Goal: Task Accomplishment & Management: Manage account settings

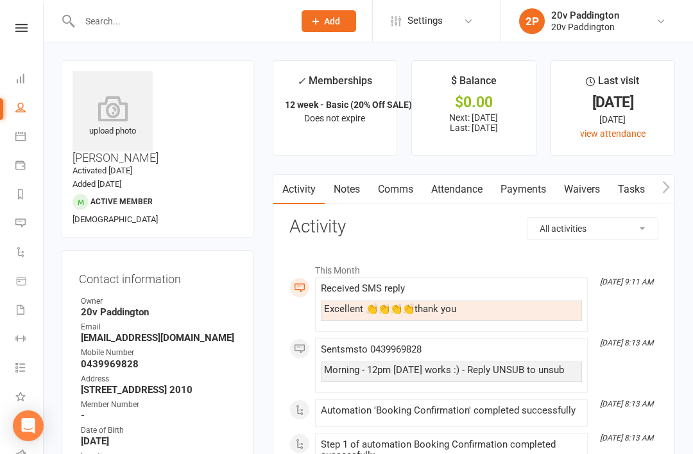
click at [212, 1] on div at bounding box center [173, 21] width 223 height 42
click at [178, 30] on input "text" at bounding box center [180, 21] width 209 height 18
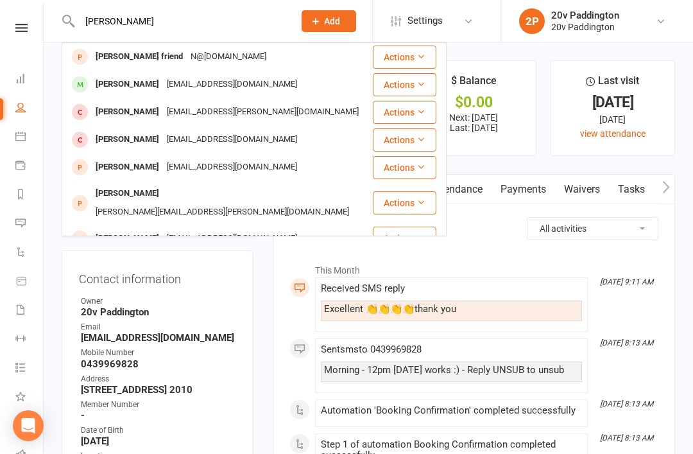
type input "Aleksandra"
click at [207, 84] on div "Kainat1108@gmail.com" at bounding box center [232, 84] width 138 height 19
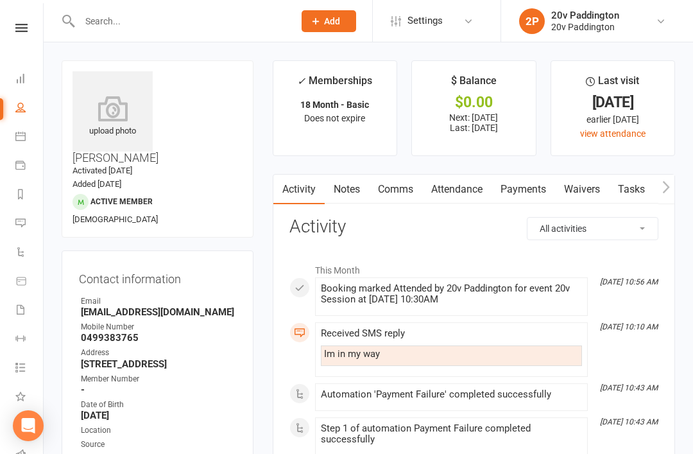
click at [399, 202] on link "Comms" at bounding box center [395, 190] width 53 height 30
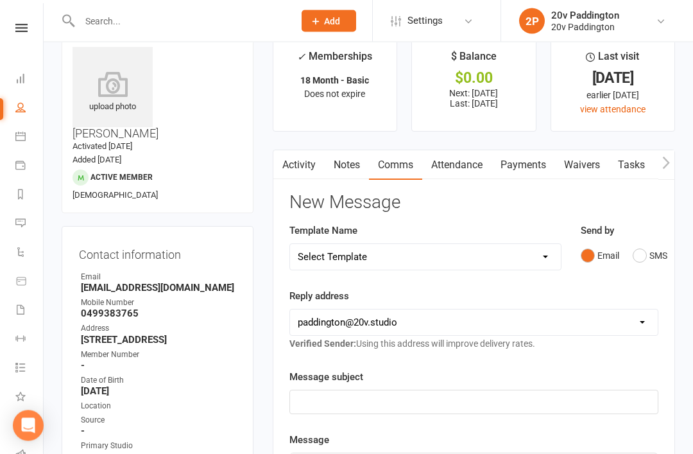
click at [470, 173] on link "Attendance" at bounding box center [456, 166] width 69 height 30
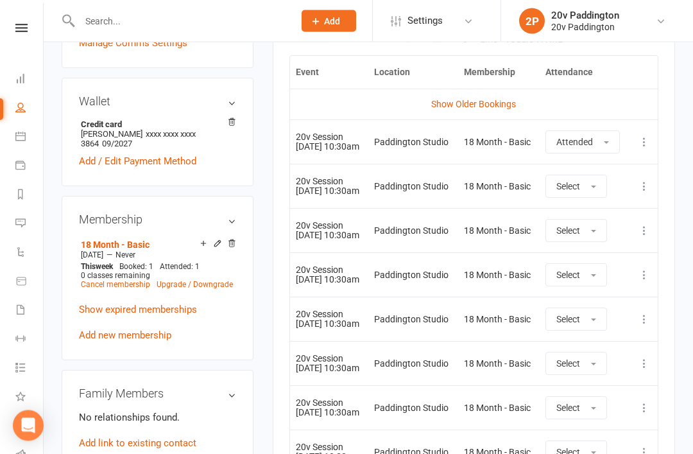
scroll to position [604, 0]
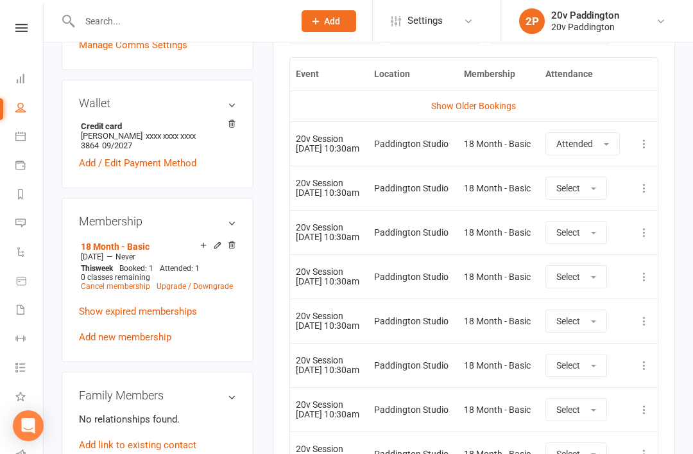
click at [503, 108] on link "Show Older Bookings" at bounding box center [473, 106] width 85 height 10
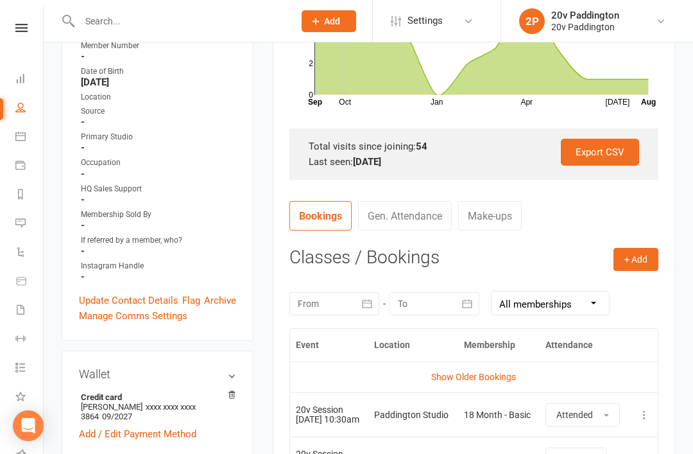
scroll to position [345, 0]
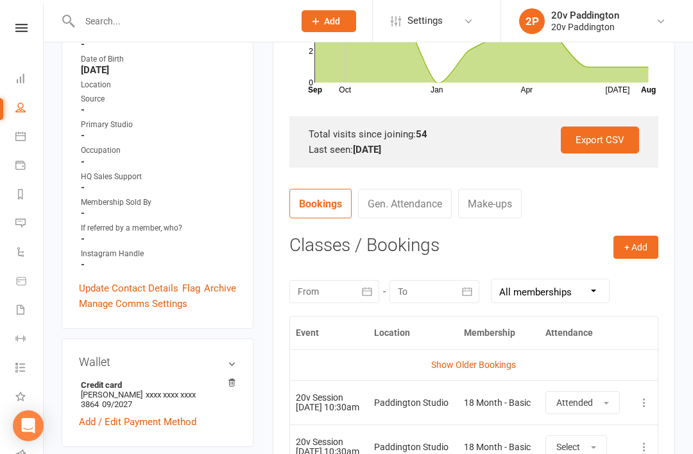
click at [483, 361] on link "Show Older Bookings" at bounding box center [473, 364] width 85 height 10
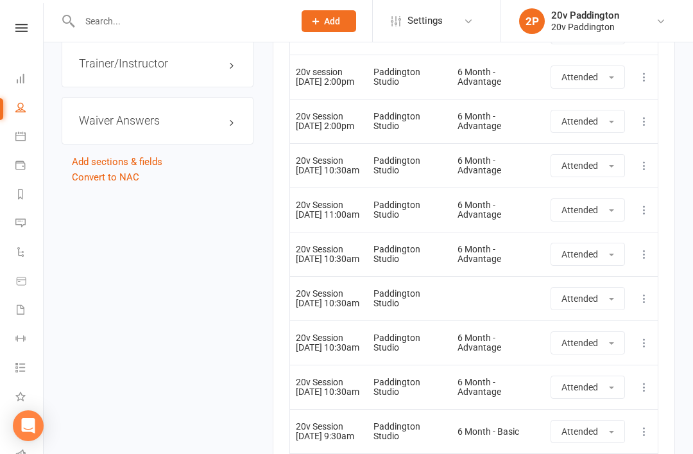
scroll to position [1556, 0]
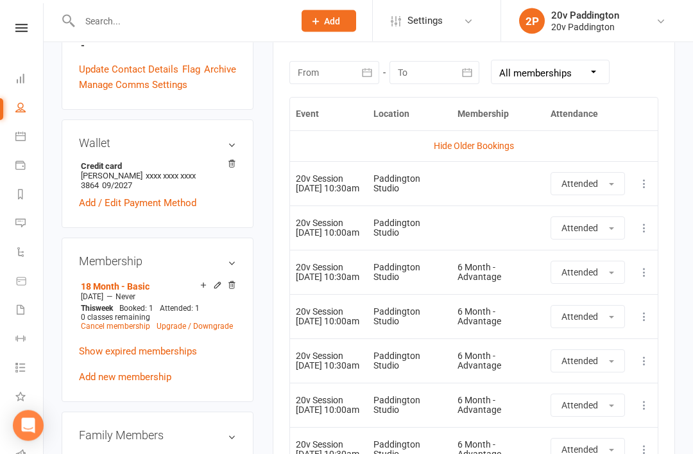
click at [24, 230] on link "Messages 7" at bounding box center [29, 224] width 29 height 29
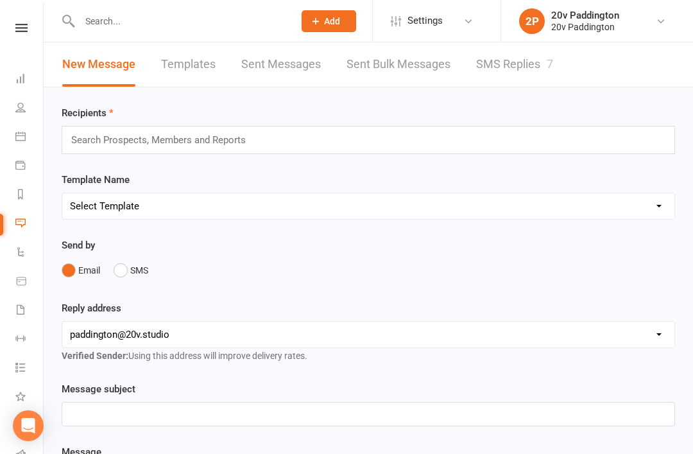
click at [506, 83] on link "SMS Replies 7" at bounding box center [514, 64] width 77 height 44
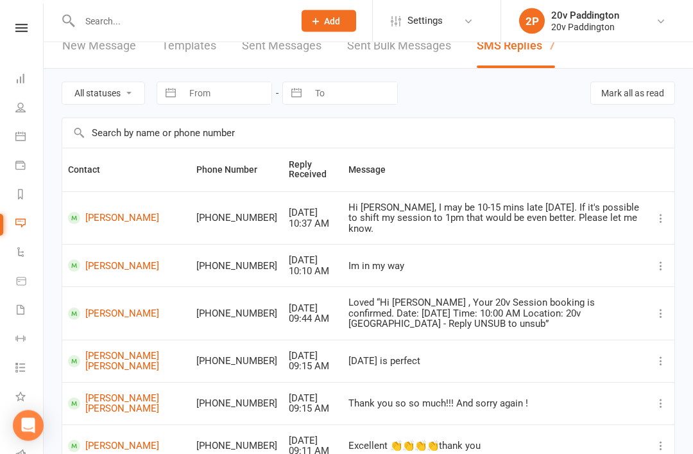
scroll to position [19, 0]
click at [94, 214] on link "Ron Liling" at bounding box center [126, 217] width 117 height 12
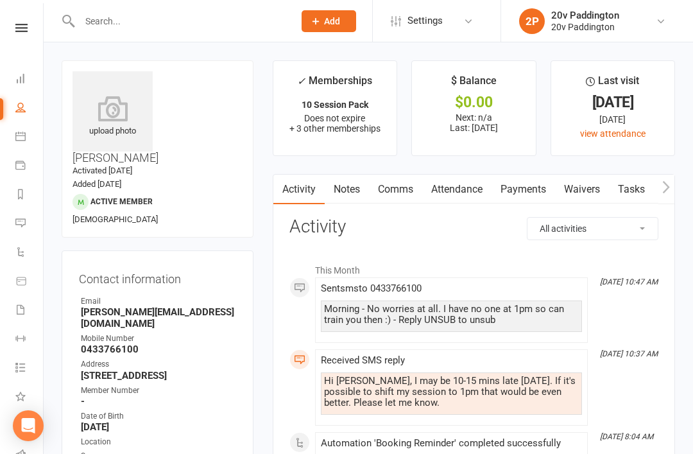
click at [26, 227] on link "Messages 7" at bounding box center [29, 224] width 29 height 29
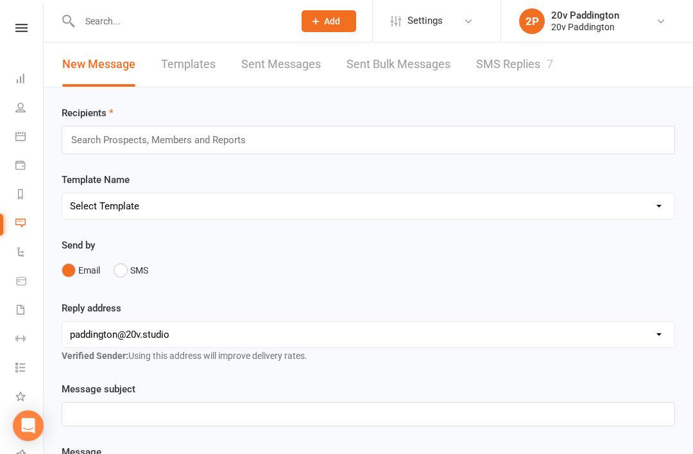
click at [522, 73] on link "SMS Replies 7" at bounding box center [514, 64] width 77 height 44
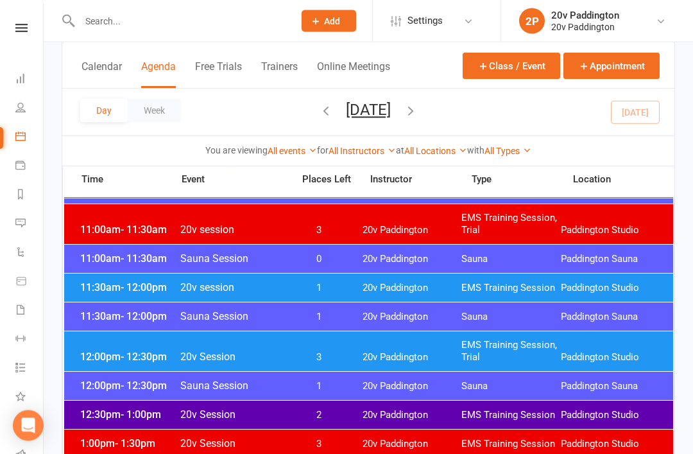
scroll to position [619, 0]
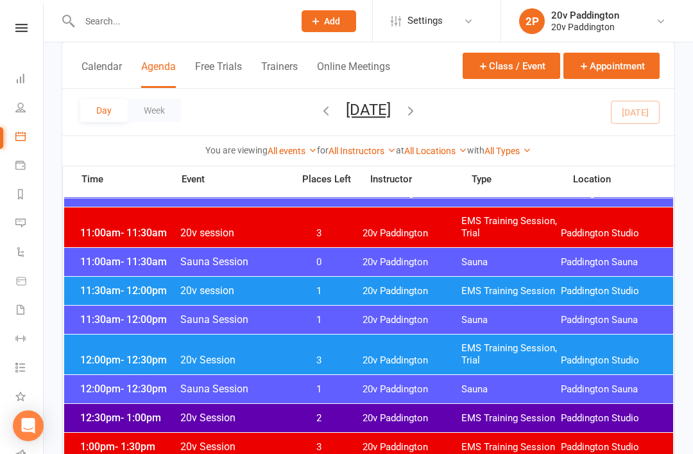
click at [500, 274] on div "11:00am - 11:30am Sauna Session 0 20v Paddington Sauna Paddington Sauna" at bounding box center [368, 262] width 609 height 28
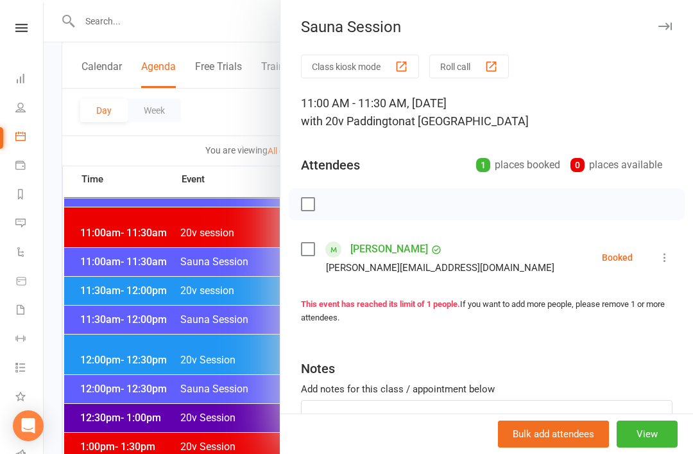
click at [218, 410] on div at bounding box center [369, 227] width 650 height 454
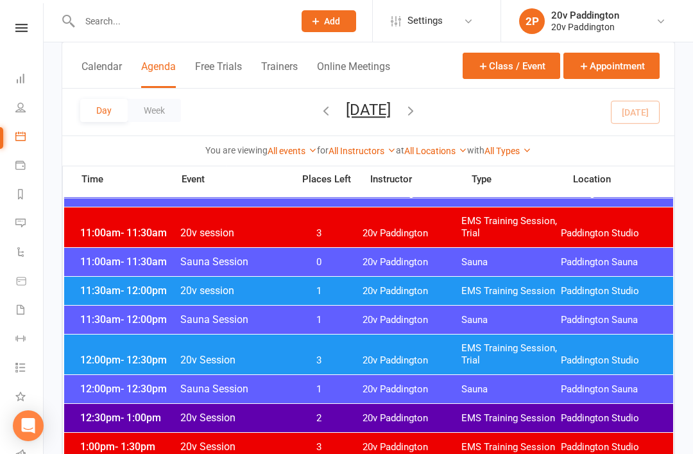
click at [426, 283] on div "11:30am - 12:00pm 20v session 1 20v Paddington EMS Training Session Paddington …" at bounding box center [368, 291] width 609 height 28
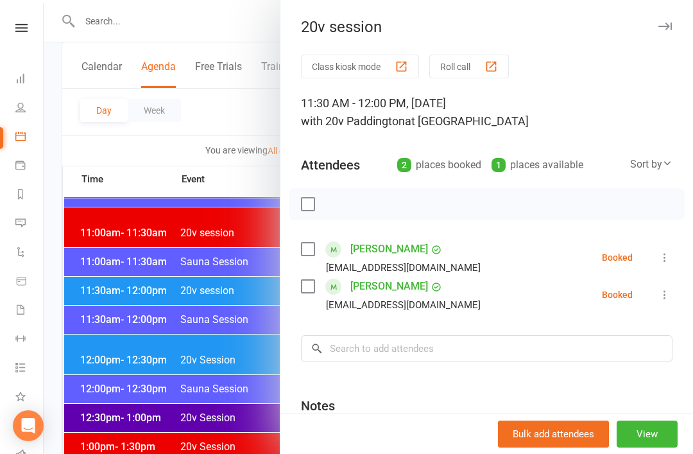
click at [219, 400] on div at bounding box center [369, 227] width 650 height 454
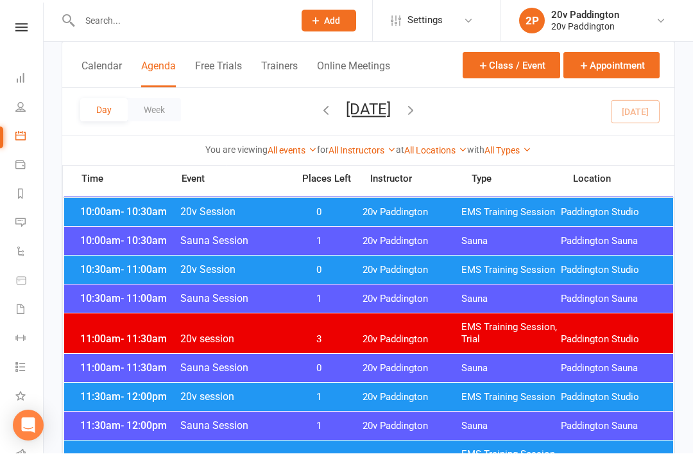
click at [385, 259] on div "10:30am - 11:00am 20v Session 0 20v Paddington EMS Training Session Paddington …" at bounding box center [368, 270] width 609 height 28
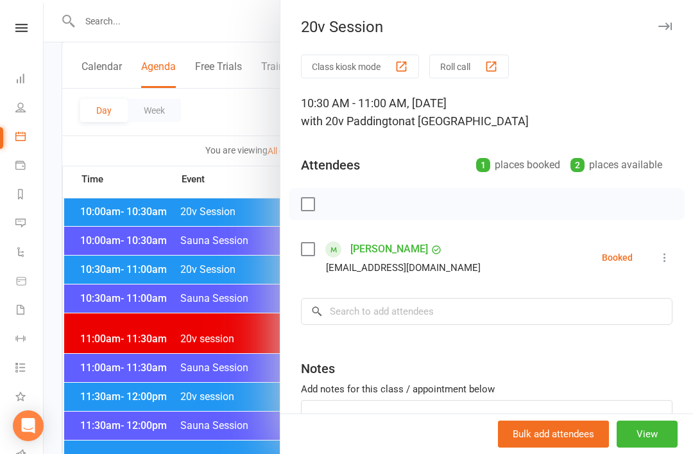
click at [684, 254] on div "Class kiosk mode Roll call 10:30 AM - 11:00 AM, Wednesday, August, 13, 2025 wit…" at bounding box center [486, 281] width 413 height 452
click at [666, 257] on icon at bounding box center [664, 257] width 13 height 13
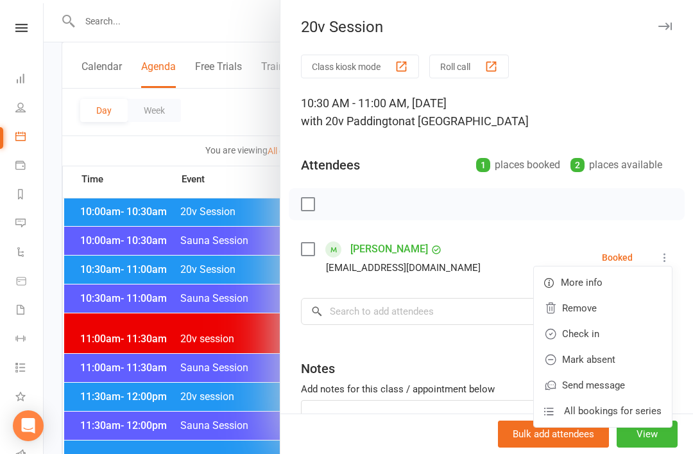
click at [612, 343] on link "Check in" at bounding box center [603, 334] width 138 height 26
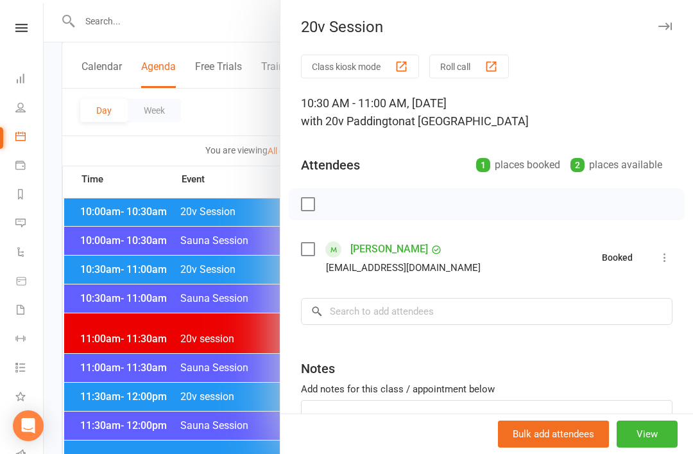
click at [205, 368] on div at bounding box center [369, 227] width 650 height 454
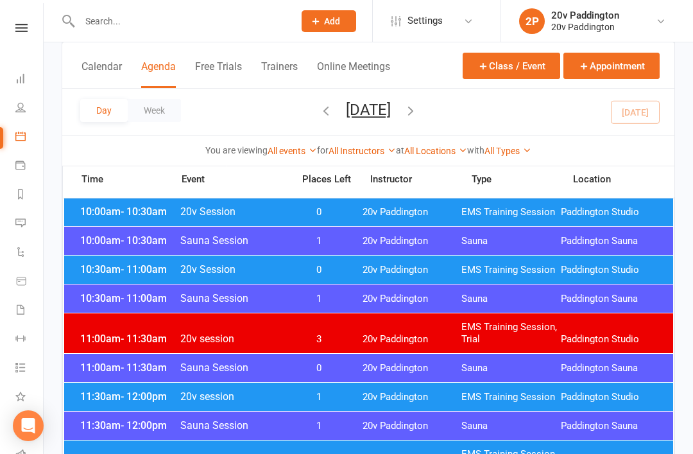
click at [411, 205] on div "10:00am - 10:30am 20v Session 0 20v Paddington EMS Training Session Paddington …" at bounding box center [368, 212] width 609 height 28
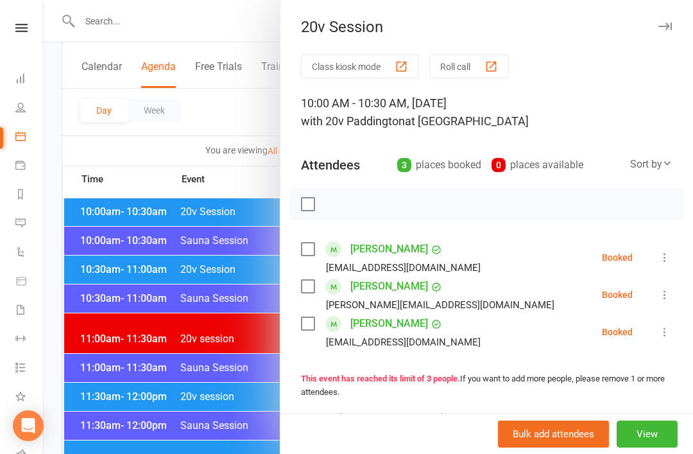
click at [667, 301] on icon at bounding box center [664, 294] width 13 height 13
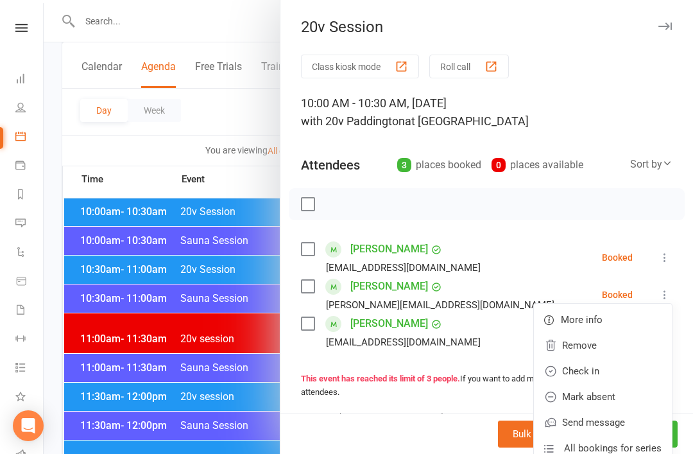
click at [614, 347] on link "Remove" at bounding box center [603, 345] width 138 height 26
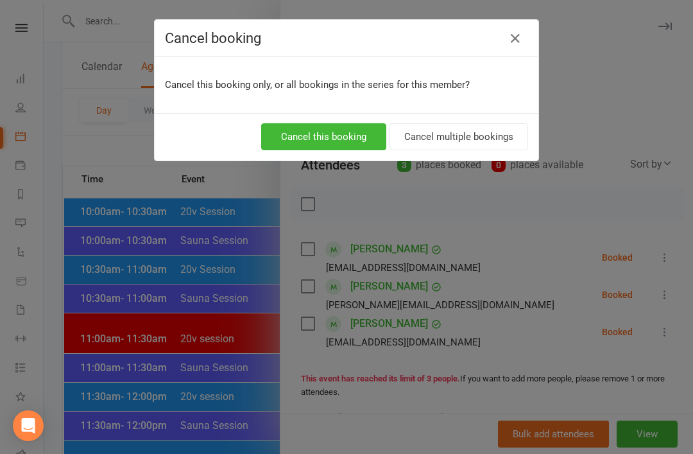
click at [325, 159] on div "Cancel this booking Cancel multiple bookings" at bounding box center [347, 136] width 384 height 47
click at [349, 139] on button "Cancel this booking" at bounding box center [323, 136] width 125 height 27
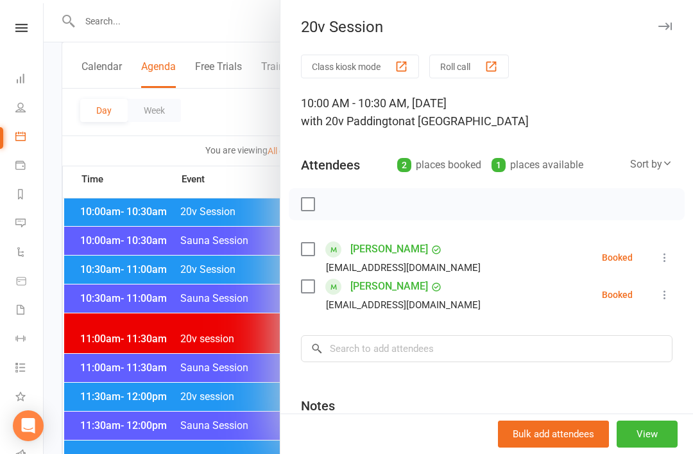
click at [668, 252] on icon at bounding box center [664, 257] width 13 height 13
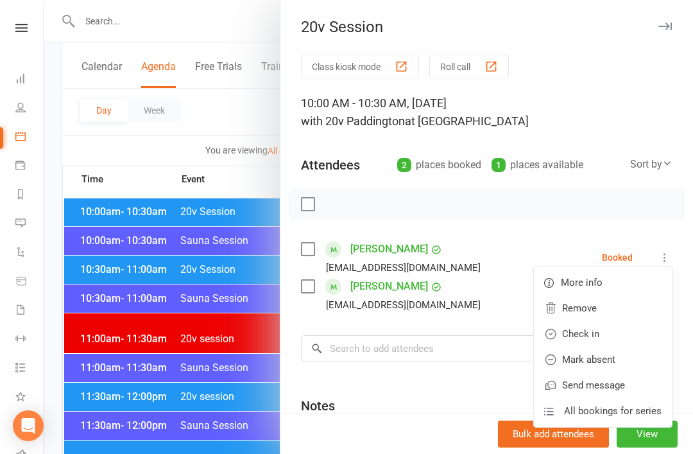
click at [610, 336] on link "Check in" at bounding box center [603, 334] width 138 height 26
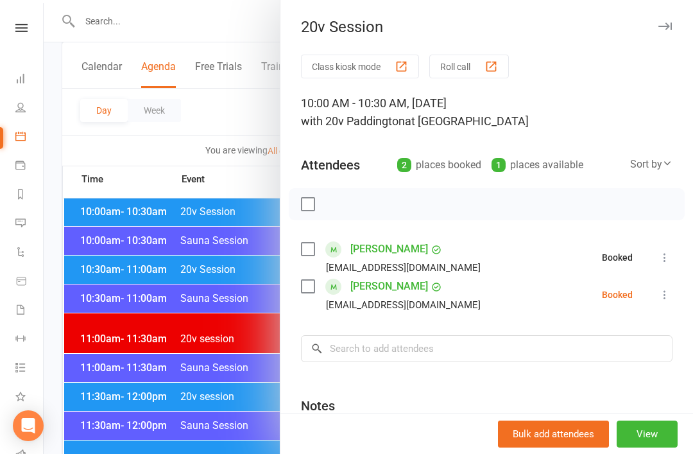
click at [660, 299] on icon at bounding box center [664, 294] width 13 height 13
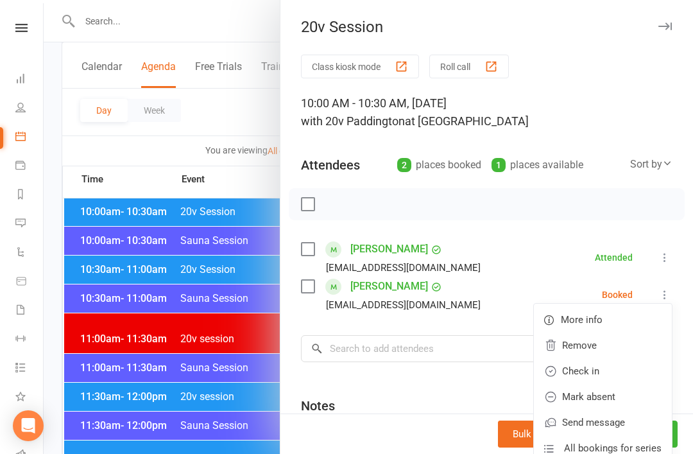
click at [612, 369] on link "Check in" at bounding box center [603, 371] width 138 height 26
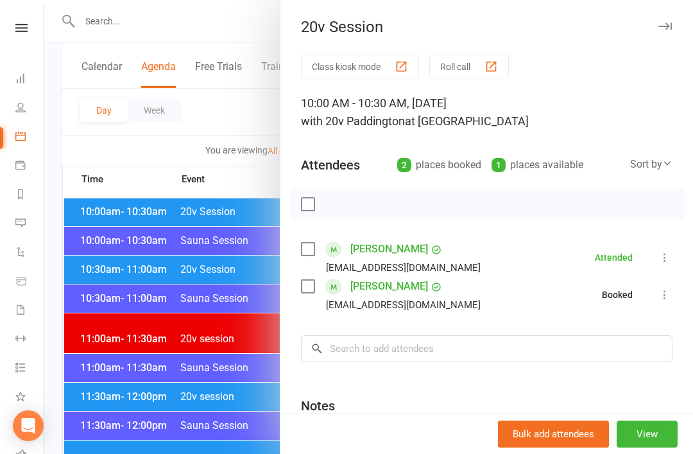
click at [183, 407] on div at bounding box center [369, 227] width 650 height 454
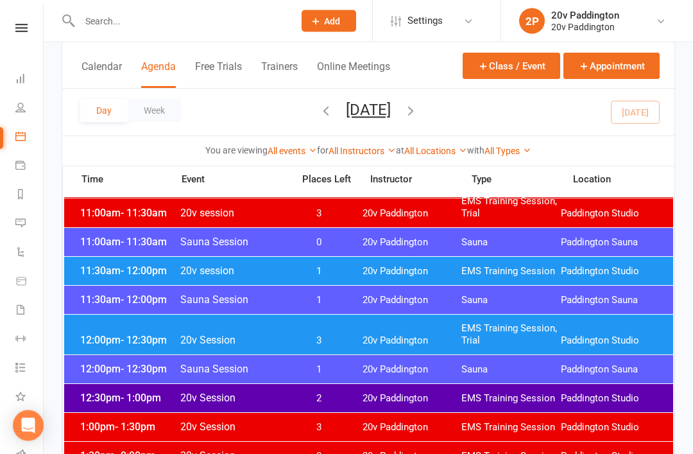
click at [463, 326] on span "EMS Training Session, Trial" at bounding box center [510, 335] width 99 height 24
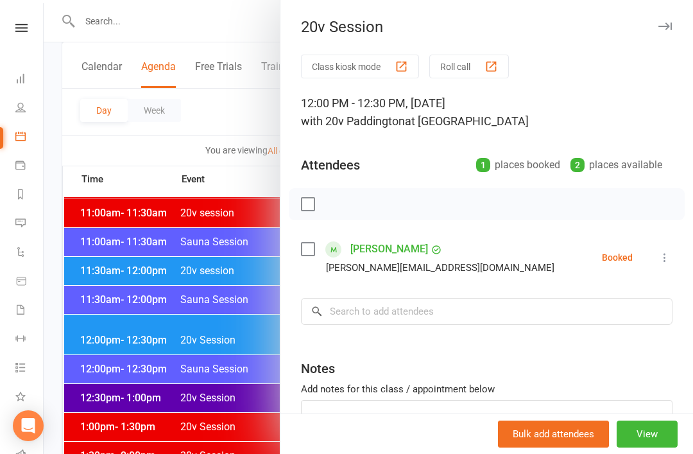
click at [218, 435] on div at bounding box center [369, 227] width 650 height 454
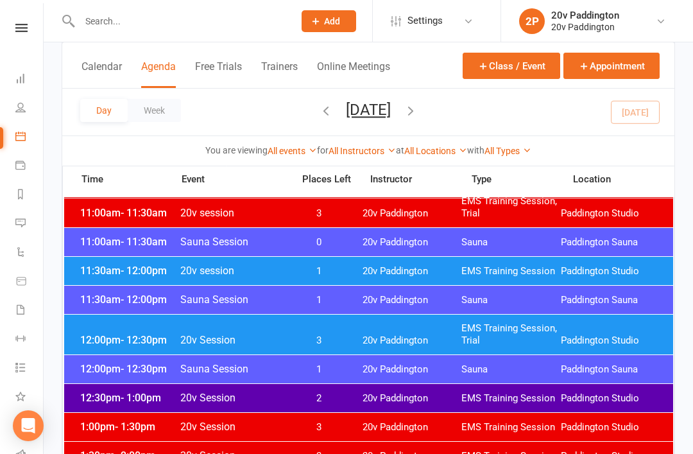
click at [372, 382] on div "12:00pm - 12:30pm Sauna Session 1 20v Paddington Sauna Paddington Sauna" at bounding box center [368, 369] width 609 height 28
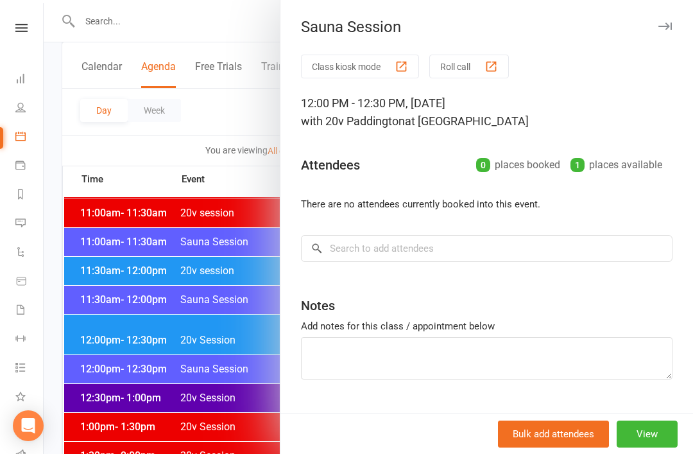
click at [229, 432] on div at bounding box center [369, 227] width 650 height 454
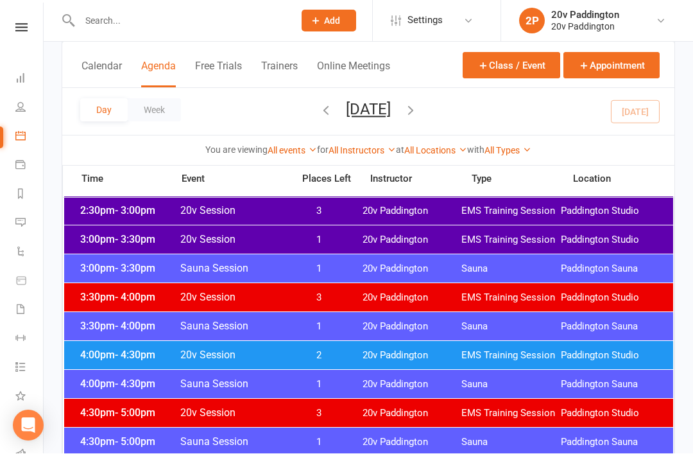
click at [420, 359] on span "20v Paddington" at bounding box center [412, 356] width 99 height 12
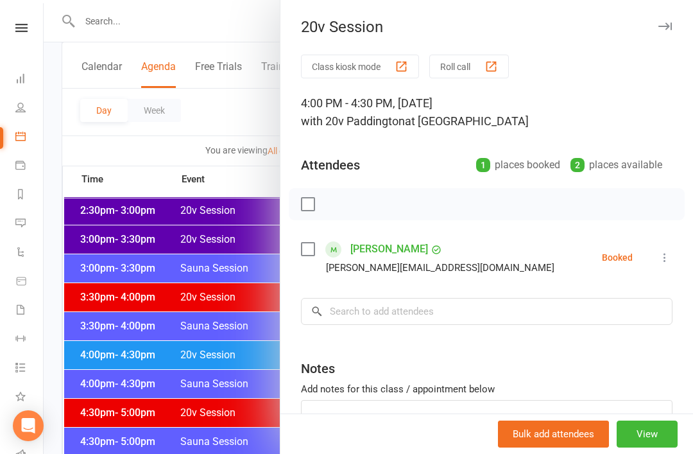
click at [229, 438] on div at bounding box center [369, 227] width 650 height 454
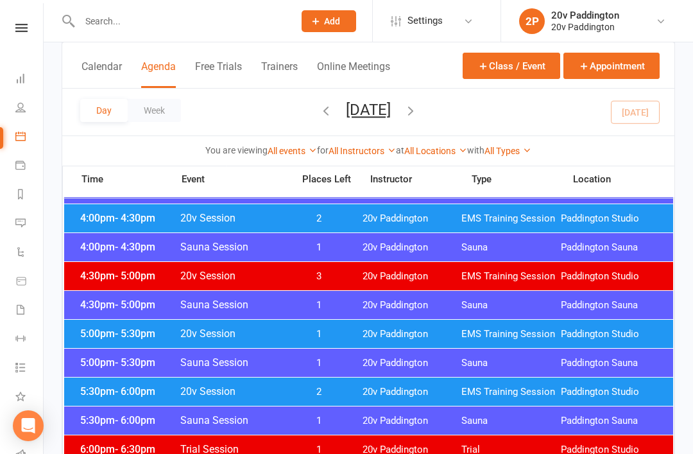
scroll to position [1093, 0]
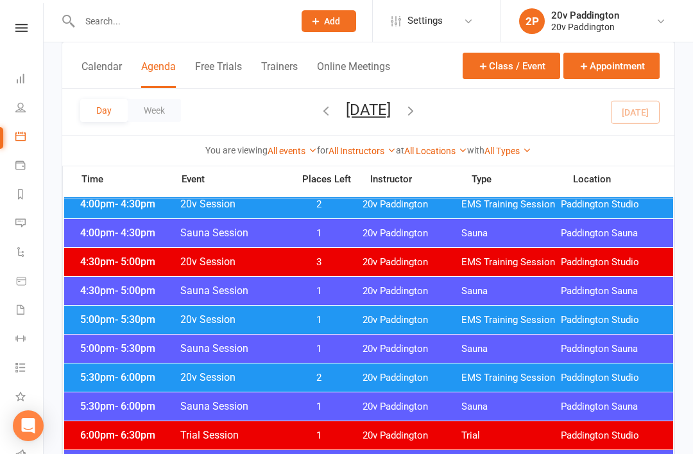
click at [404, 310] on div "5:00pm - 5:30pm 20v Session 1 20v Paddington EMS Training Session Paddington St…" at bounding box center [368, 320] width 609 height 28
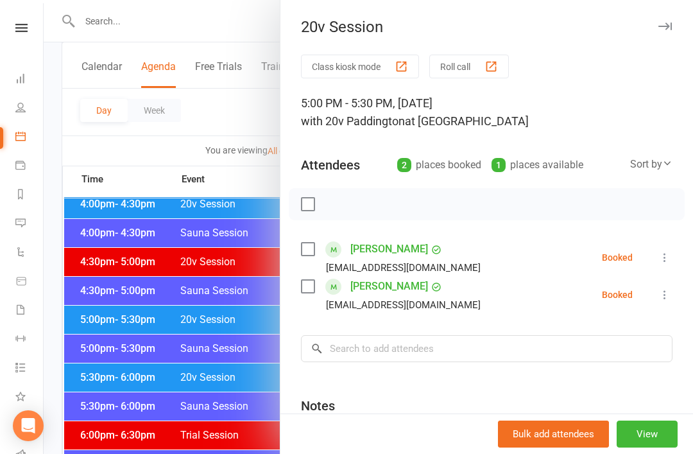
click at [227, 440] on div at bounding box center [369, 227] width 650 height 454
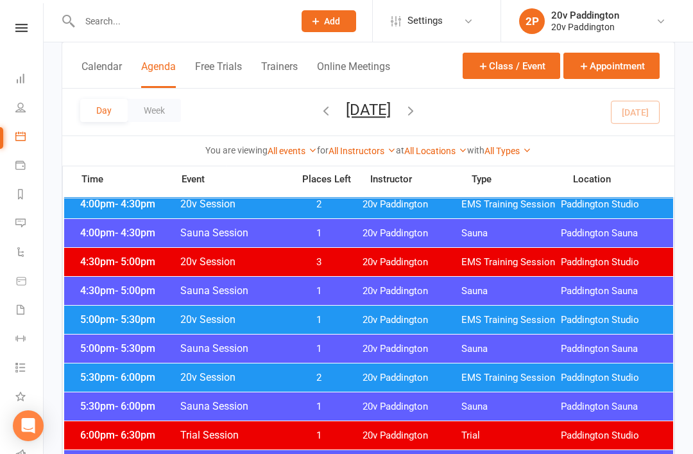
click at [318, 377] on span "2" at bounding box center [319, 378] width 67 height 12
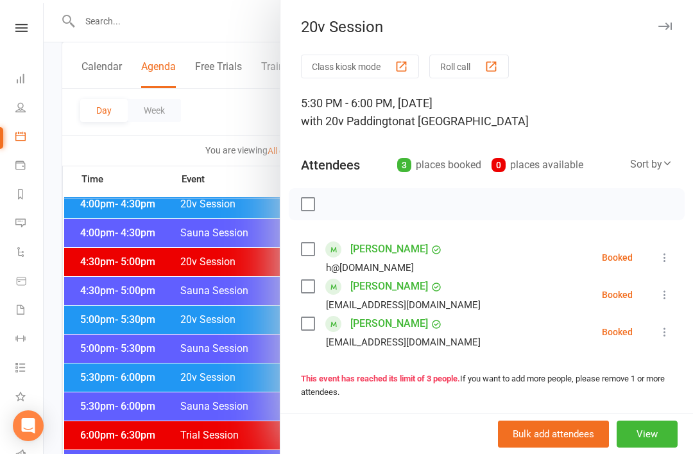
click at [239, 428] on div at bounding box center [369, 227] width 650 height 454
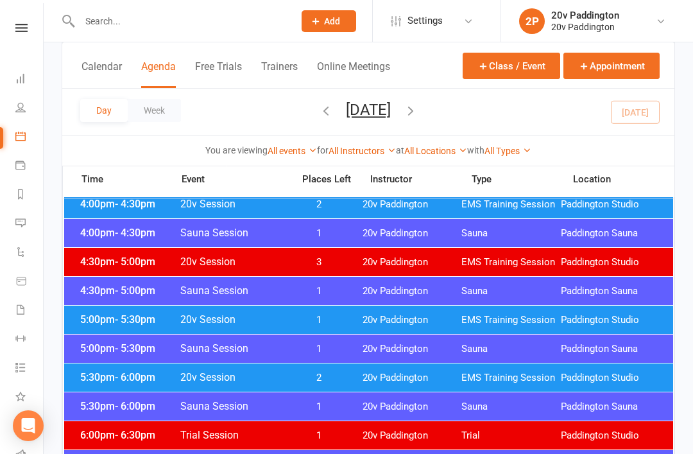
click at [326, 374] on span "2" at bounding box center [319, 378] width 67 height 12
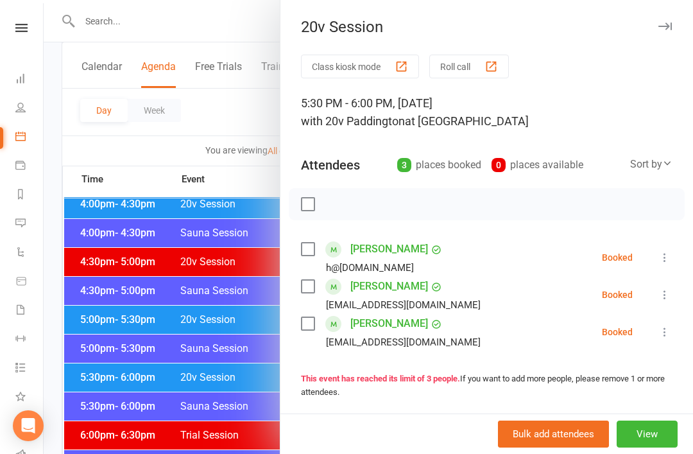
click at [689, 322] on div "Class kiosk mode Roll call 5:30 PM - 6:00 PM, Wednesday, August, 13, 2025 with …" at bounding box center [486, 364] width 413 height 618
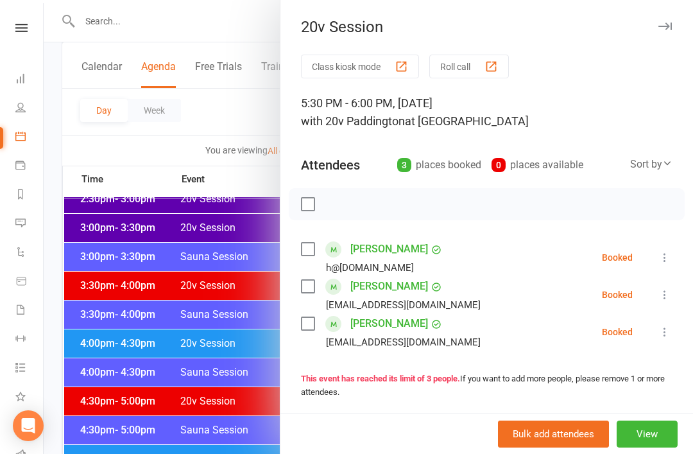
scroll to position [953, 0]
click at [115, 123] on div at bounding box center [369, 227] width 650 height 454
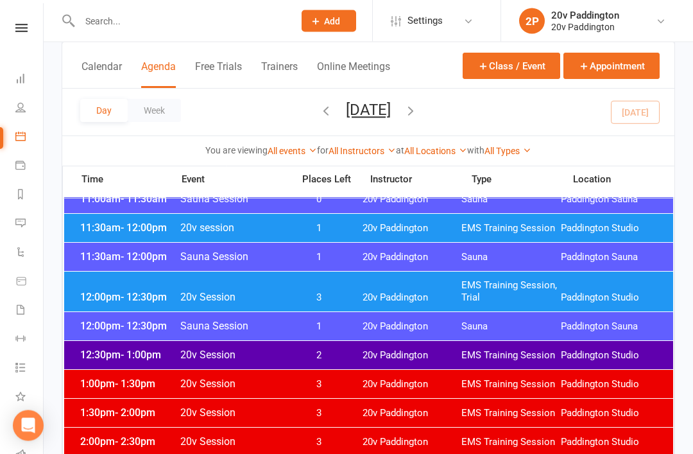
scroll to position [703, 0]
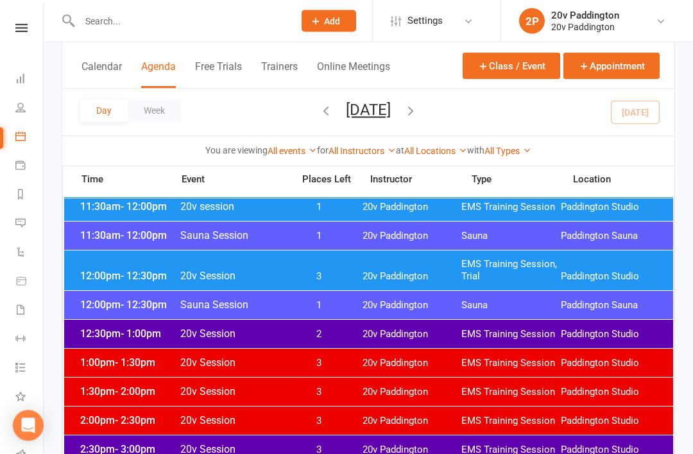
click at [435, 357] on span "20v Paddington" at bounding box center [412, 363] width 99 height 12
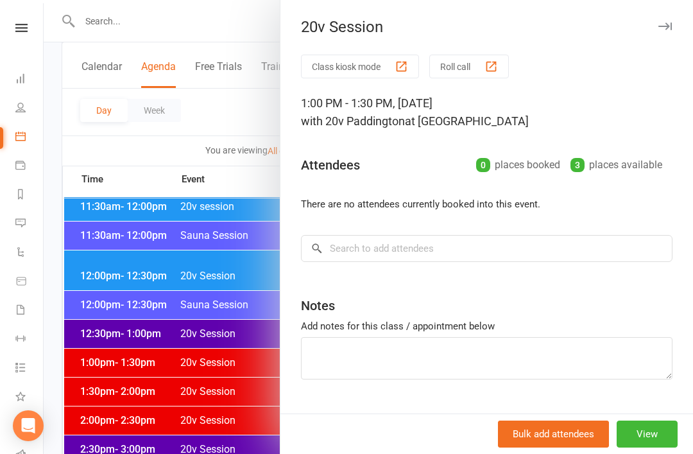
click at [232, 381] on div at bounding box center [369, 227] width 650 height 454
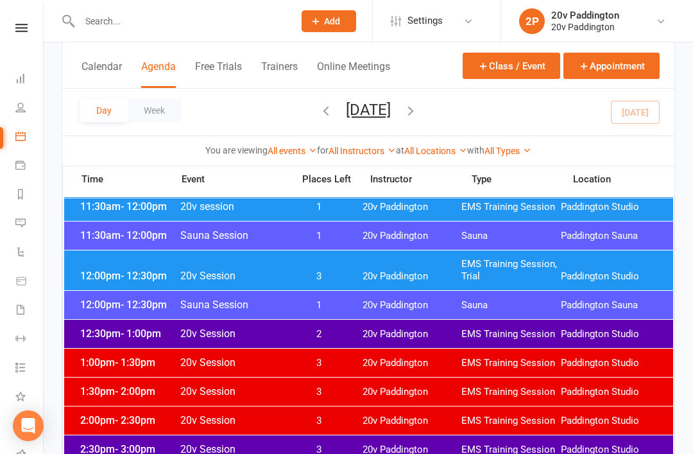
click at [329, 334] on span "2" at bounding box center [319, 334] width 67 height 12
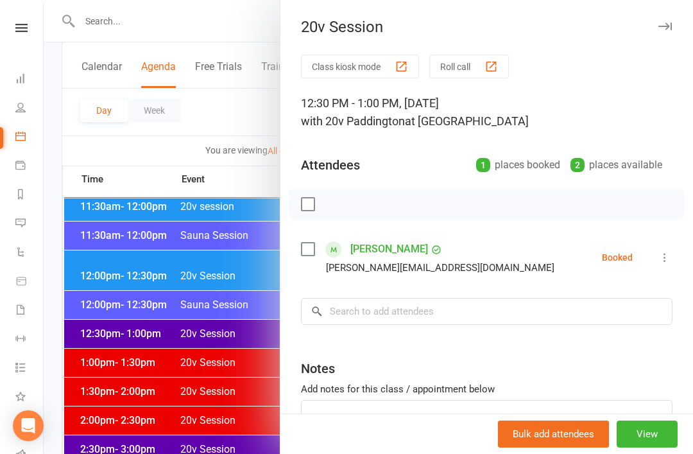
click at [248, 371] on div at bounding box center [369, 227] width 650 height 454
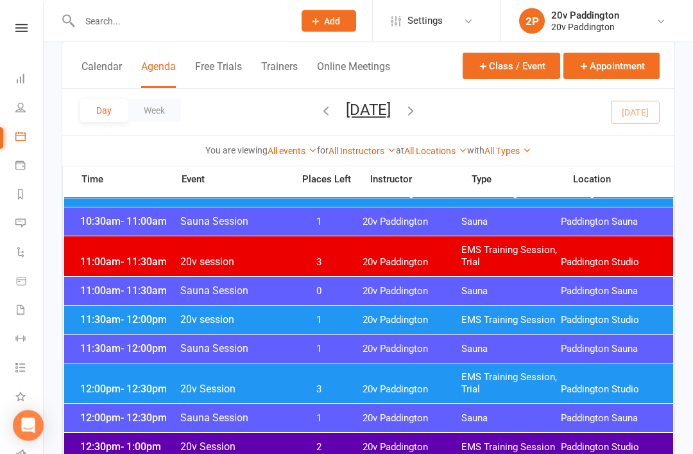
click at [363, 316] on span "20v Paddington" at bounding box center [412, 320] width 99 height 12
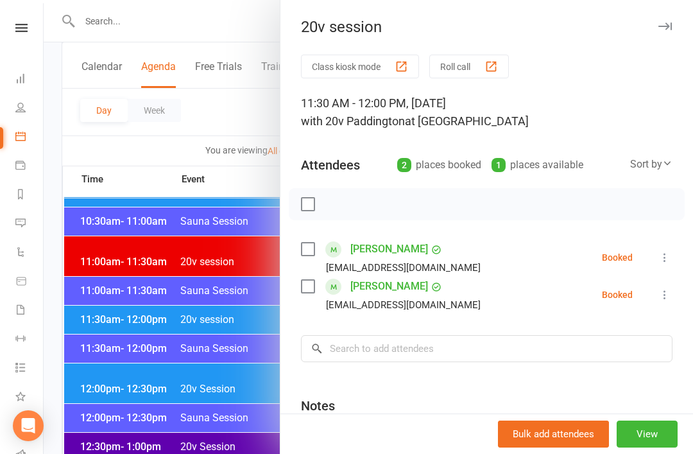
click at [259, 422] on div at bounding box center [369, 227] width 650 height 454
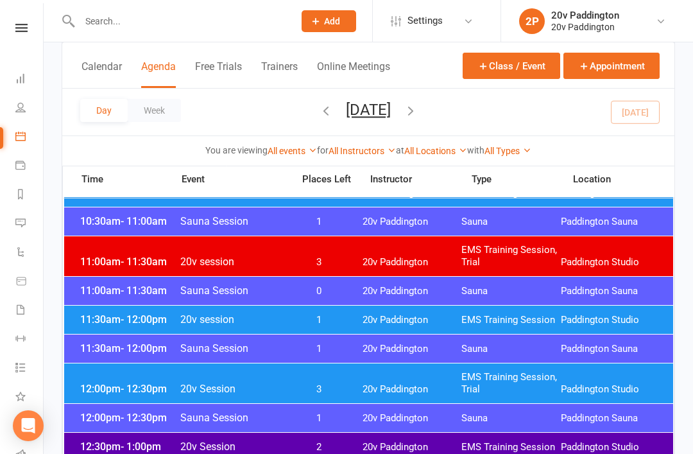
click at [328, 383] on div "12:00pm - 12:30pm 20v Session 3 20v Paddington EMS Training Session, Trial Padd…" at bounding box center [368, 383] width 609 height 40
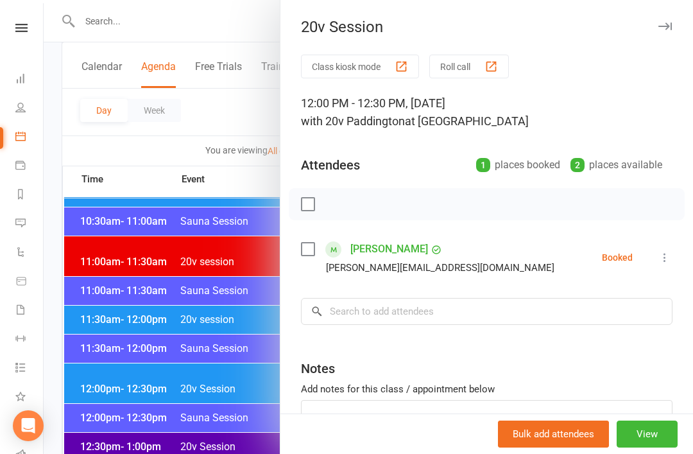
click at [248, 433] on div at bounding box center [369, 227] width 650 height 454
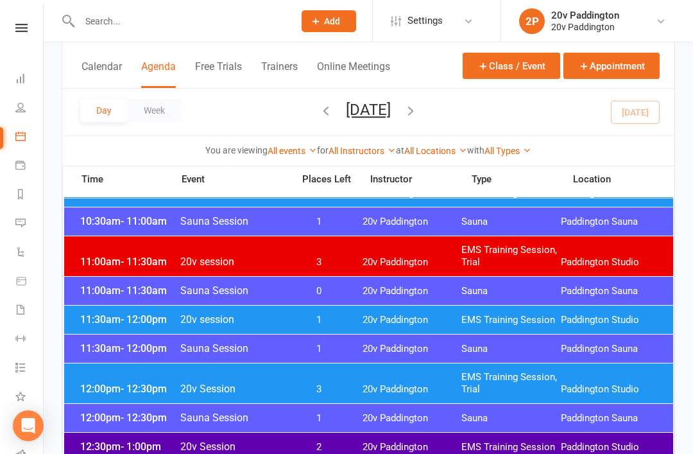
click at [349, 321] on span "1" at bounding box center [319, 320] width 67 height 12
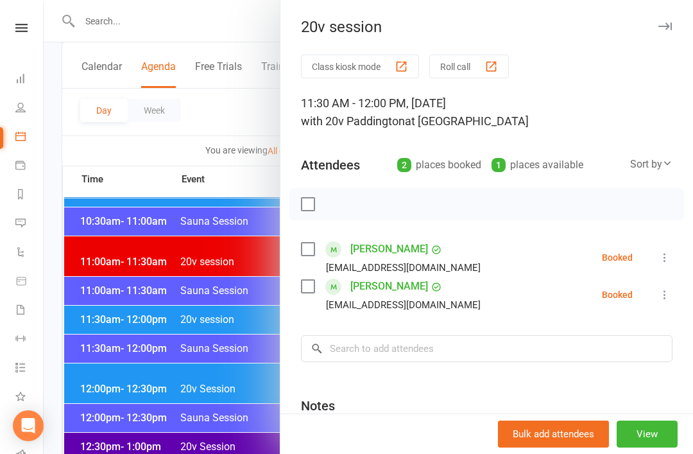
click at [250, 418] on div at bounding box center [369, 227] width 650 height 454
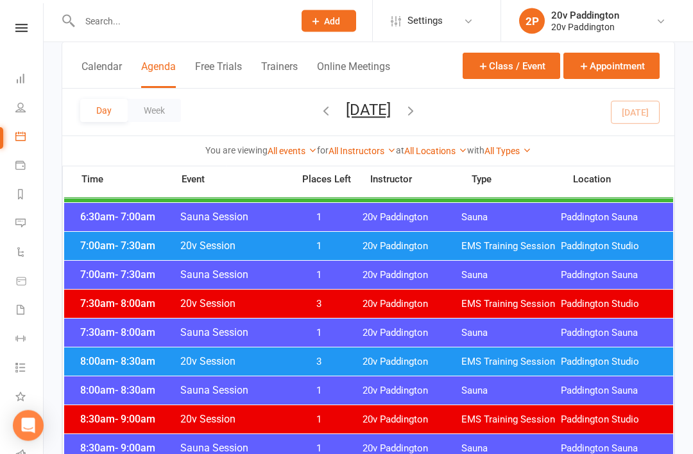
scroll to position [0, 0]
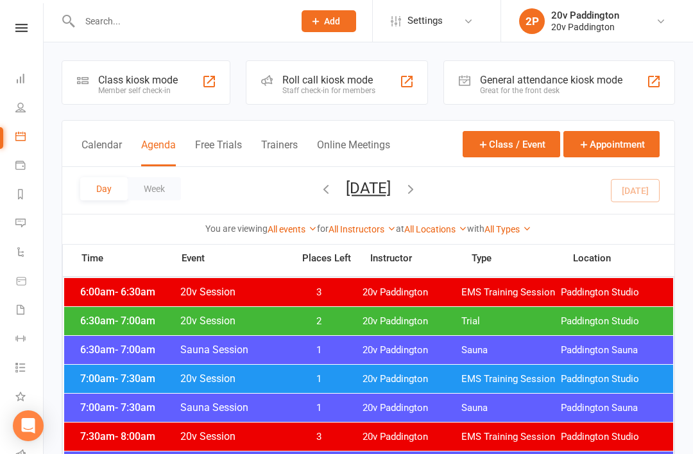
click at [379, 210] on div "Day Week Wednesday, Aug 13, 2025 August 2025 Sun Mon Tue Wed Thu Fri Sat 27 28 …" at bounding box center [368, 190] width 612 height 47
click at [391, 195] on button "Wednesday, Aug 13, 2025" at bounding box center [368, 188] width 45 height 18
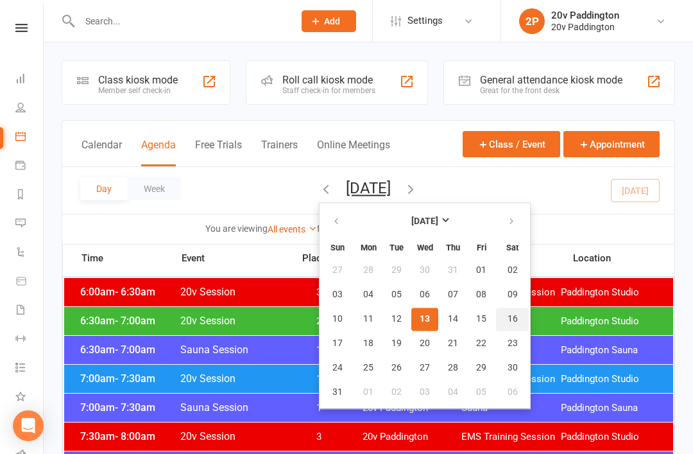
click at [508, 320] on span "16" at bounding box center [513, 319] width 10 height 10
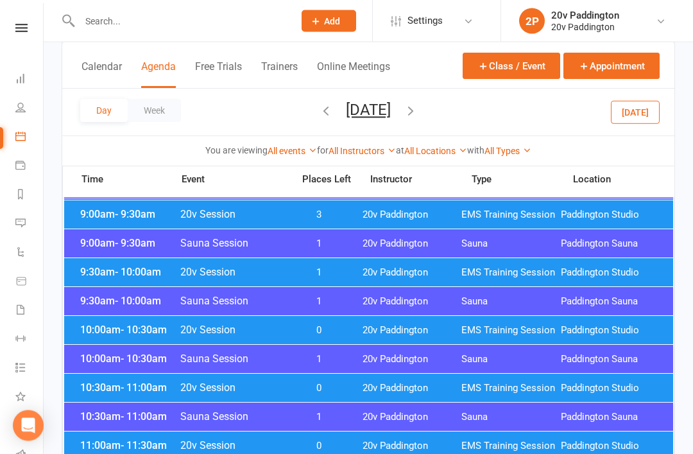
click at [451, 393] on span "20v Paddington" at bounding box center [412, 389] width 99 height 12
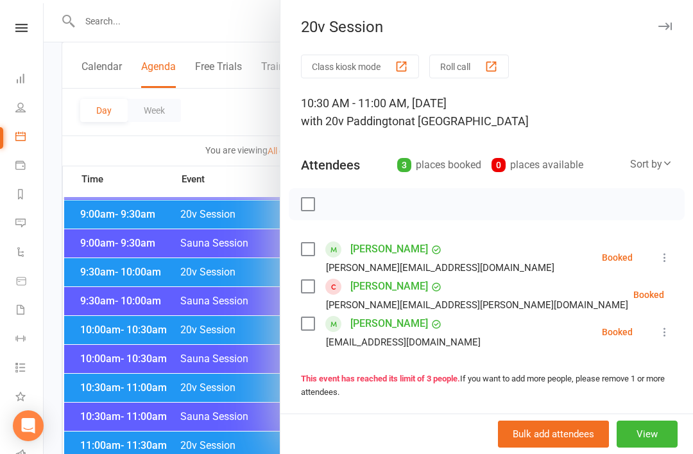
click at [243, 421] on div at bounding box center [369, 227] width 650 height 454
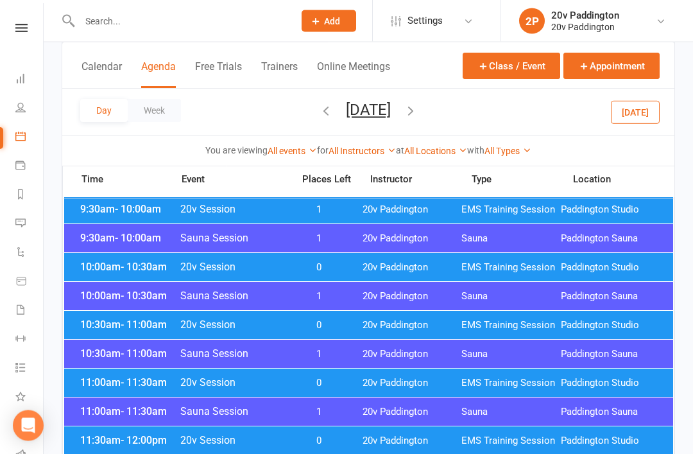
scroll to position [400, 0]
click at [427, 270] on span "20v Paddington" at bounding box center [412, 267] width 99 height 12
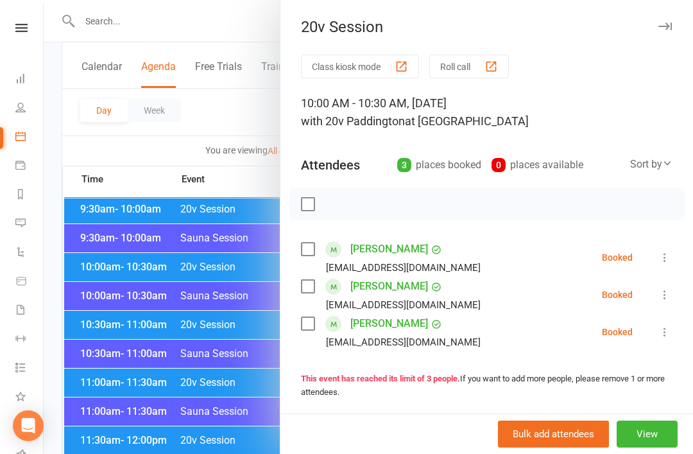
click at [228, 426] on div at bounding box center [369, 227] width 650 height 454
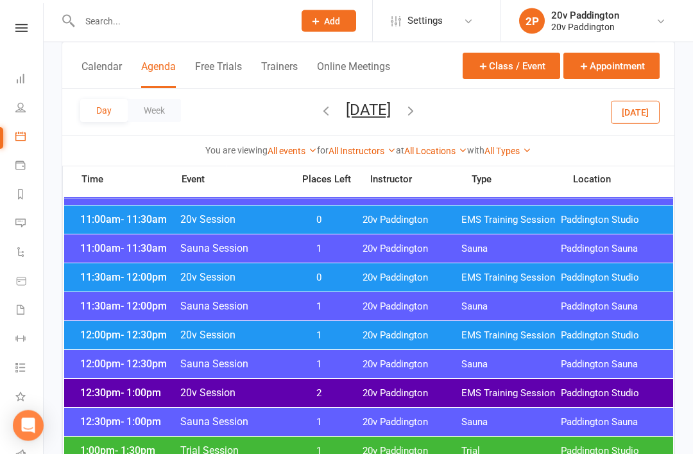
scroll to position [564, 0]
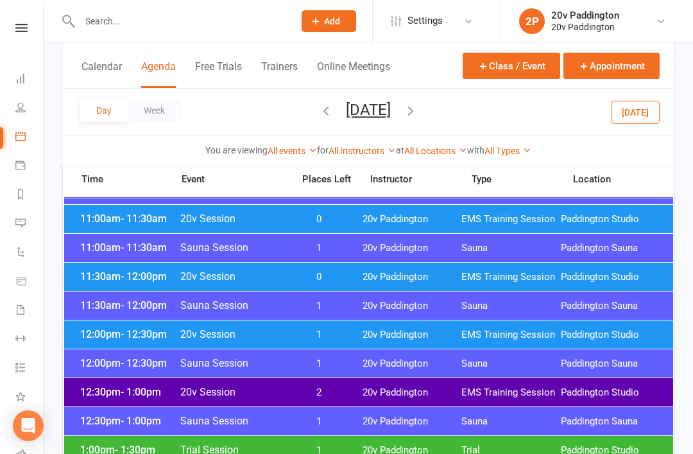
click at [429, 275] on span "20v Paddington" at bounding box center [412, 277] width 99 height 12
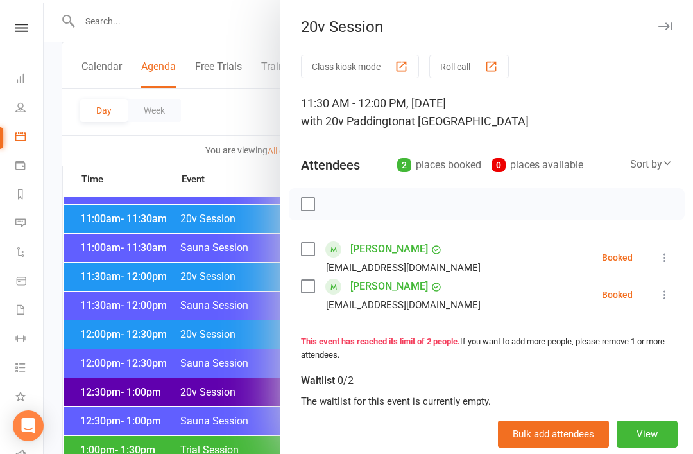
click at [212, 415] on div at bounding box center [369, 227] width 650 height 454
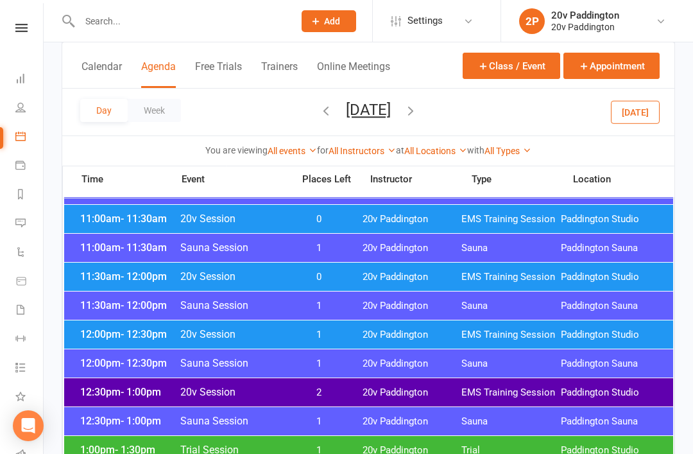
click at [327, 333] on span "1" at bounding box center [319, 335] width 67 height 12
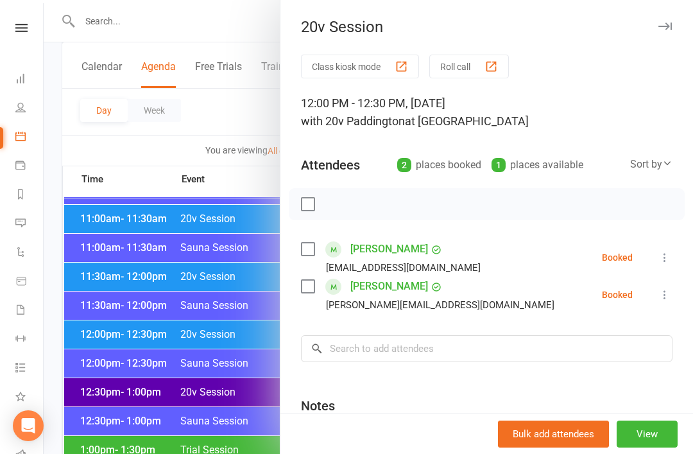
click at [232, 410] on div at bounding box center [369, 227] width 650 height 454
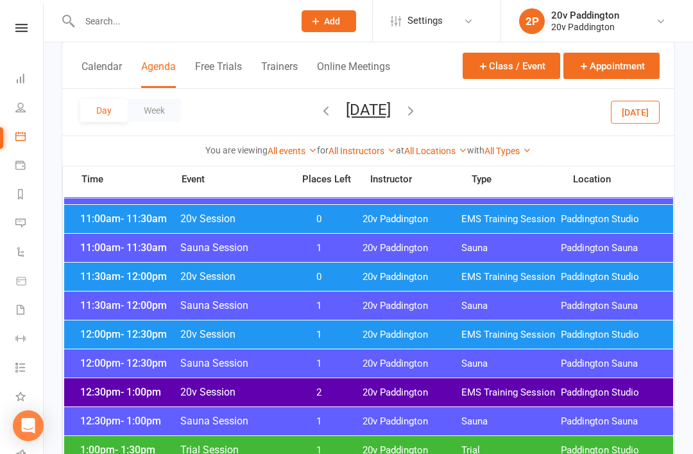
click at [289, 388] on span "2" at bounding box center [319, 392] width 67 height 12
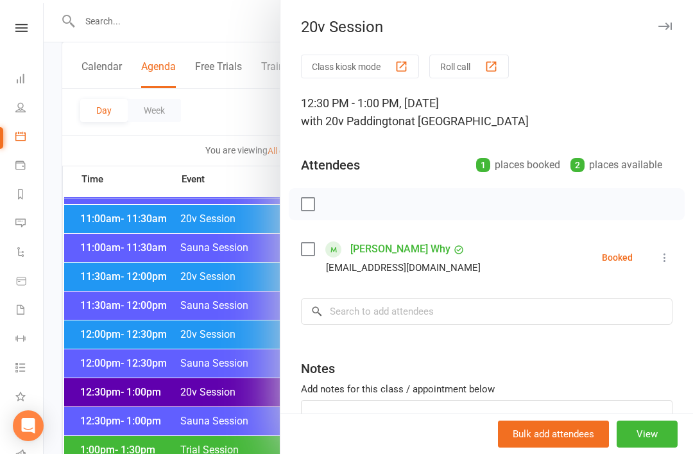
click at [225, 421] on div at bounding box center [369, 227] width 650 height 454
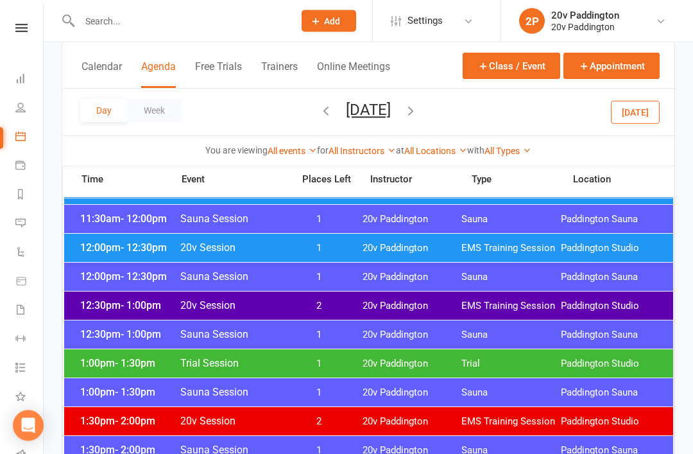
click at [369, 359] on span "20v Paddington" at bounding box center [412, 364] width 99 height 12
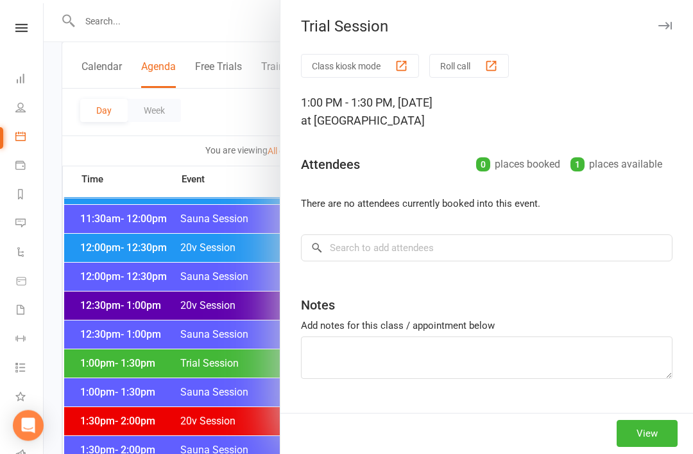
scroll to position [651, 0]
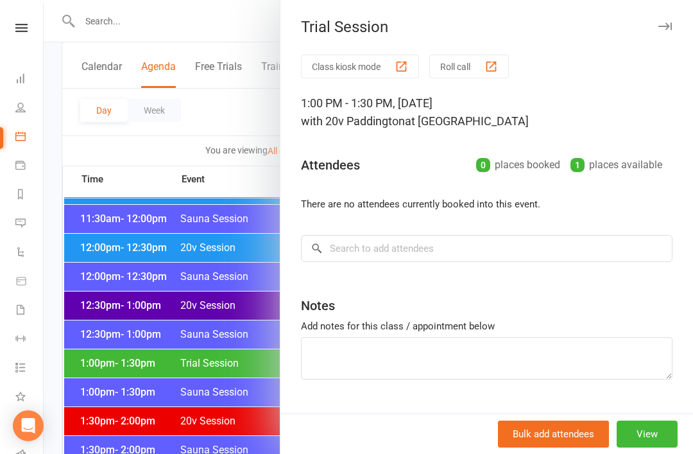
click at [245, 381] on div at bounding box center [369, 227] width 650 height 454
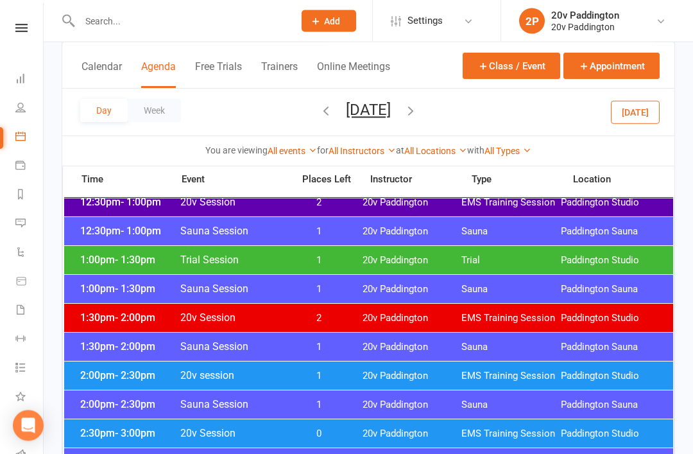
click at [401, 368] on div "2:00pm - 2:30pm 20v session 1 20v Paddington EMS Training Session Paddington St…" at bounding box center [368, 376] width 609 height 28
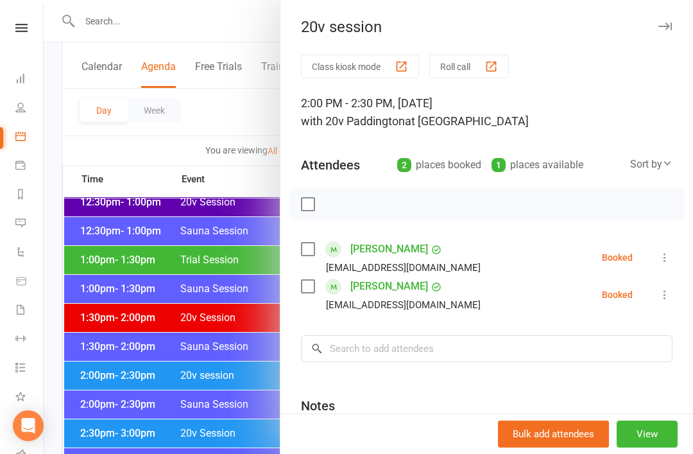
click at [225, 450] on div at bounding box center [369, 227] width 650 height 454
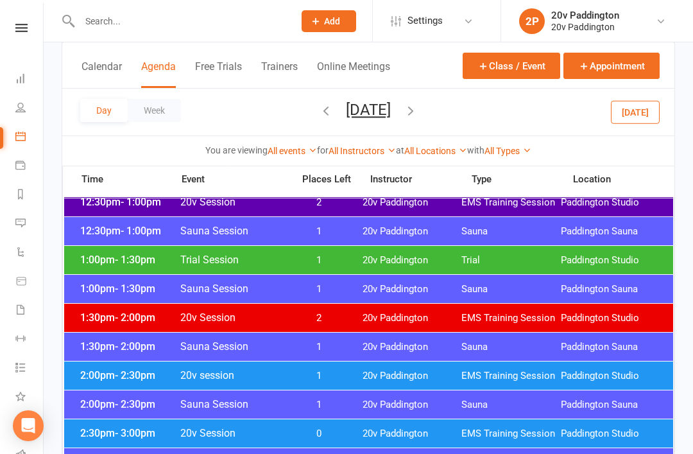
click at [316, 435] on span "0" at bounding box center [319, 433] width 67 height 12
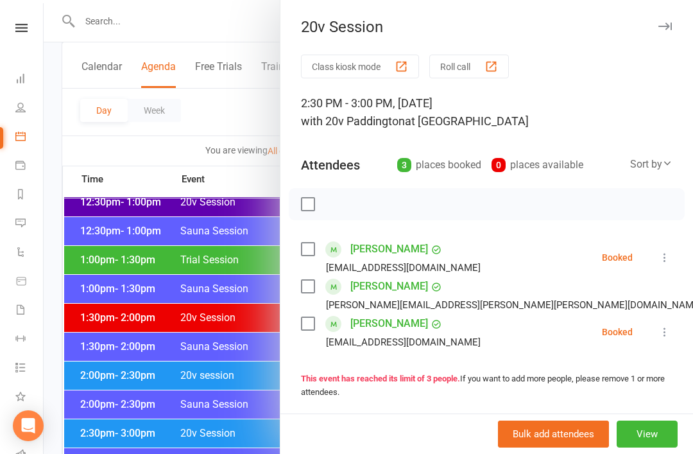
click at [263, 394] on div at bounding box center [369, 227] width 650 height 454
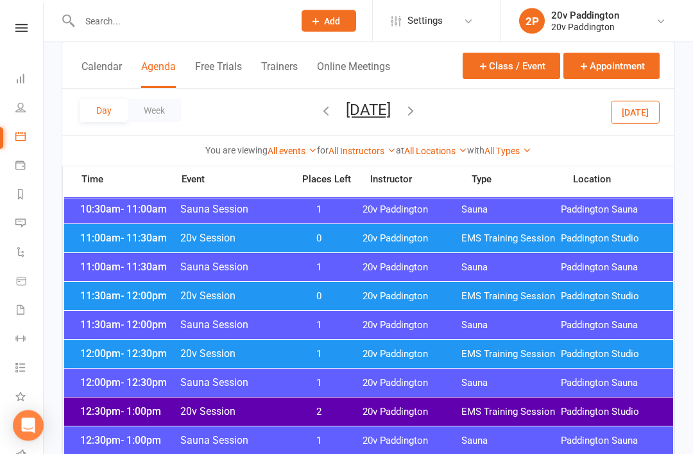
scroll to position [543, 0]
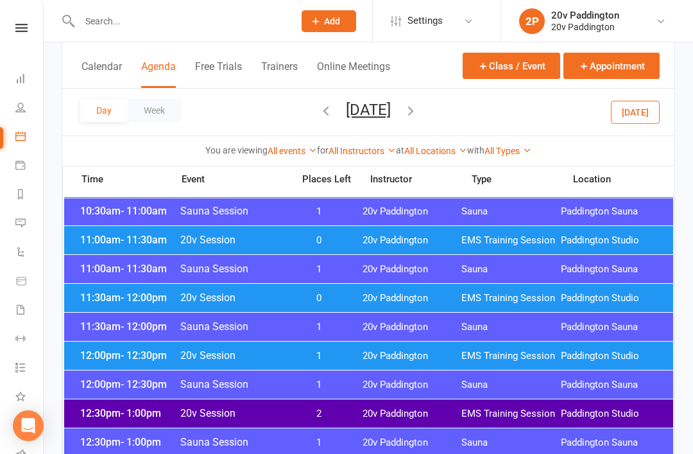
click at [368, 237] on span "20v Paddington" at bounding box center [412, 240] width 99 height 12
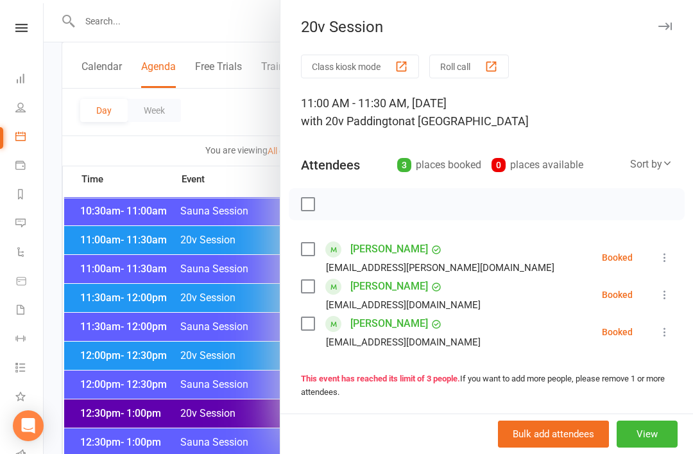
click at [224, 368] on div at bounding box center [369, 227] width 650 height 454
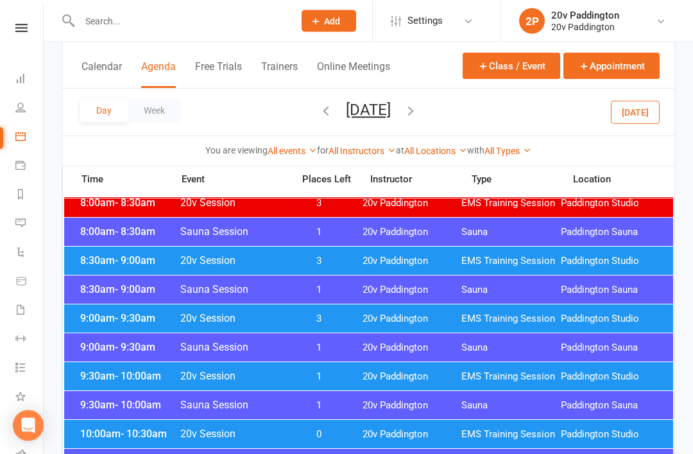
scroll to position [241, 0]
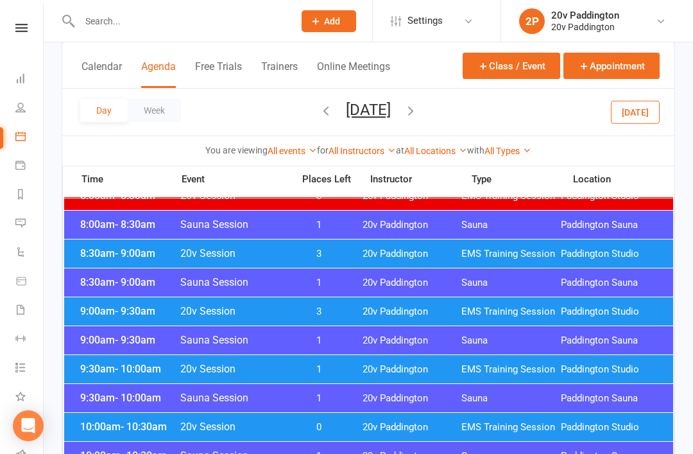
click at [349, 305] on div "9:00am - 9:30am 20v Session 3 20v Paddington EMS Training Session Paddington St…" at bounding box center [368, 311] width 609 height 28
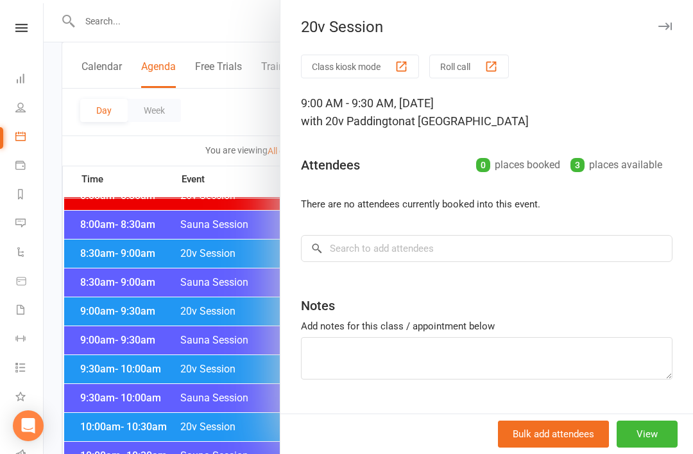
click at [232, 396] on div at bounding box center [369, 227] width 650 height 454
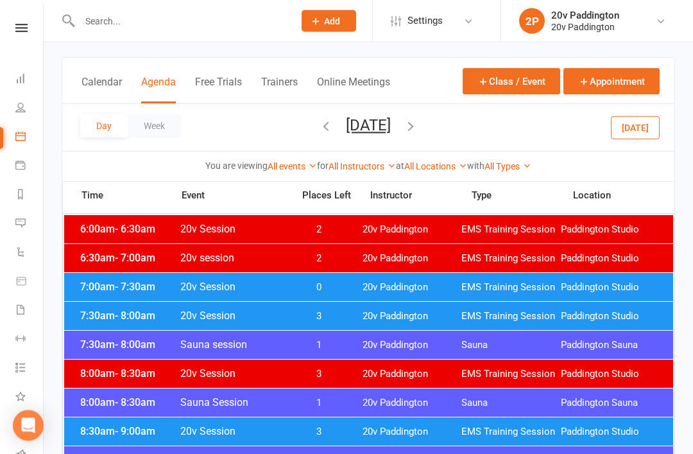
scroll to position [57, 0]
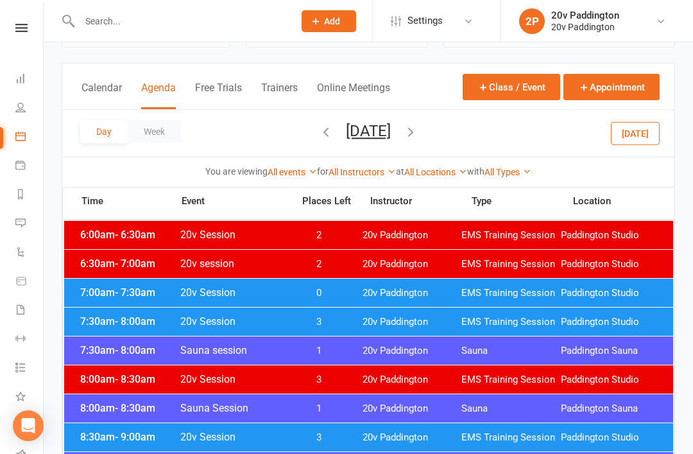
click at [356, 322] on div "7:30am - 8:00am 20v Session 3 20v Paddington EMS Training Session Paddington St…" at bounding box center [368, 321] width 609 height 28
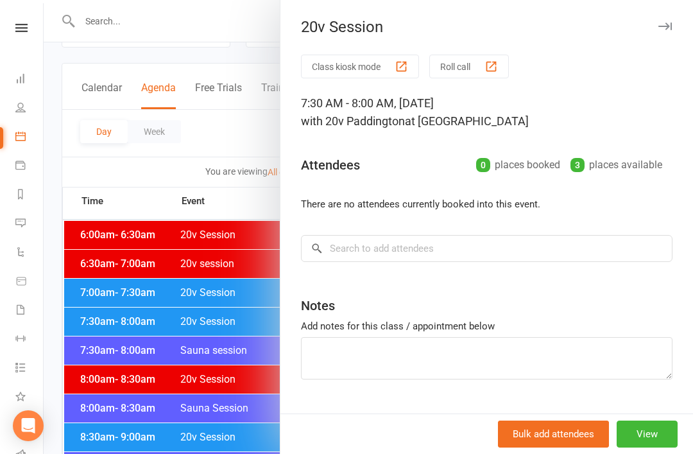
click at [239, 422] on div at bounding box center [369, 227] width 650 height 454
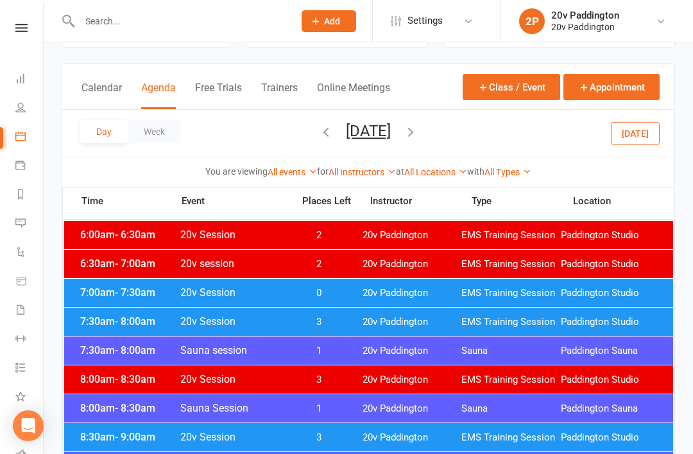
click at [356, 294] on div "7:00am - 7:30am 20v Session 0 20v Paddington EMS Training Session Paddington St…" at bounding box center [368, 293] width 609 height 28
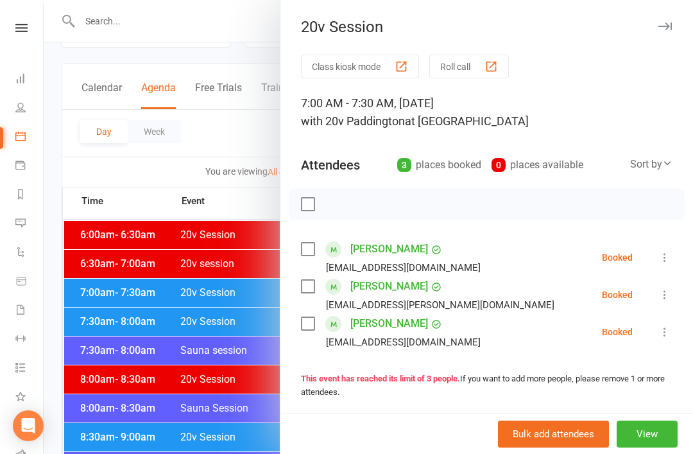
click at [264, 400] on div at bounding box center [369, 227] width 650 height 454
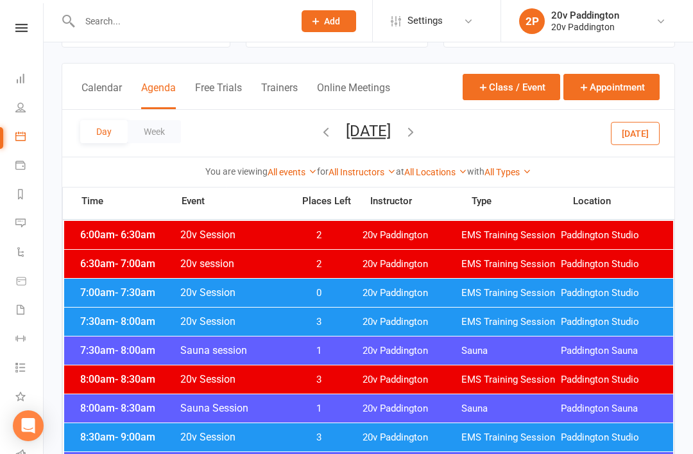
scroll to position [0, 0]
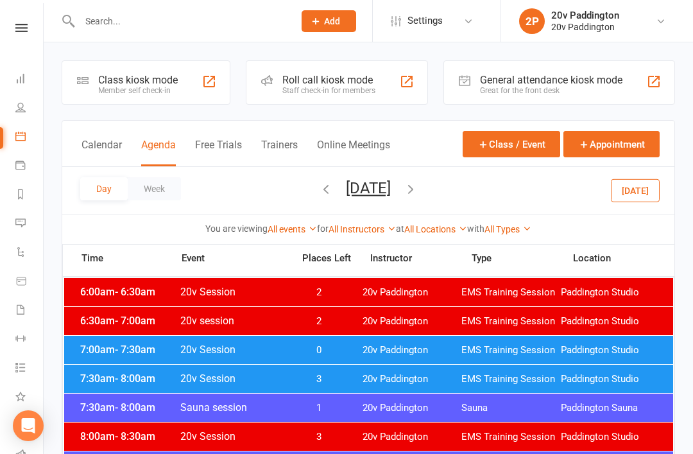
click at [384, 187] on button "Saturday, Aug 16, 2025" at bounding box center [368, 188] width 45 height 18
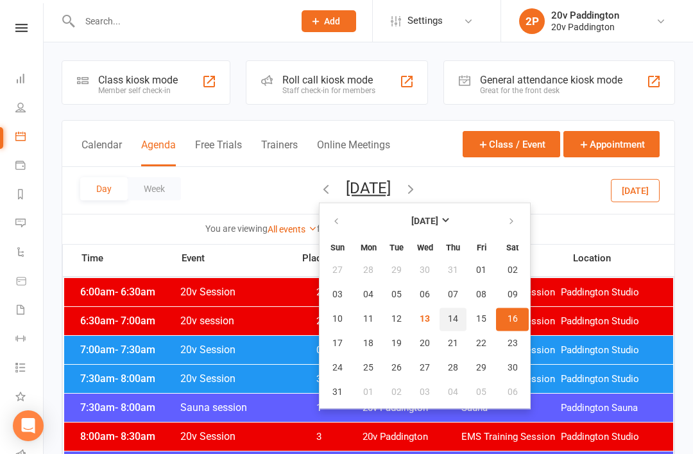
click at [448, 320] on span "14" at bounding box center [453, 319] width 10 height 10
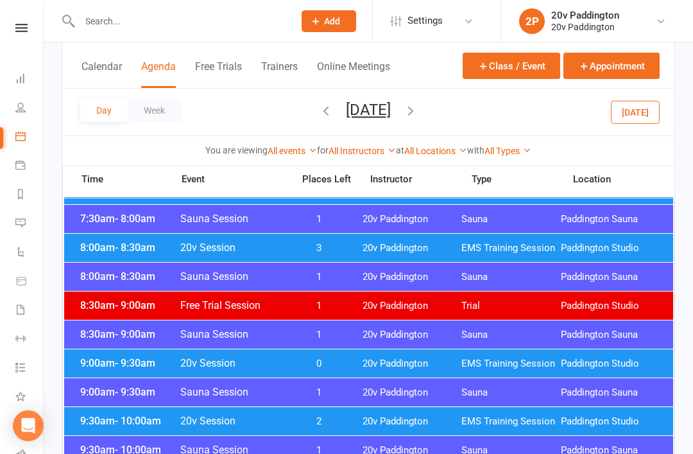
scroll to position [262, 0]
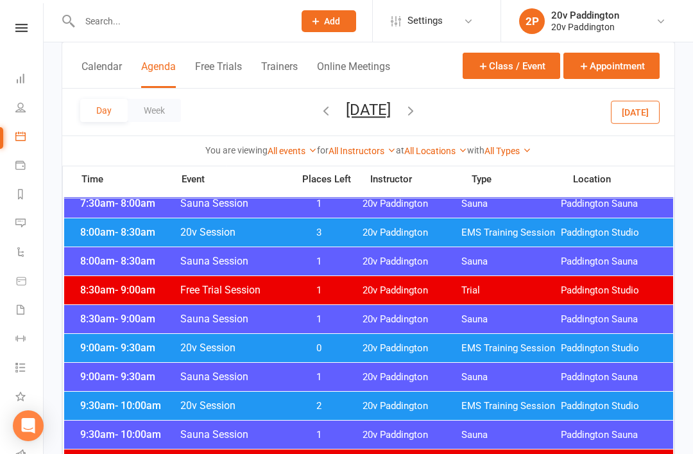
click at [416, 349] on span "20v Paddington" at bounding box center [412, 348] width 99 height 12
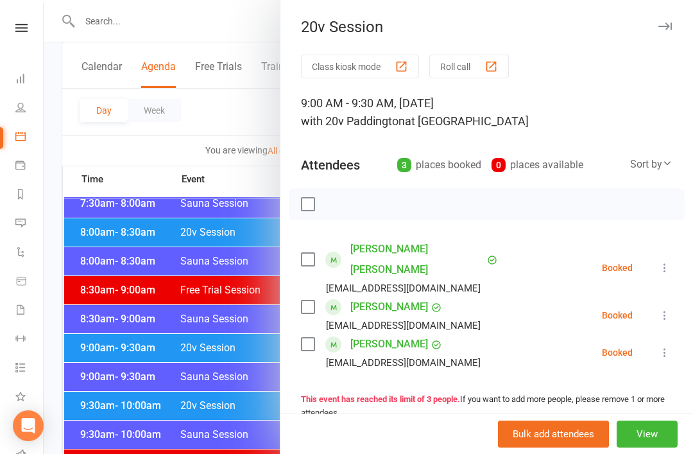
click at [228, 435] on div at bounding box center [369, 227] width 650 height 454
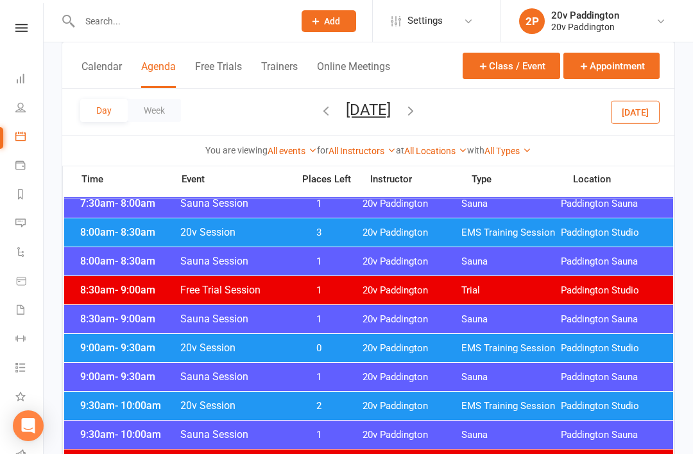
click at [316, 406] on span "2" at bounding box center [319, 406] width 67 height 12
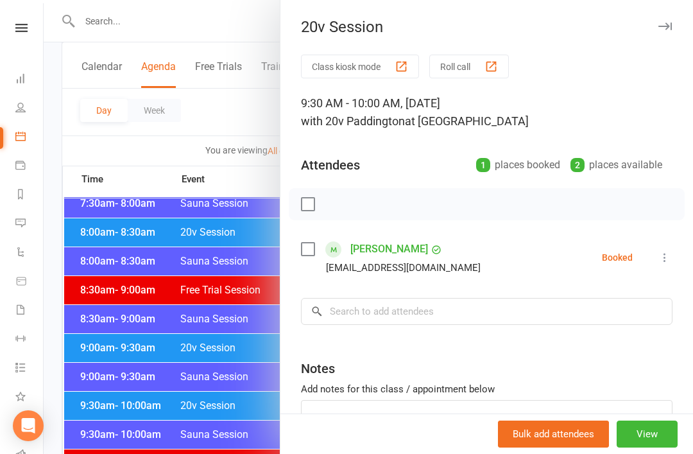
click at [236, 440] on div at bounding box center [369, 227] width 650 height 454
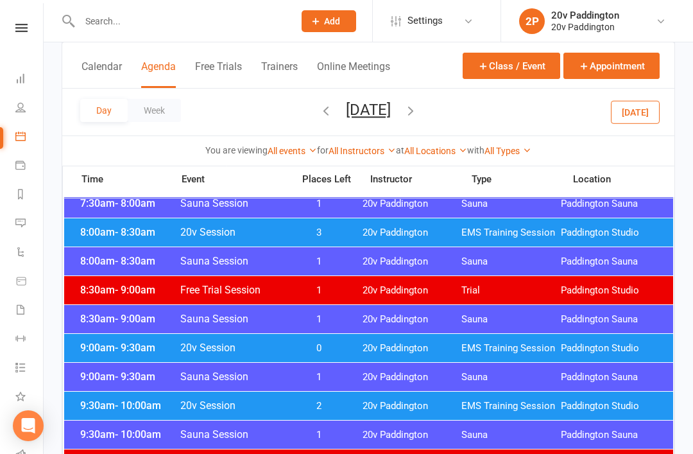
scroll to position [0, 0]
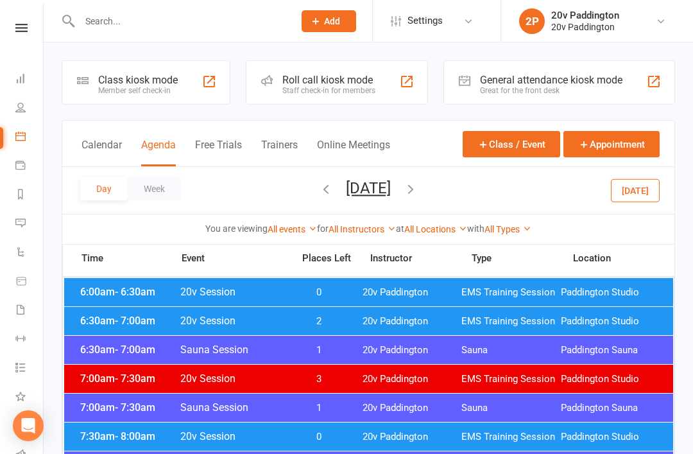
click at [638, 196] on button "Today" at bounding box center [635, 189] width 49 height 23
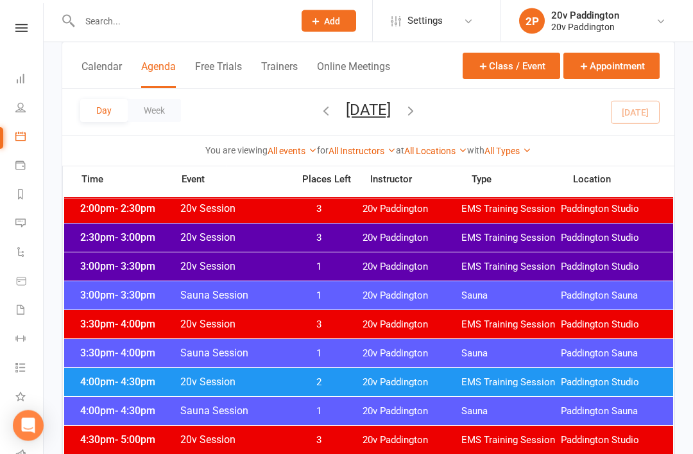
click at [542, 375] on div "4:00pm - 4:30pm 20v Session 2 20v Paddington EMS Training Session Paddington St…" at bounding box center [368, 382] width 609 height 28
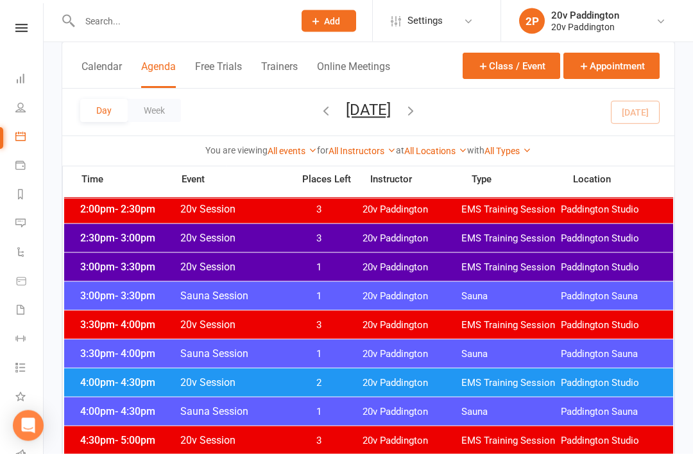
scroll to position [915, 0]
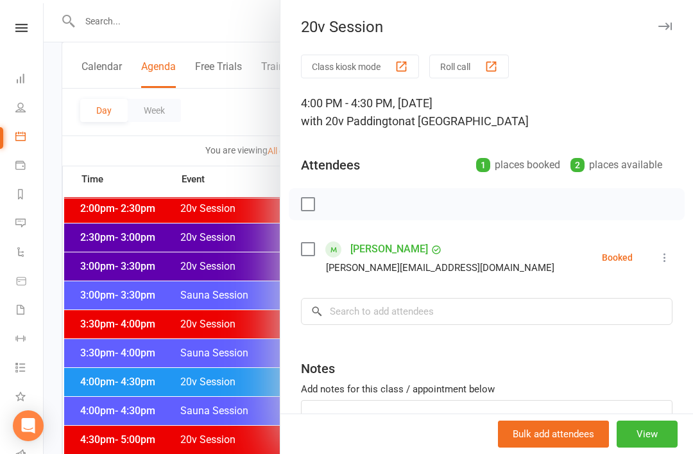
click at [92, 313] on div at bounding box center [369, 227] width 650 height 454
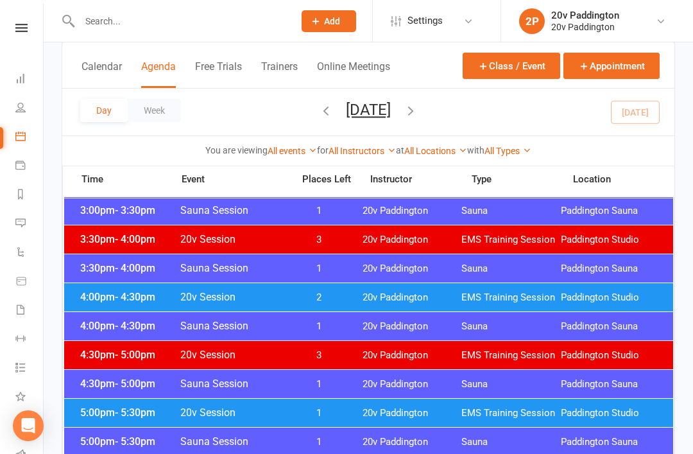
scroll to position [1022, 0]
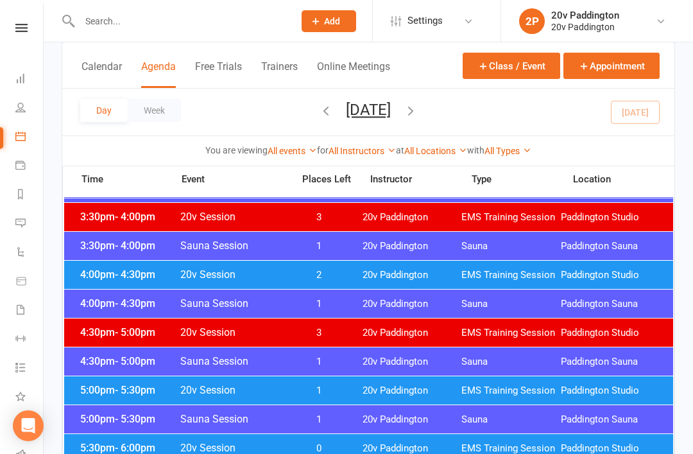
click at [107, 379] on div "5:00pm - 5:30pm 20v Session 1 20v Paddington EMS Training Session Paddington St…" at bounding box center [368, 390] width 609 height 28
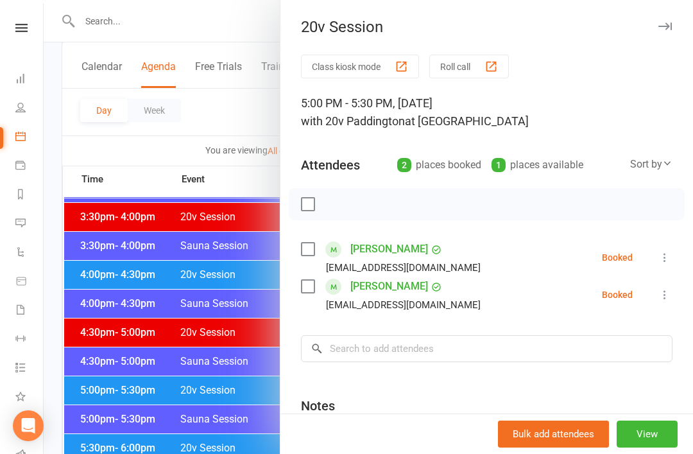
click at [117, 370] on div at bounding box center [369, 227] width 650 height 454
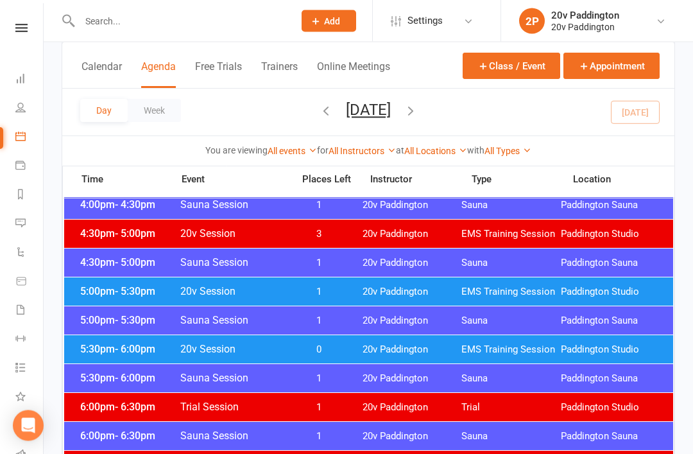
click at [111, 353] on span "5:30pm - 6:00pm" at bounding box center [128, 349] width 103 height 12
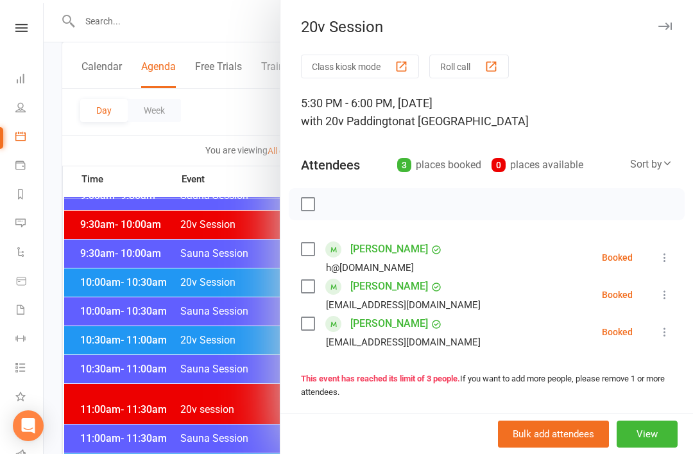
scroll to position [441, 0]
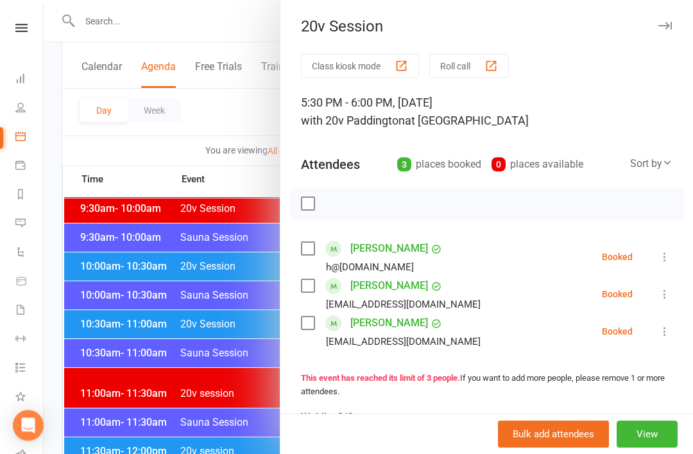
click at [234, 311] on div at bounding box center [369, 227] width 650 height 454
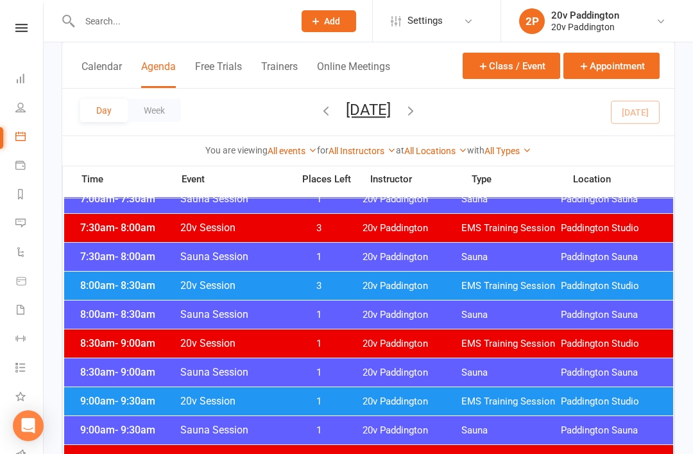
scroll to position [0, 0]
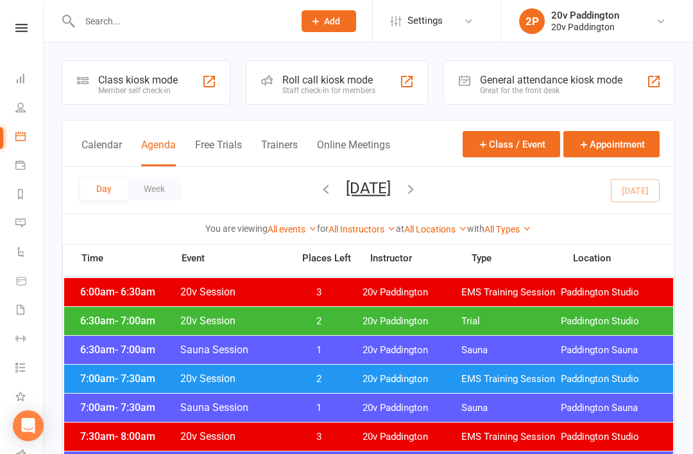
click at [589, 8] on link "2P 20v Paddington 20v Paddington" at bounding box center [595, 21] width 153 height 26
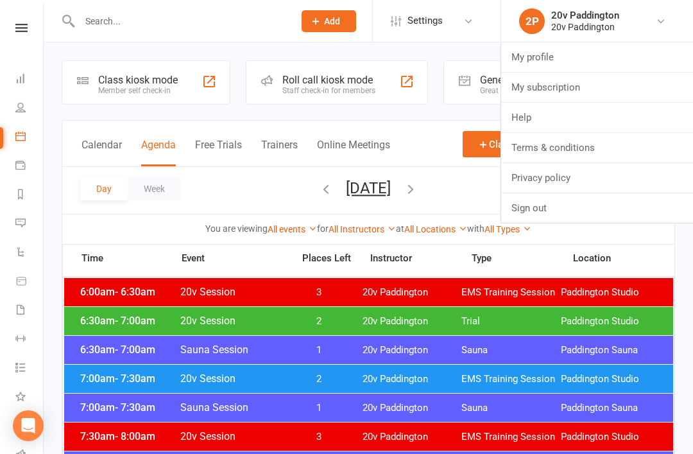
click at [621, 14] on link "2P 20v Paddington 20v Paddington" at bounding box center [595, 21] width 153 height 26
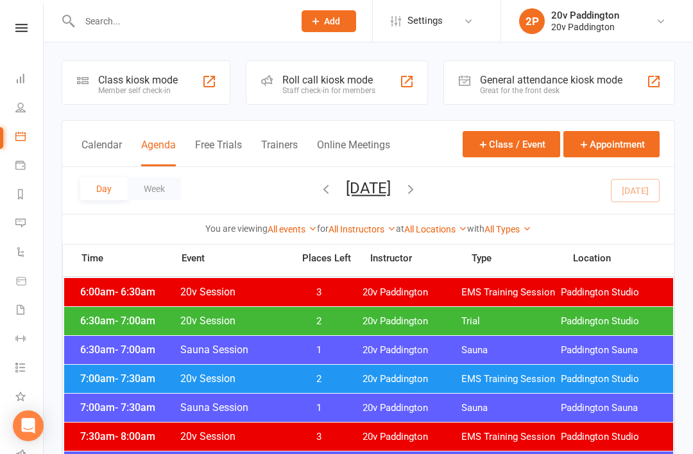
click at [391, 196] on button "Wednesday, Aug 13, 2025" at bounding box center [368, 188] width 45 height 18
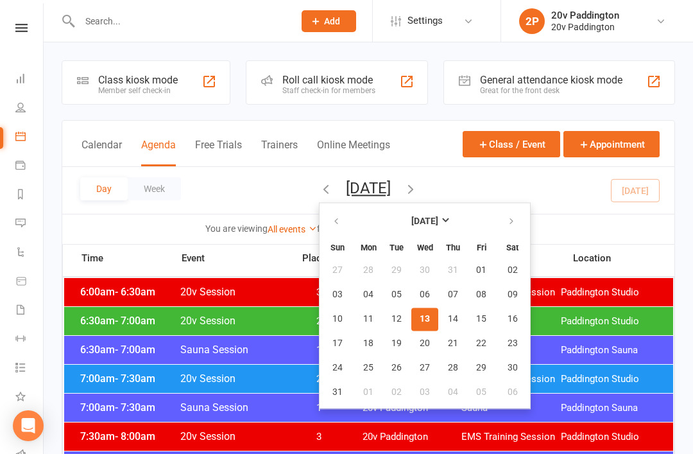
click at [420, 317] on span "13" at bounding box center [425, 319] width 10 height 10
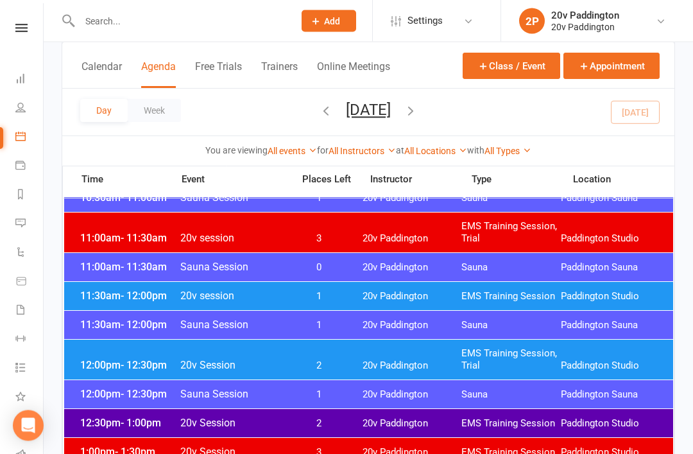
scroll to position [619, 0]
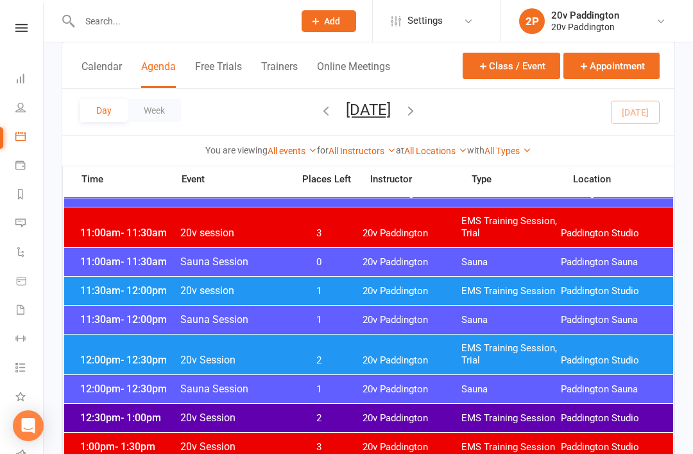
click at [412, 285] on span "20v Paddington" at bounding box center [412, 291] width 99 height 12
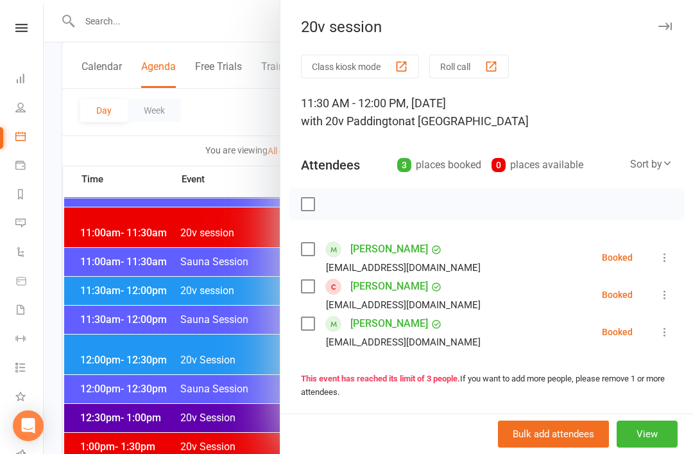
click at [217, 417] on div at bounding box center [369, 227] width 650 height 454
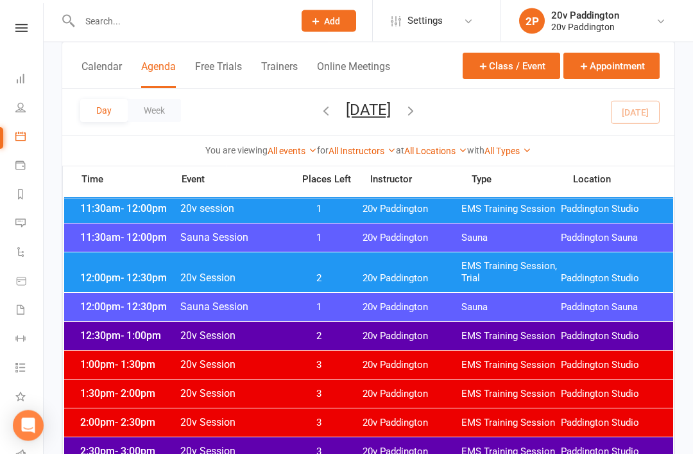
scroll to position [698, 0]
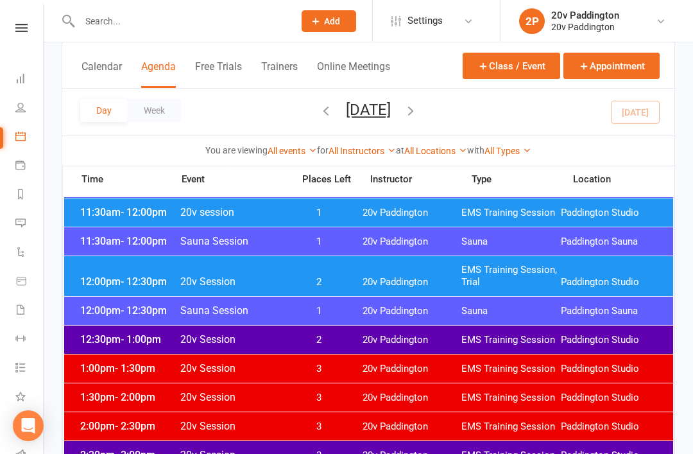
click at [551, 285] on span "EMS Training Session, Trial" at bounding box center [510, 276] width 99 height 24
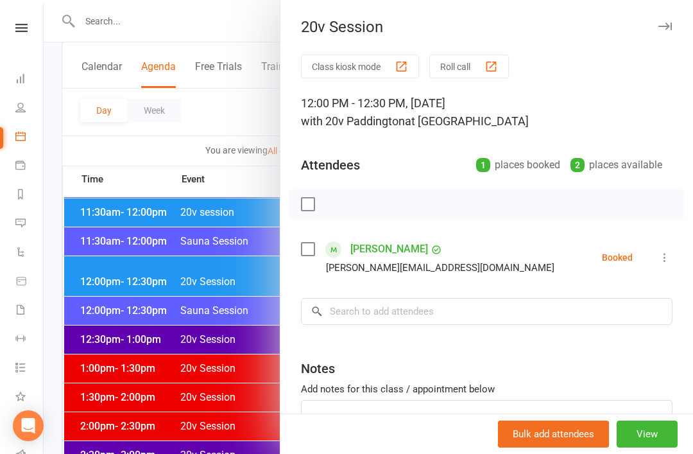
click at [678, 250] on div "Class kiosk mode Roll call 12:00 PM - 12:30 PM, Wednesday, August, 13, 2025 wit…" at bounding box center [486, 281] width 413 height 452
click at [664, 261] on icon at bounding box center [664, 257] width 13 height 13
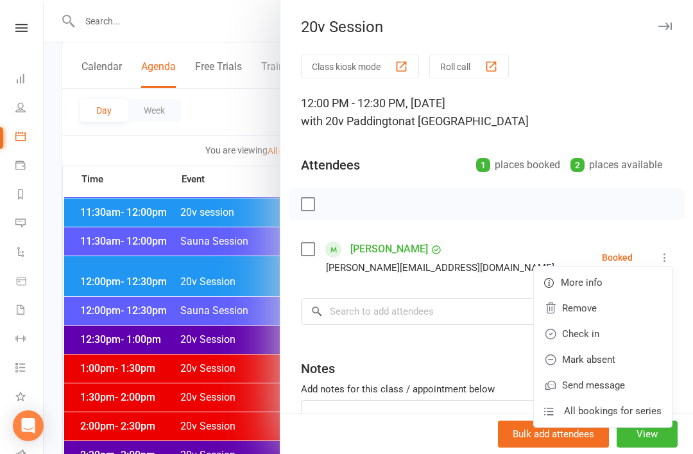
click at [612, 328] on link "Check in" at bounding box center [603, 334] width 138 height 26
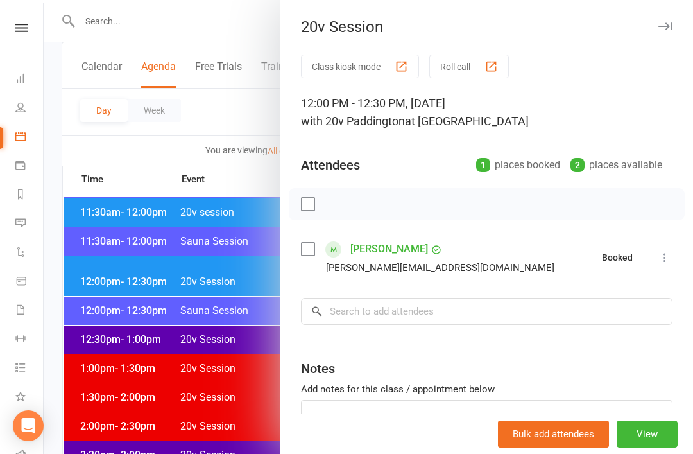
click at [657, 258] on button at bounding box center [664, 257] width 15 height 15
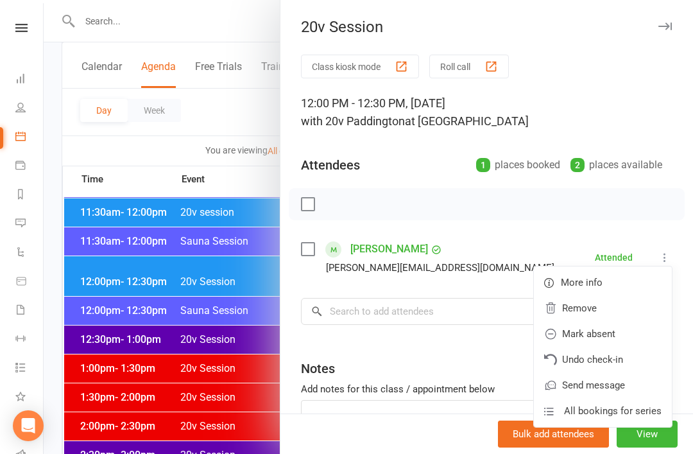
click at [626, 350] on link "Undo check-in" at bounding box center [603, 360] width 138 height 26
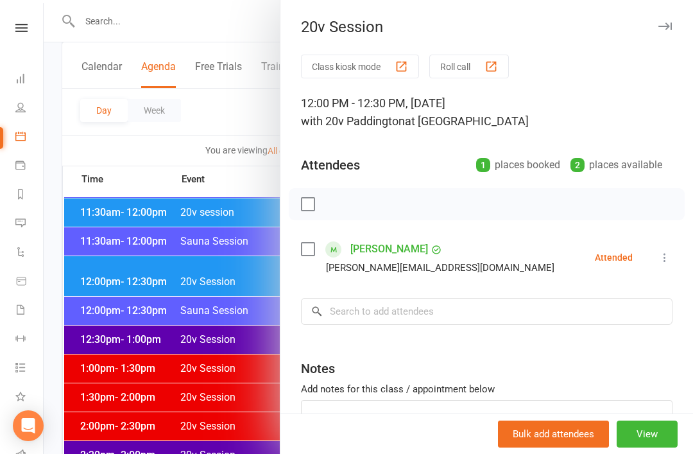
scroll to position [739, 0]
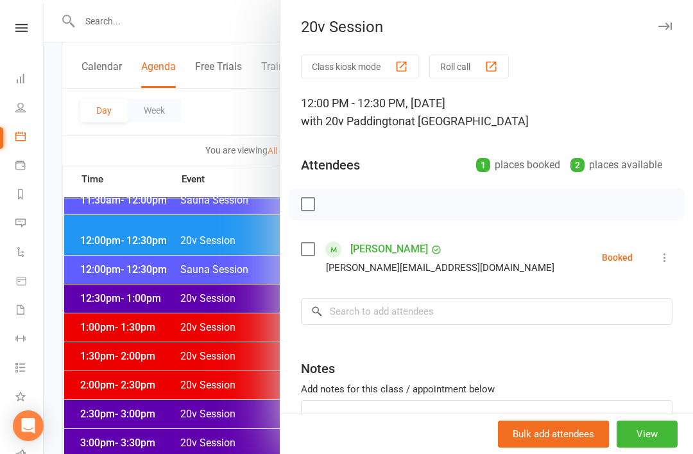
click at [669, 257] on icon at bounding box center [664, 257] width 13 height 13
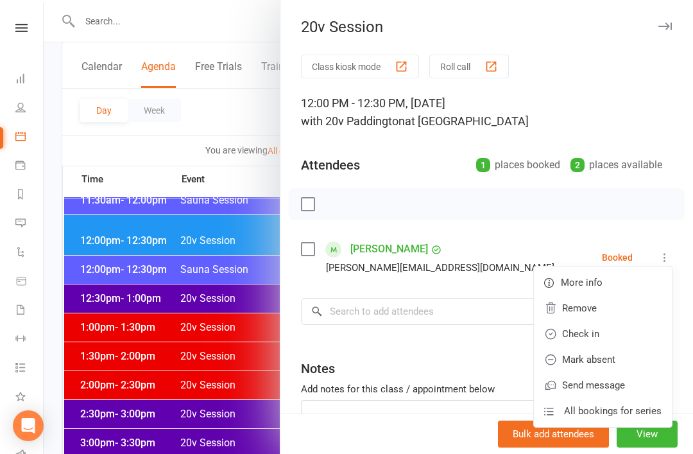
click at [609, 307] on link "Remove" at bounding box center [603, 308] width 138 height 26
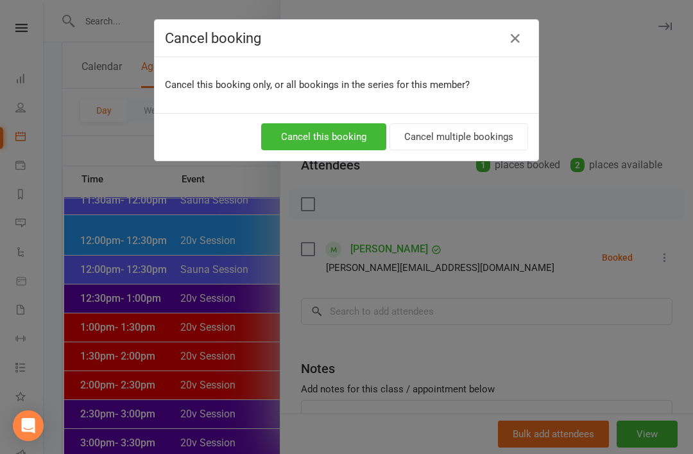
click at [335, 114] on div "Cancel this booking Cancel multiple bookings" at bounding box center [347, 136] width 384 height 47
click at [361, 142] on button "Cancel this booking" at bounding box center [323, 136] width 125 height 27
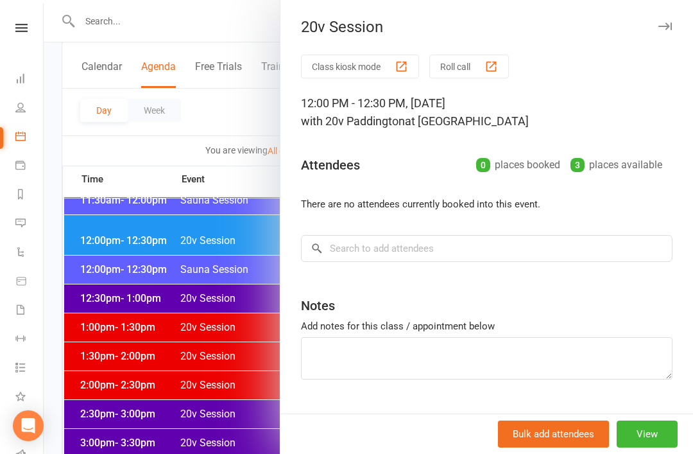
click at [217, 349] on div at bounding box center [369, 227] width 650 height 454
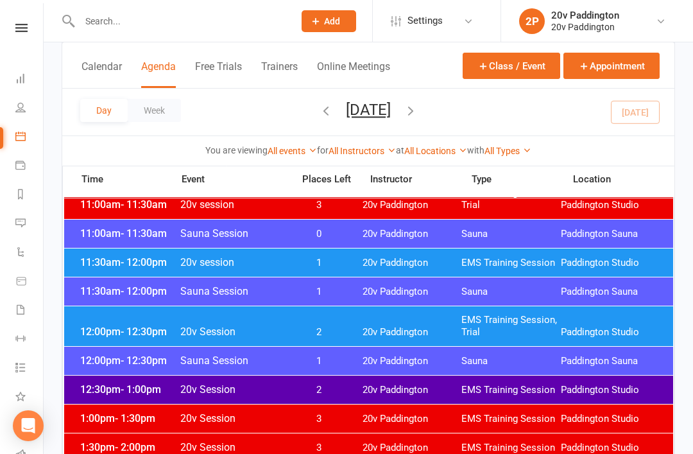
scroll to position [650, 0]
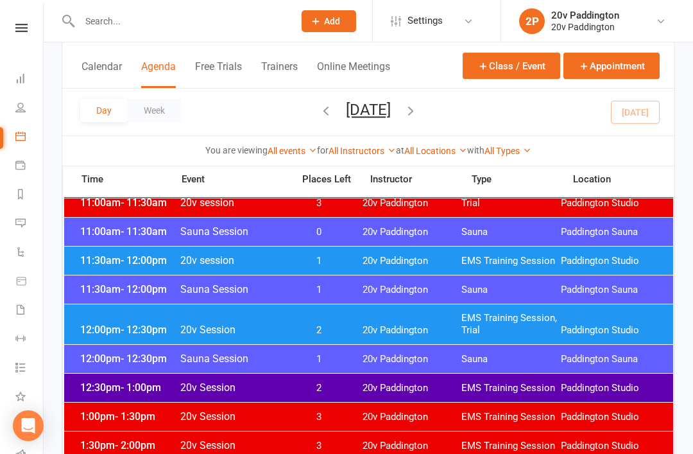
click at [342, 330] on span "2" at bounding box center [319, 330] width 67 height 12
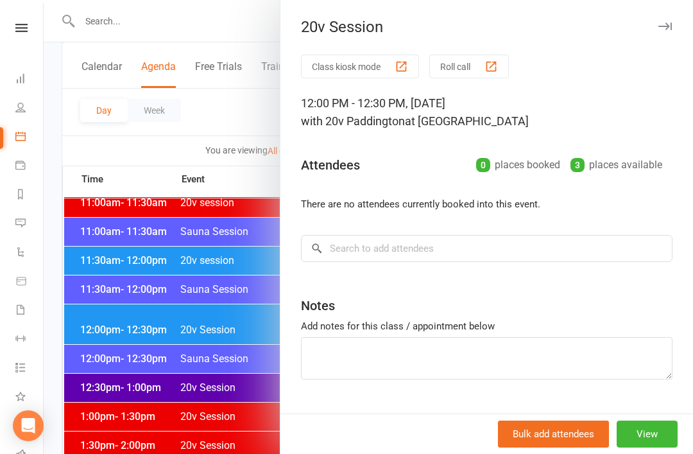
click at [221, 381] on div at bounding box center [369, 227] width 650 height 454
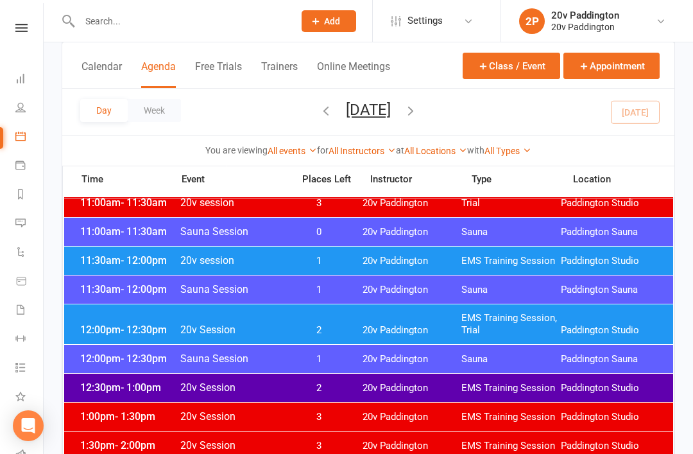
click at [391, 247] on div "11:30am - 12:00pm 20v session 1 20v Paddington EMS Training Session Paddington …" at bounding box center [368, 260] width 609 height 28
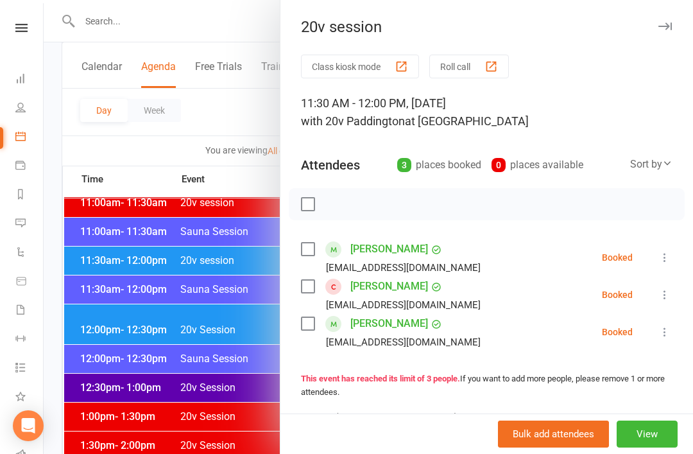
click at [661, 260] on icon at bounding box center [664, 257] width 13 height 13
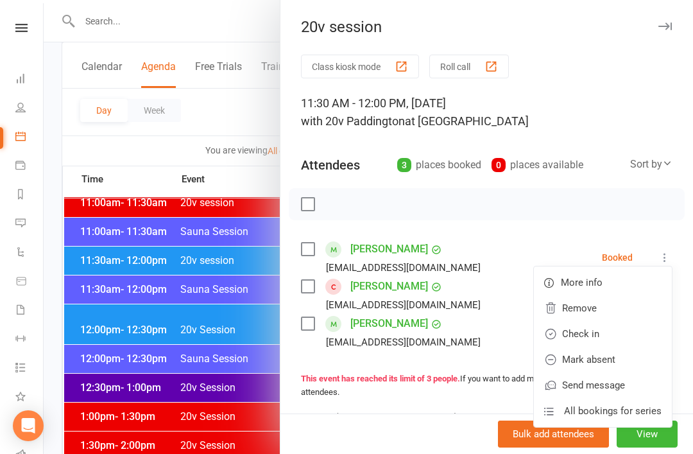
click at [615, 332] on link "Check in" at bounding box center [603, 334] width 138 height 26
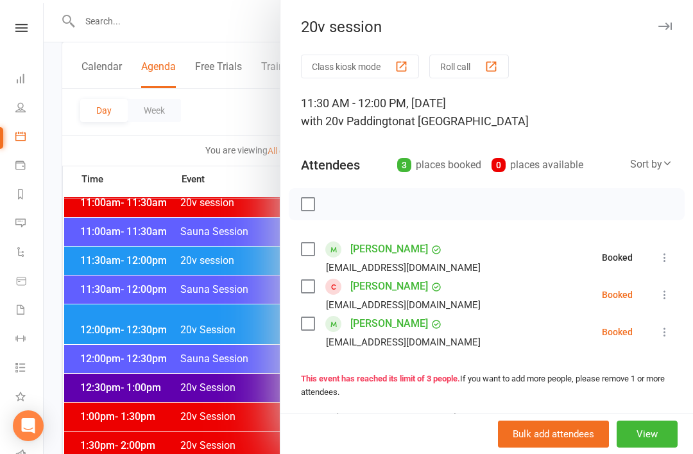
click at [666, 293] on icon at bounding box center [664, 294] width 13 height 13
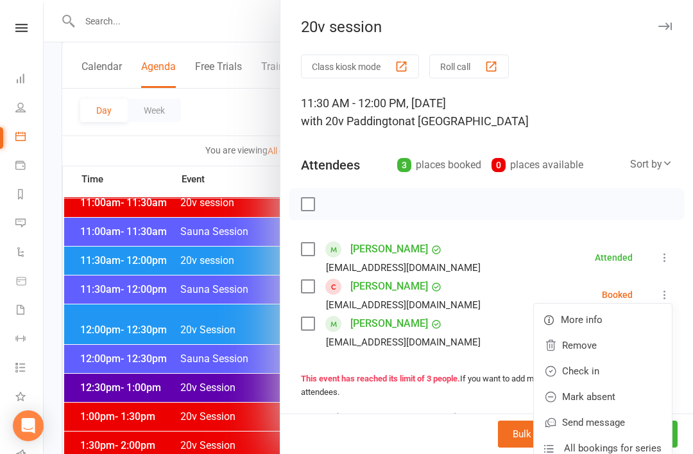
click at [609, 374] on link "Check in" at bounding box center [603, 371] width 138 height 26
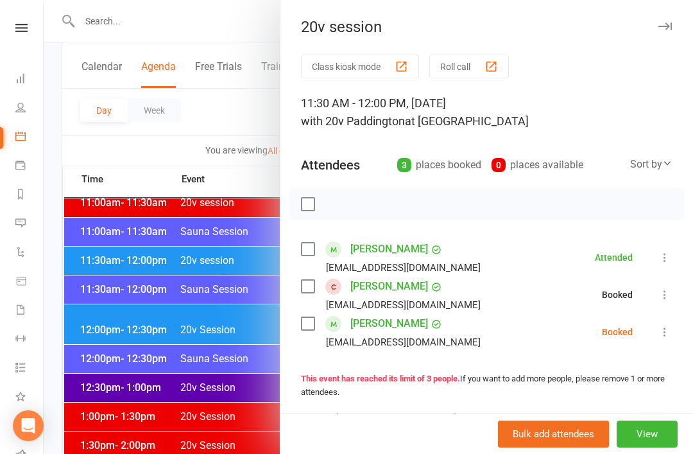
click at [665, 327] on icon at bounding box center [664, 331] width 13 height 13
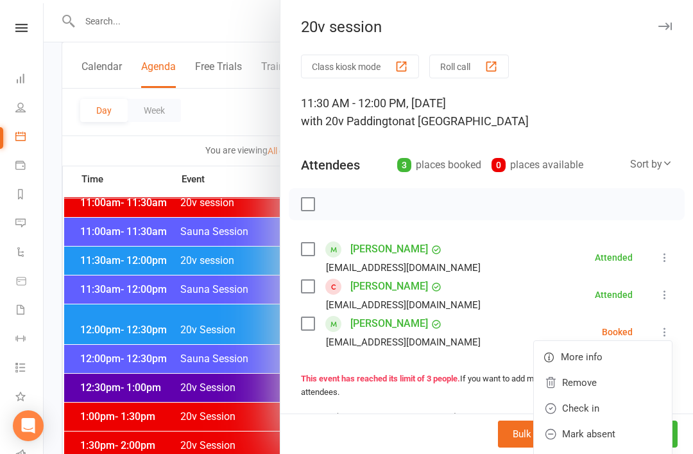
click at [610, 409] on link "Check in" at bounding box center [603, 408] width 138 height 26
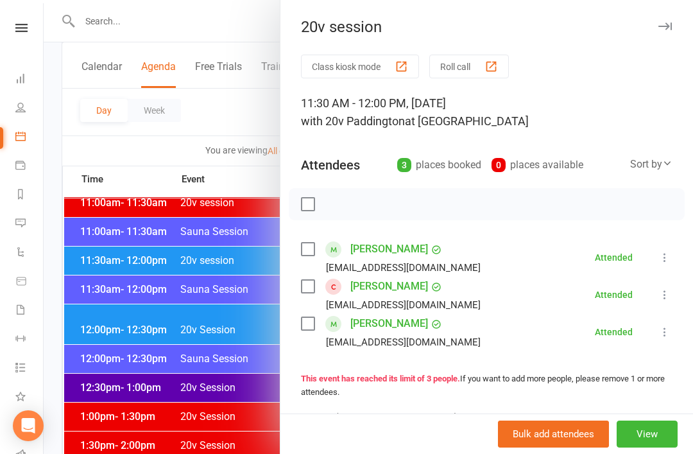
click at [259, 373] on div at bounding box center [369, 227] width 650 height 454
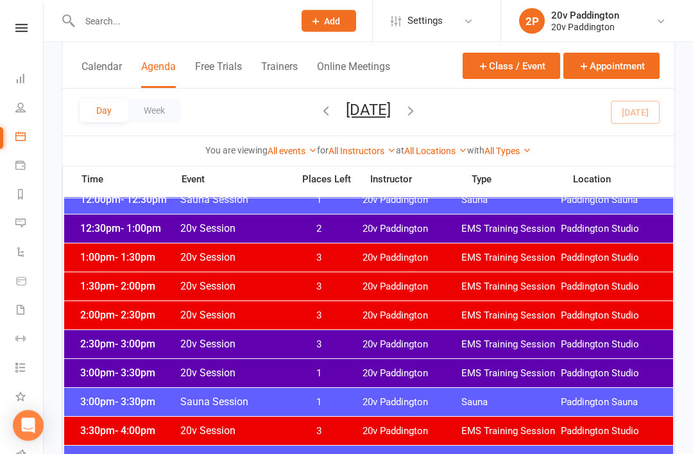
click at [558, 348] on span "EMS Training Session" at bounding box center [510, 345] width 99 height 12
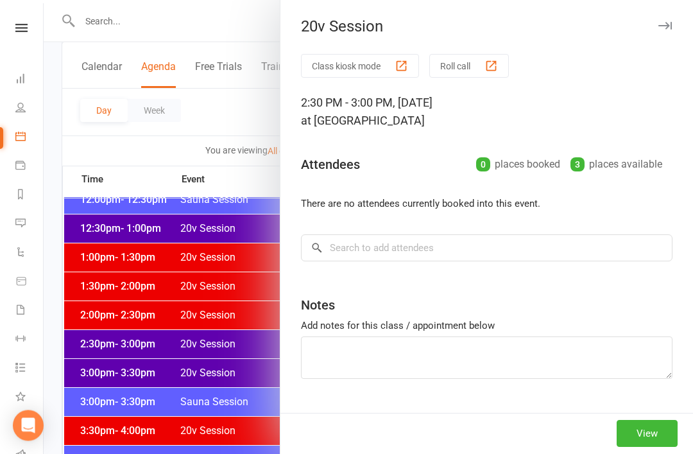
scroll to position [809, 0]
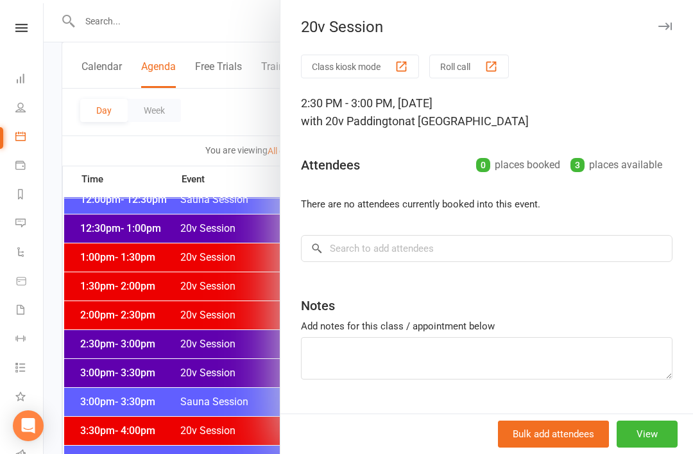
click at [117, 334] on div at bounding box center [369, 227] width 650 height 454
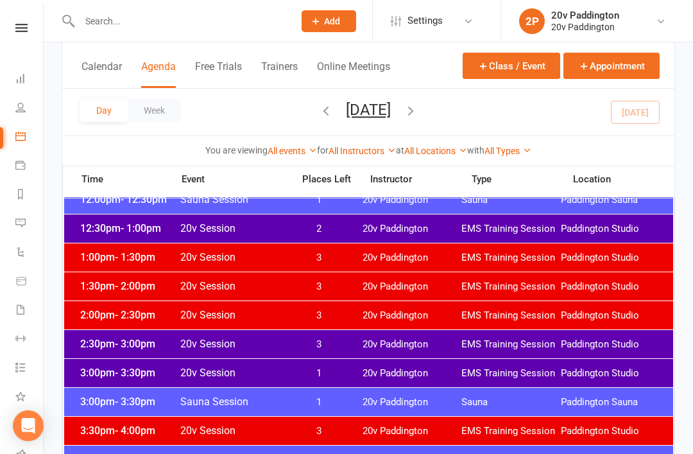
click at [130, 370] on span "- 3:30pm" at bounding box center [135, 372] width 40 height 12
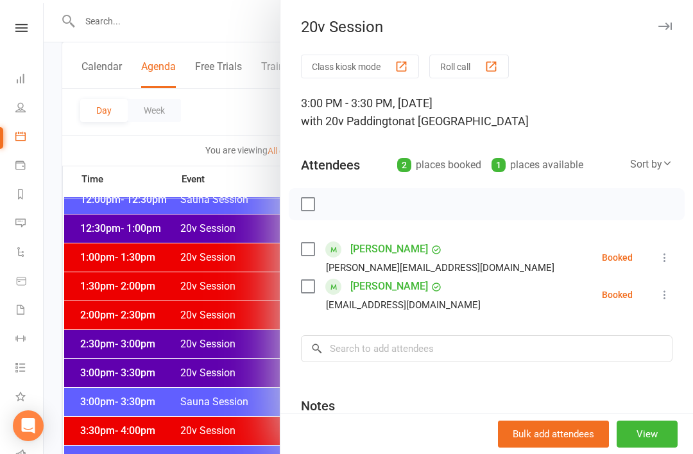
click at [100, 326] on div at bounding box center [369, 227] width 650 height 454
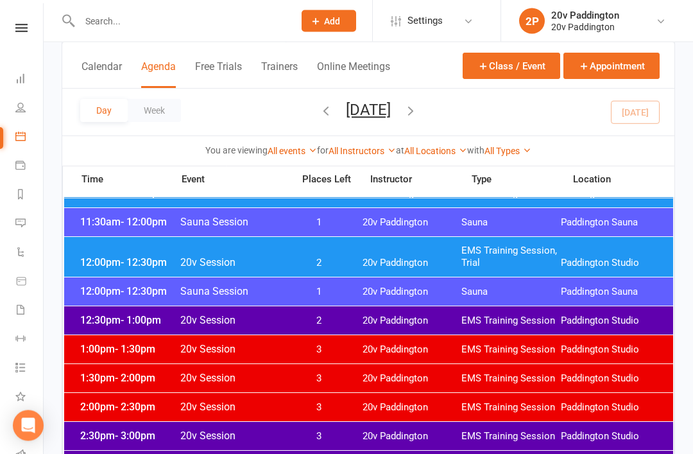
click at [100, 315] on span "12:30pm - 1:00pm" at bounding box center [128, 320] width 103 height 12
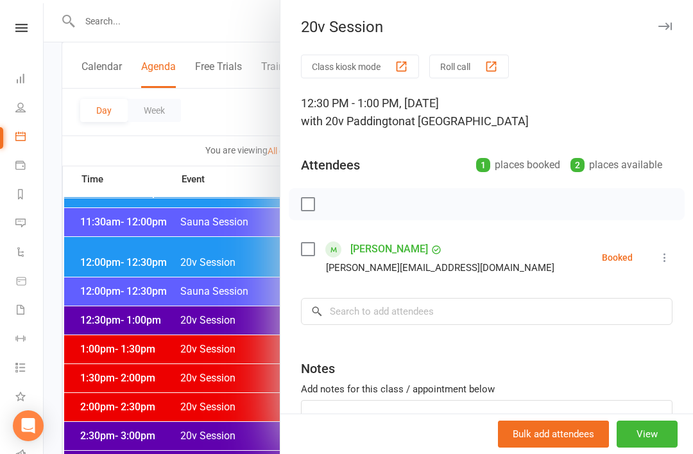
click at [93, 327] on div at bounding box center [369, 227] width 650 height 454
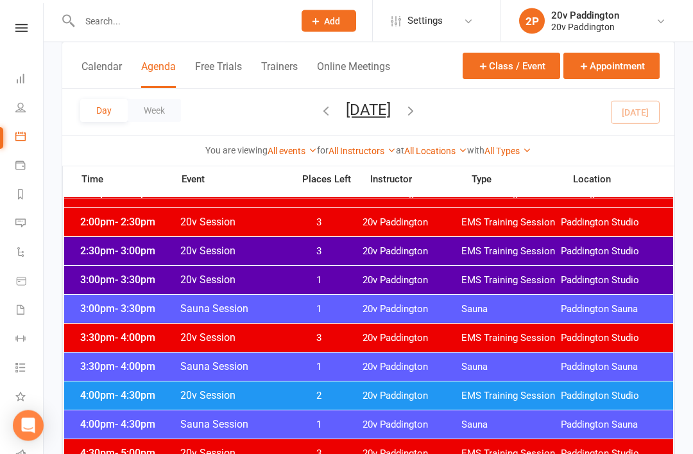
scroll to position [902, 0]
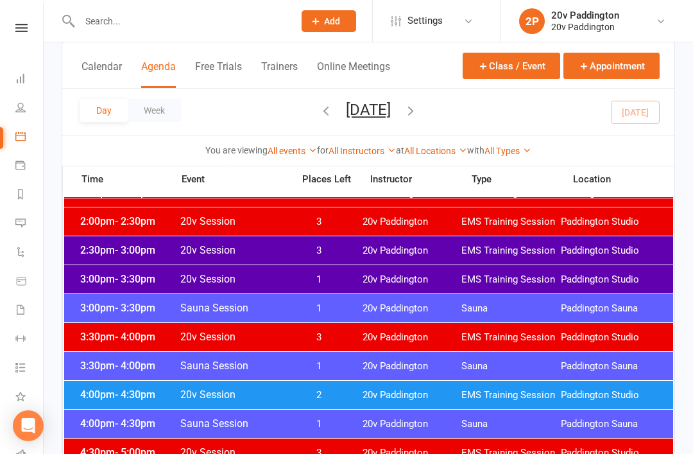
click at [115, 405] on div "4:00pm - 4:30pm 20v Session 2 20v Paddington EMS Training Session Paddington St…" at bounding box center [368, 395] width 609 height 28
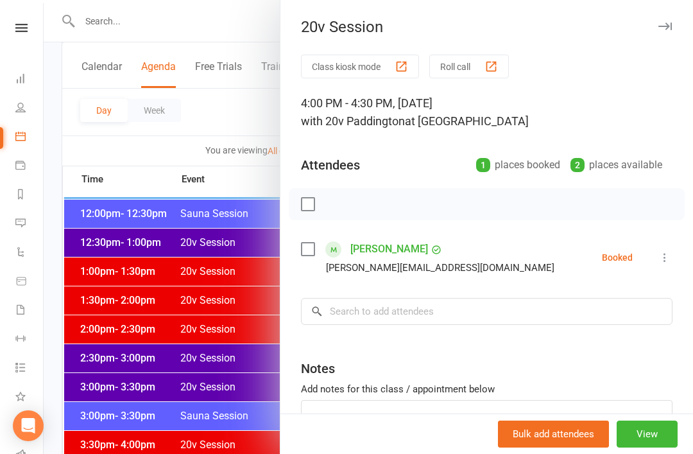
scroll to position [749, 0]
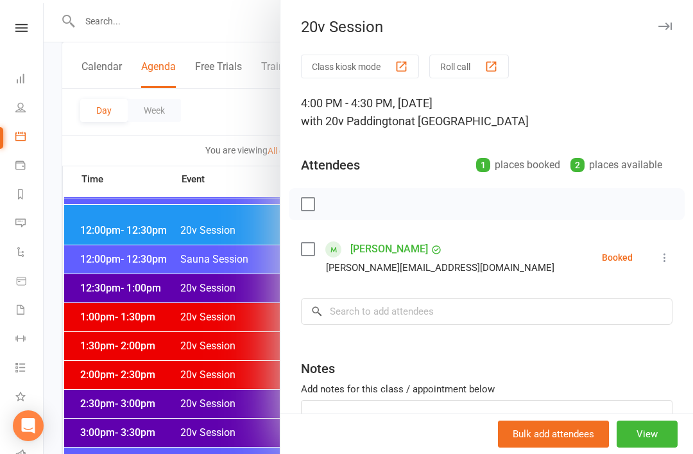
click at [98, 268] on div at bounding box center [369, 227] width 650 height 454
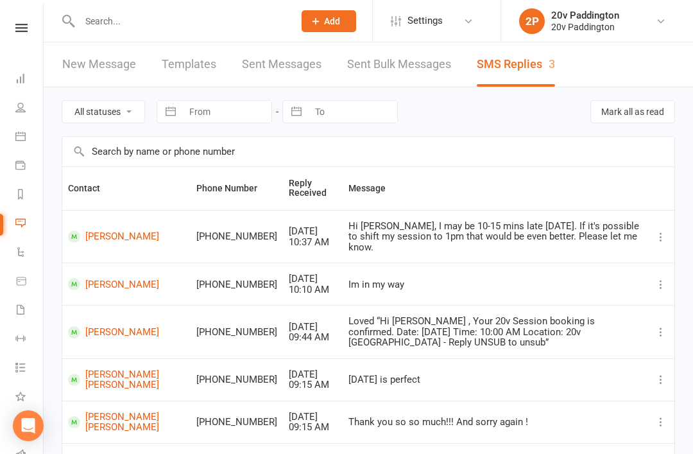
select select "unread_only"
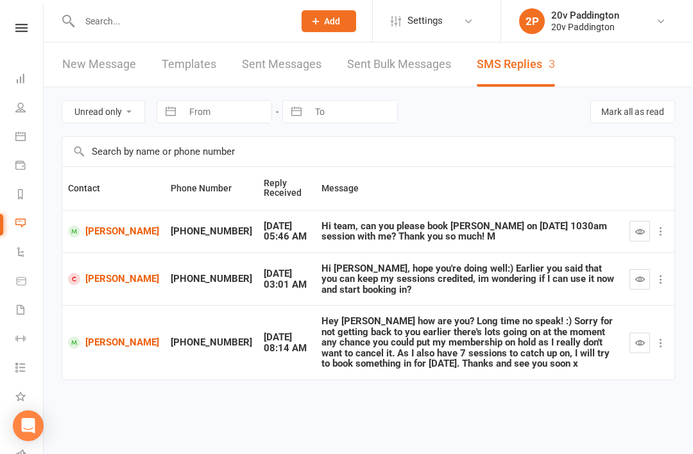
click at [130, 237] on link "[PERSON_NAME]" at bounding box center [113, 231] width 91 height 12
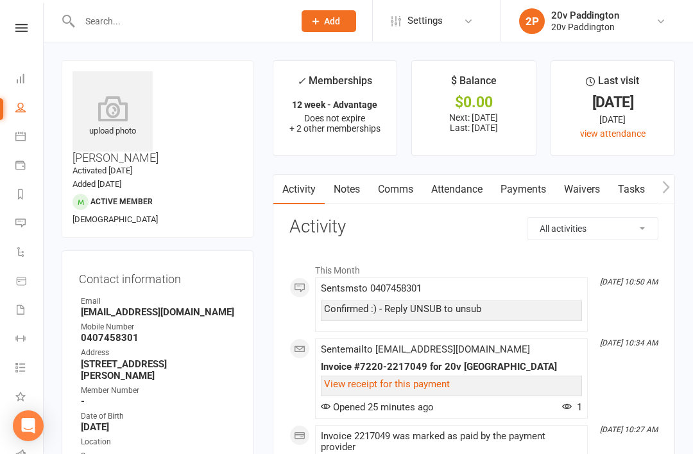
click at [249, 24] on input "text" at bounding box center [180, 21] width 209 height 18
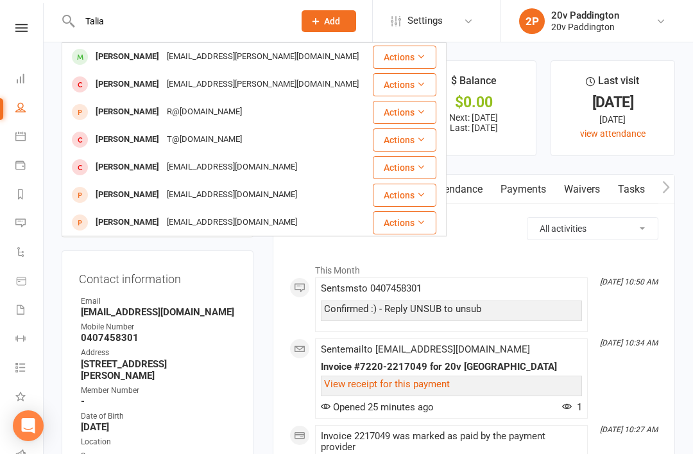
type input "Talia"
click at [242, 58] on div "[PERSON_NAME] [PERSON_NAME][EMAIL_ADDRESS][PERSON_NAME][DOMAIN_NAME]" at bounding box center [217, 57] width 309 height 26
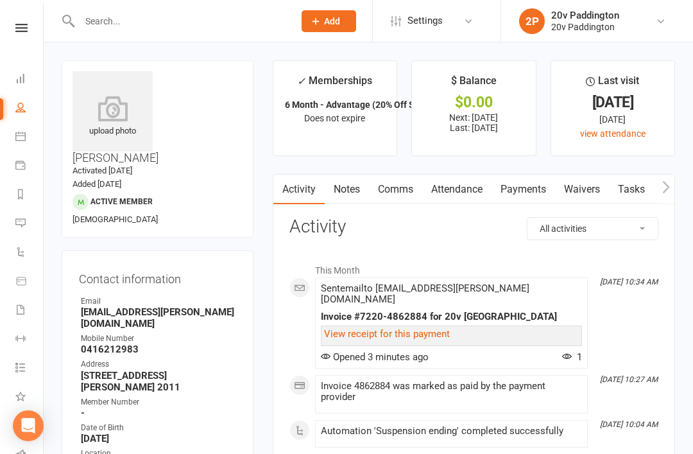
click at [28, 219] on link "Messages 3" at bounding box center [29, 224] width 29 height 29
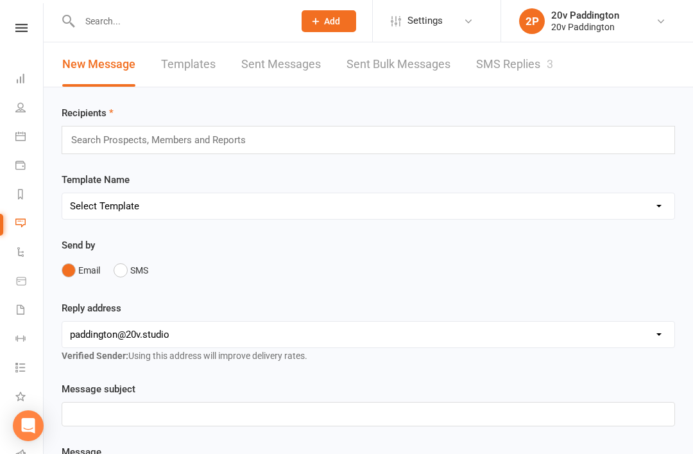
click at [520, 69] on link "SMS Replies 3" at bounding box center [514, 64] width 77 height 44
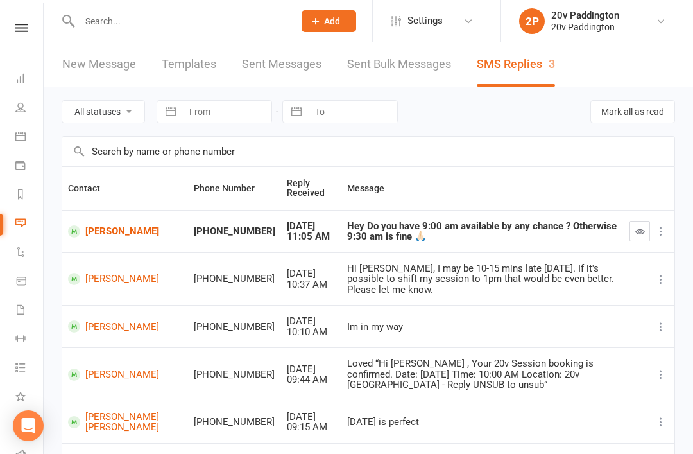
click at [123, 225] on link "[PERSON_NAME]" at bounding box center [125, 231] width 114 height 12
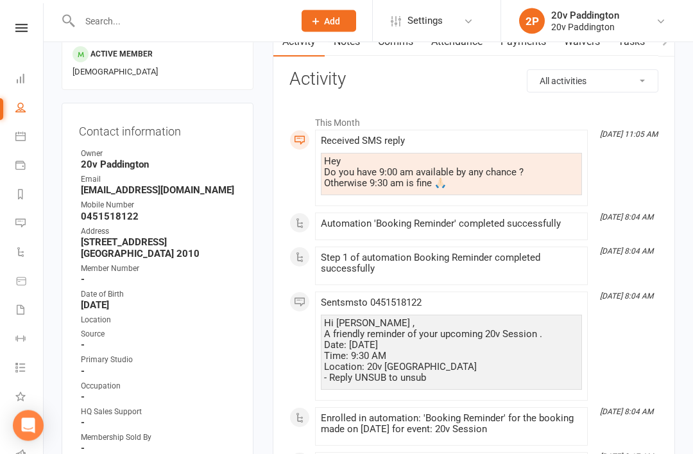
scroll to position [149, 0]
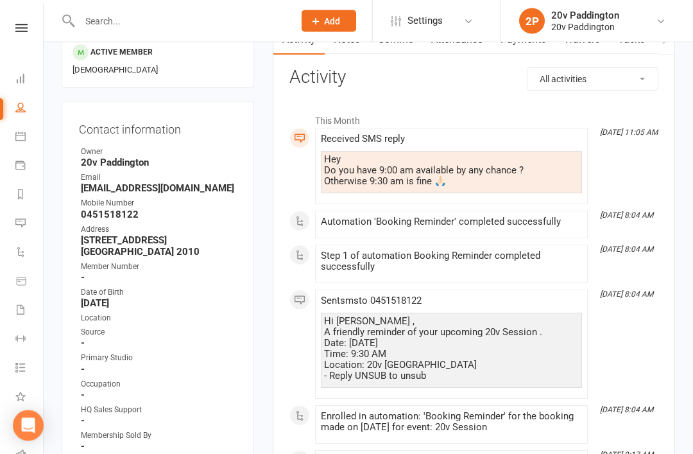
click at [138, 157] on strong "20v Paddington" at bounding box center [158, 163] width 155 height 12
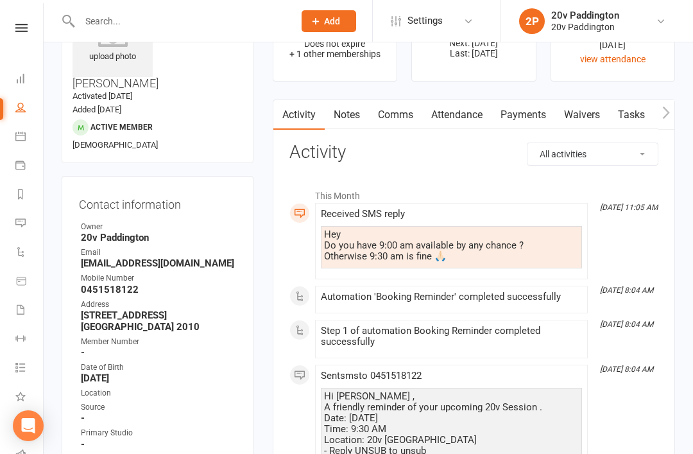
scroll to position [0, 0]
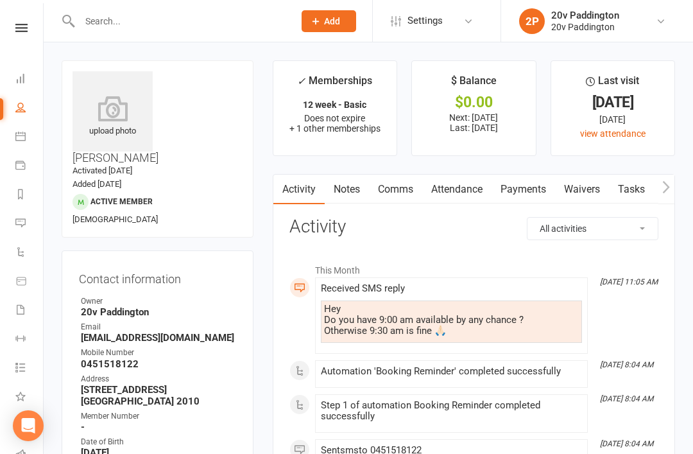
click at [255, 4] on div at bounding box center [173, 21] width 223 height 42
click at [406, 194] on link "Comms" at bounding box center [395, 190] width 53 height 30
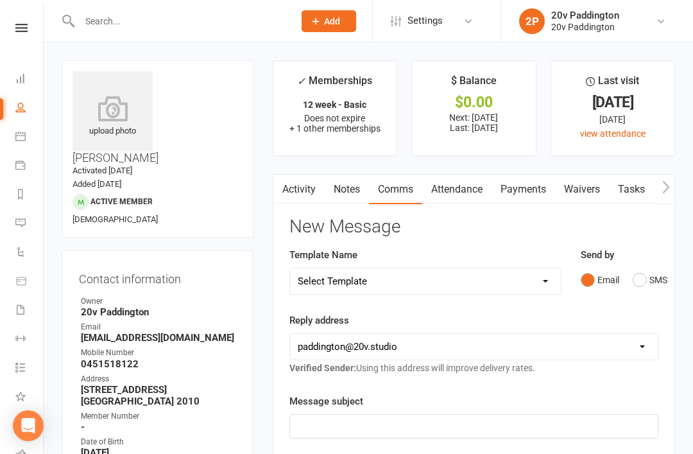
click at [650, 287] on button "SMS" at bounding box center [650, 280] width 35 height 24
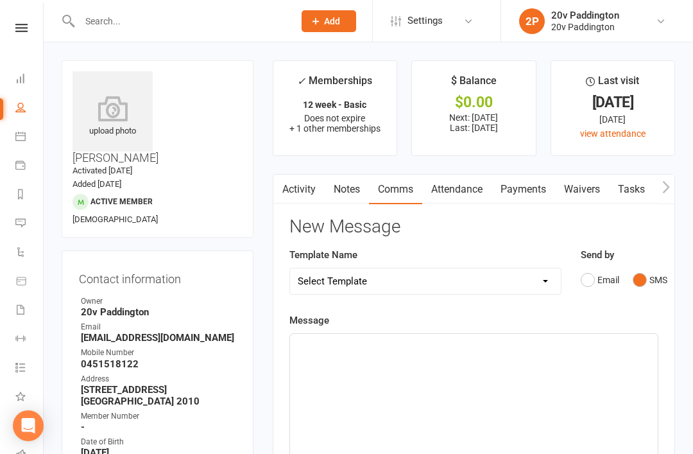
click at [504, 379] on div "﻿" at bounding box center [474, 430] width 368 height 193
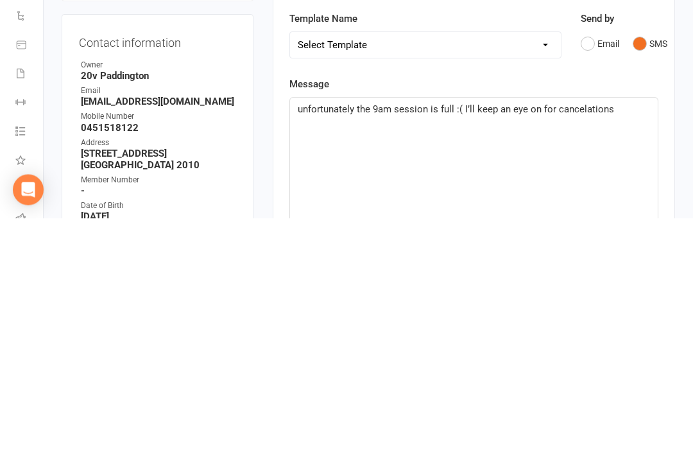
click at [594, 338] on p "unfortunately the 9am session is full :( I’ll keep an eye on for cancelations" at bounding box center [474, 345] width 352 height 15
click at [593, 340] on span "unfortunately the 9am session is full :( I’ll keep an eye on for cancelations" at bounding box center [456, 346] width 316 height 12
click at [452, 338] on p "unfortunately the 9am session is full :( I’ll keep an eye on for you, if there …" at bounding box center [474, 353] width 352 height 31
click at [459, 338] on p "unfortunately the 9am session is full :( I’ll keep an eye on for you, if there …" at bounding box center [474, 353] width 352 height 31
click at [444, 338] on p "unfortunately the 9am session is full :( I’ll keep an eye on for you, if there …" at bounding box center [474, 353] width 352 height 31
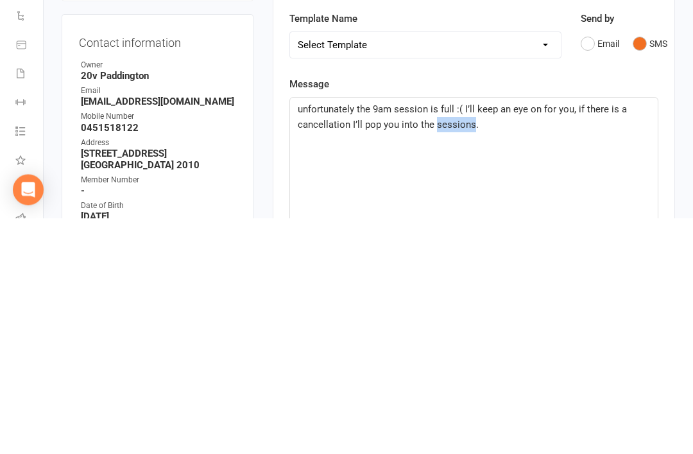
click at [435, 340] on span "unfortunately the 9am session is full :( I’ll keep an eye on for you, if there …" at bounding box center [464, 353] width 332 height 27
click at [508, 334] on div "unfortunately the 9am session is full :( I’ll keep an eye on for you, if there …" at bounding box center [474, 430] width 368 height 193
click at [448, 340] on span "unfortunately the 9am session is full :( I’ll keep an eye on for you, if there …" at bounding box center [464, 353] width 332 height 27
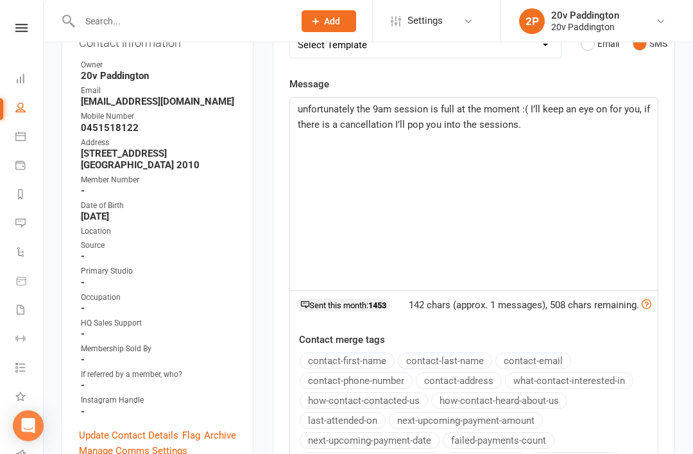
click at [580, 136] on div "unfortunately the 9am session is full at the moment :( I’ll keep an eye on for …" at bounding box center [474, 194] width 368 height 193
click at [661, 89] on div "Activity Notes Comms Attendance Payments Waivers Tasks Automations Workouts Ass…" at bounding box center [474, 279] width 402 height 682
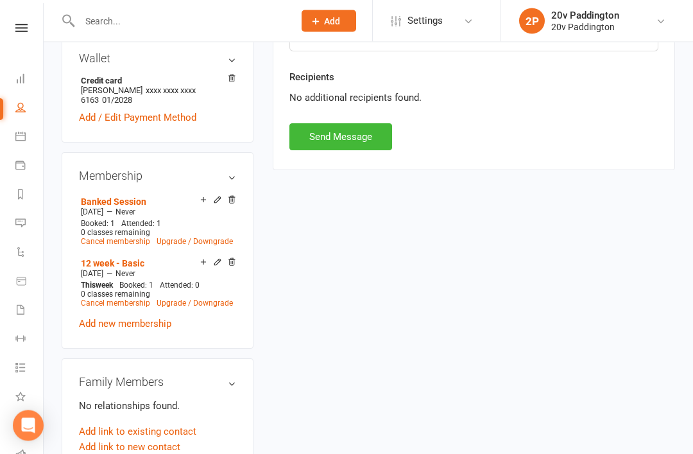
click at [376, 129] on button "Send Message" at bounding box center [340, 137] width 103 height 27
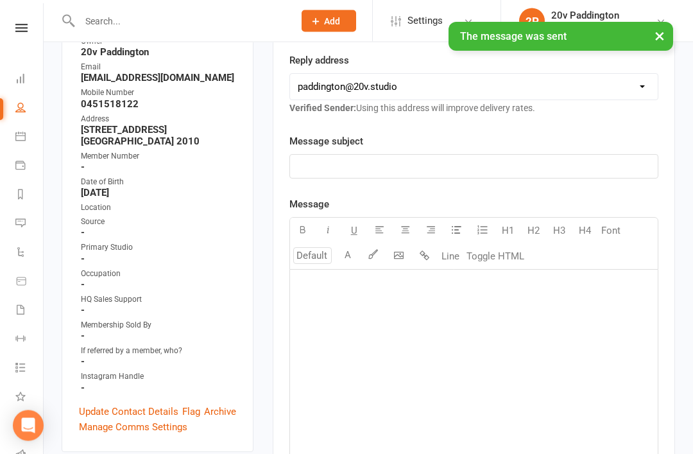
scroll to position [260, 0]
click at [21, 227] on icon at bounding box center [20, 223] width 10 height 10
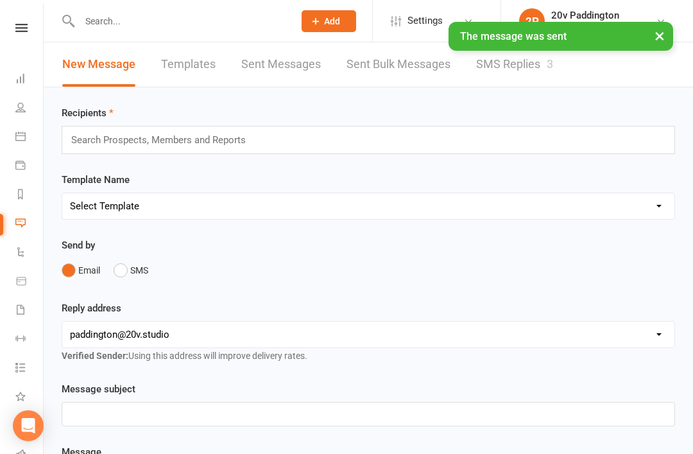
click at [544, 82] on link "SMS Replies 3" at bounding box center [514, 64] width 77 height 44
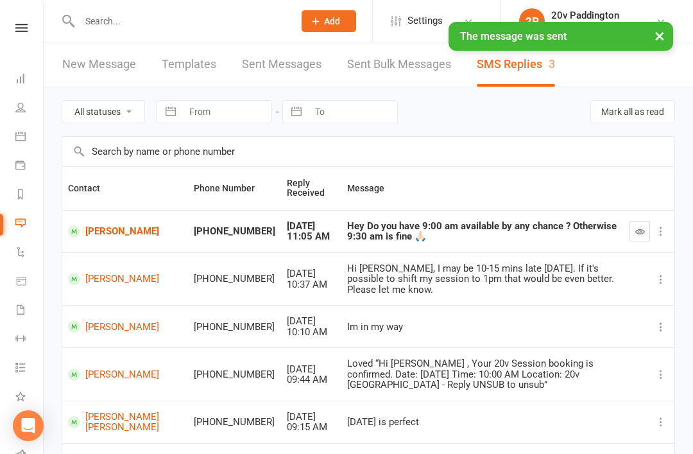
click at [641, 233] on icon "button" at bounding box center [640, 232] width 10 height 10
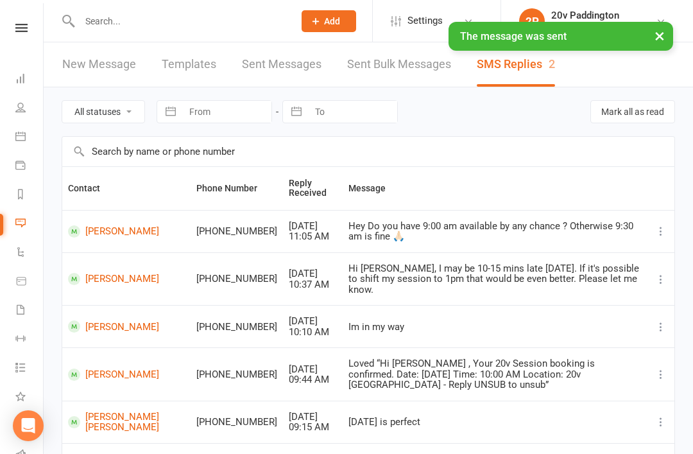
click at [83, 116] on select "All statuses Read only Unread only" at bounding box center [103, 112] width 82 height 22
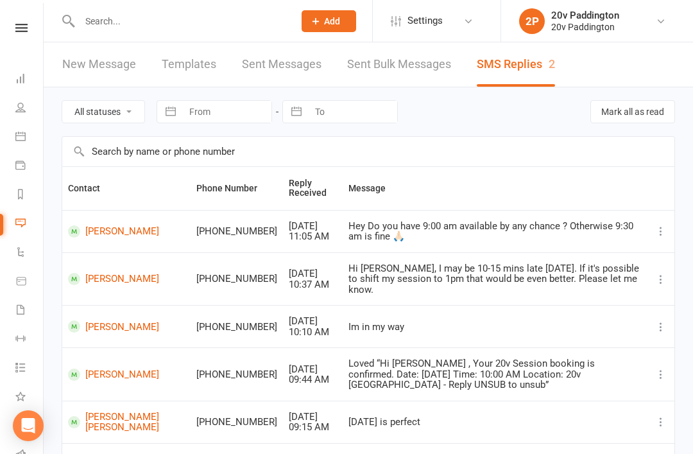
select select "unread_only"
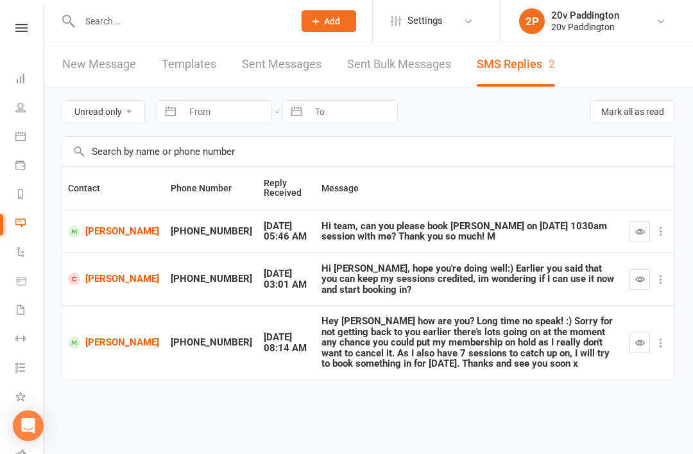
click at [643, 236] on icon "button" at bounding box center [640, 232] width 10 height 10
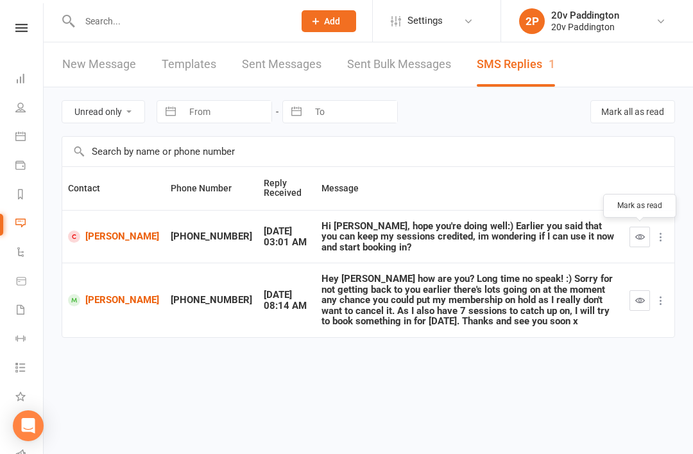
click at [100, 232] on link "Quynh Anh Pham" at bounding box center [113, 236] width 91 height 12
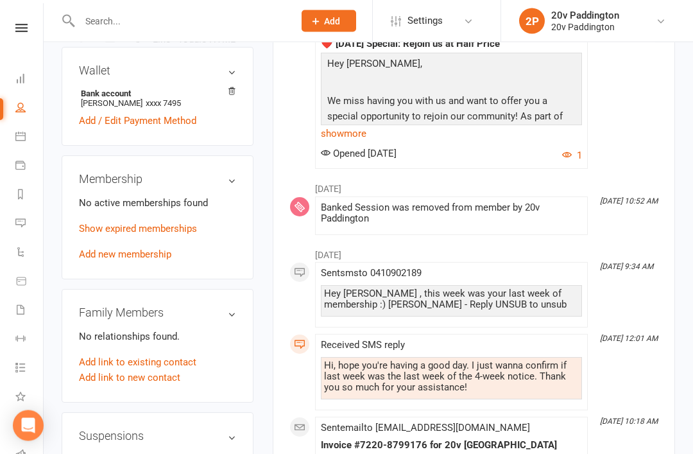
scroll to position [644, 0]
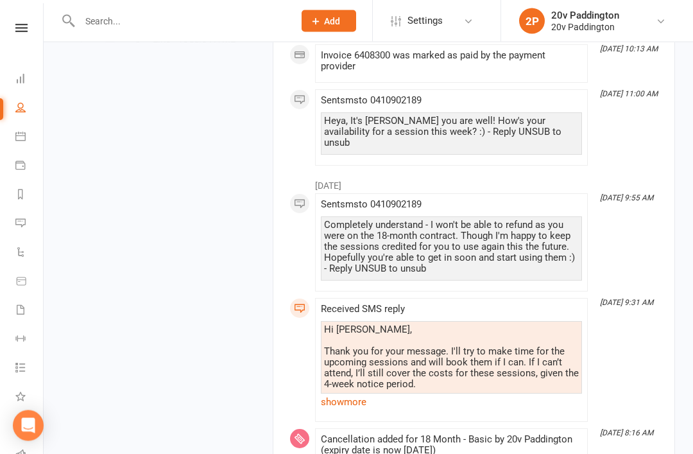
click at [510, 393] on link "show more" at bounding box center [451, 402] width 261 height 18
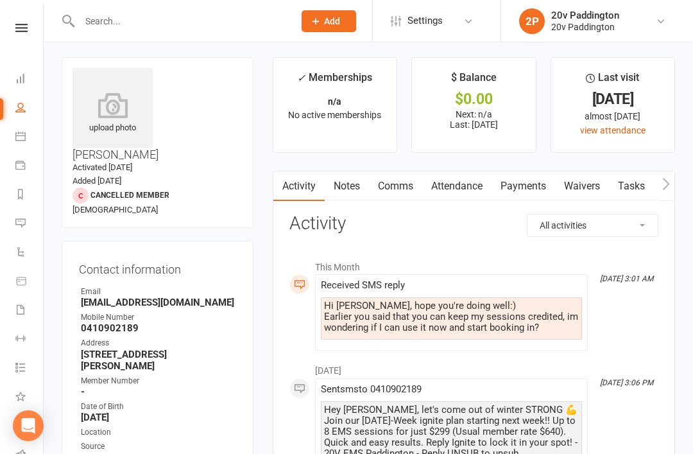
scroll to position [0, 0]
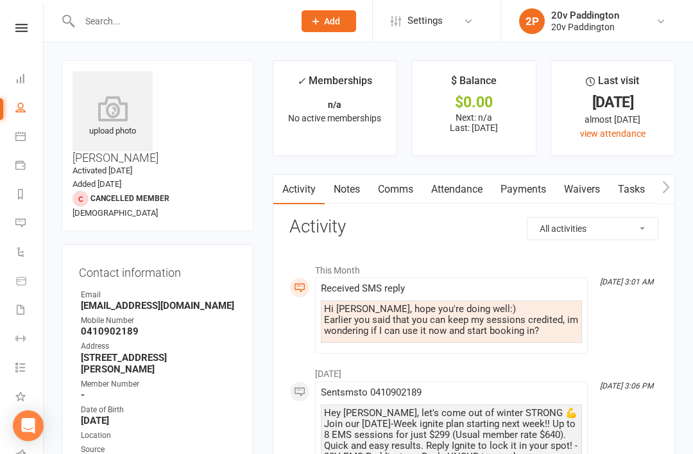
click at [17, 219] on icon at bounding box center [20, 223] width 10 height 10
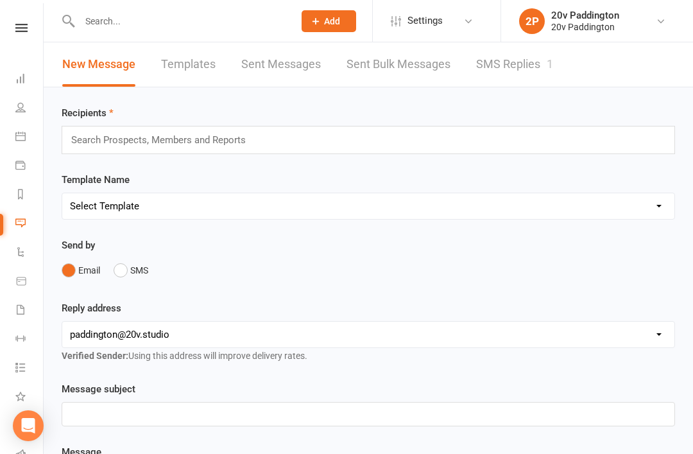
click at [508, 59] on link "SMS Replies 1" at bounding box center [514, 64] width 77 height 44
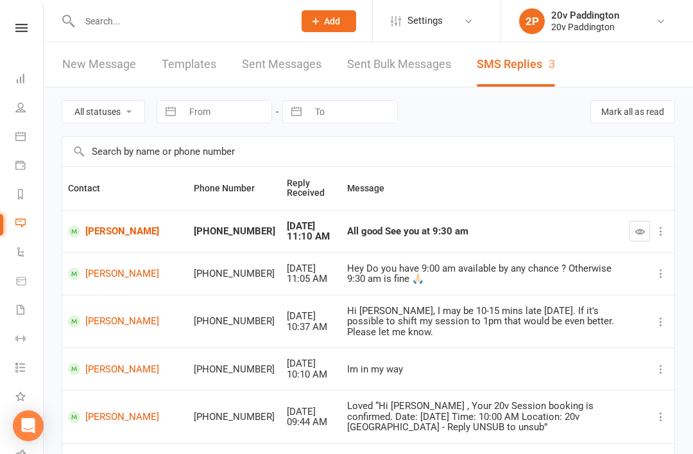
click at [640, 223] on button "button" at bounding box center [640, 231] width 21 height 21
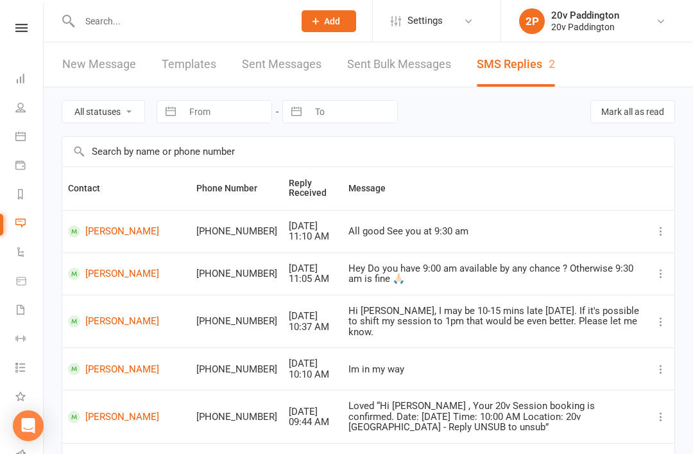
click at [227, 19] on input "text" at bounding box center [180, 21] width 209 height 18
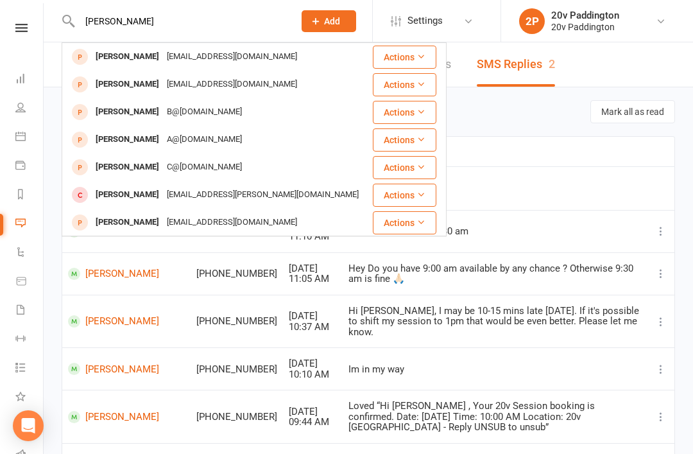
type input "Charlotte Williams"
click at [108, 62] on div "Charlotte Williams" at bounding box center [127, 56] width 71 height 19
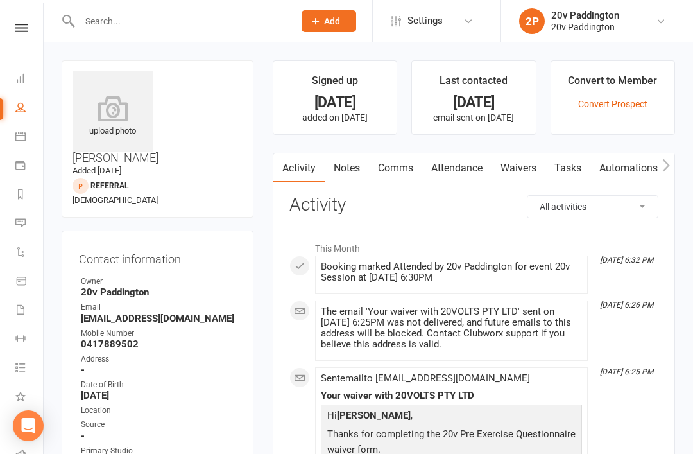
click at [109, 23] on input "text" at bounding box center [180, 21] width 209 height 18
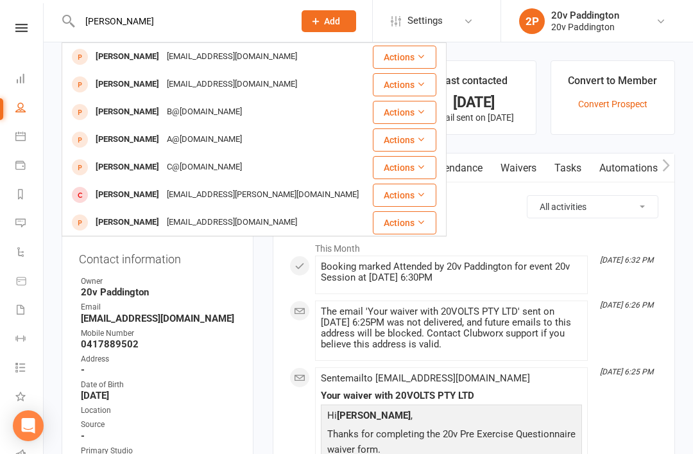
type input "Charlotte Williams"
click at [239, 49] on div "Charlotte@btinternet.com" at bounding box center [232, 56] width 138 height 19
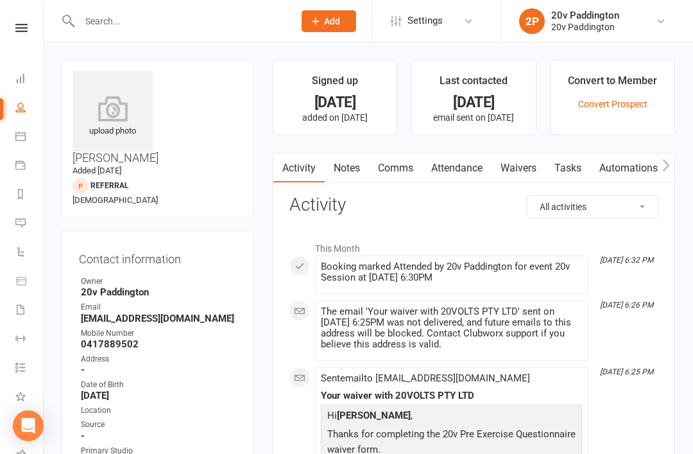
click at [408, 170] on link "Comms" at bounding box center [395, 168] width 53 height 30
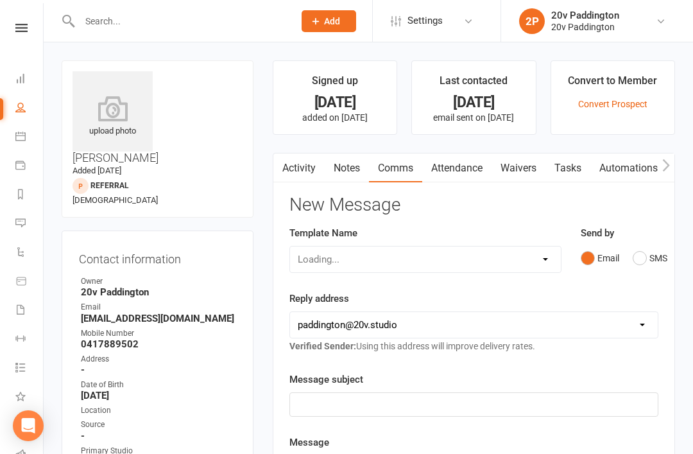
click at [638, 246] on button "SMS" at bounding box center [650, 258] width 35 height 24
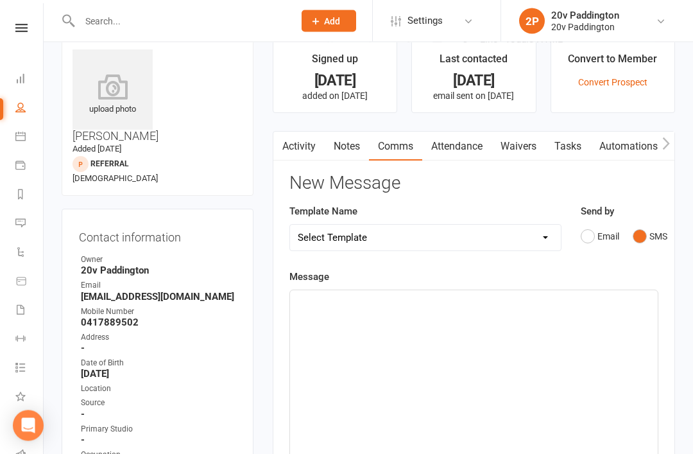
click at [398, 327] on div "﻿" at bounding box center [474, 387] width 368 height 193
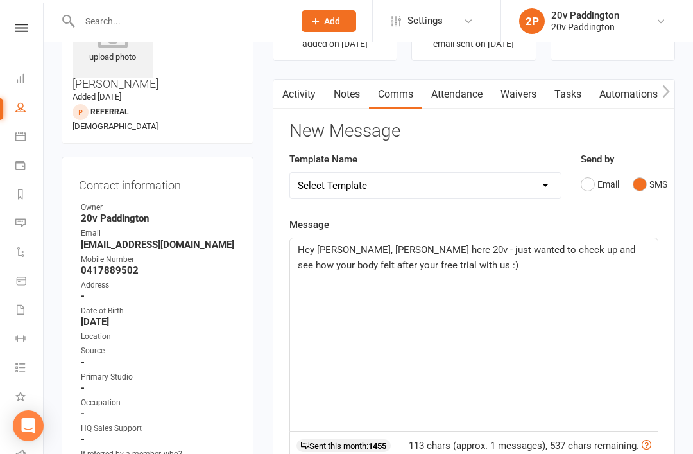
scroll to position [24, 0]
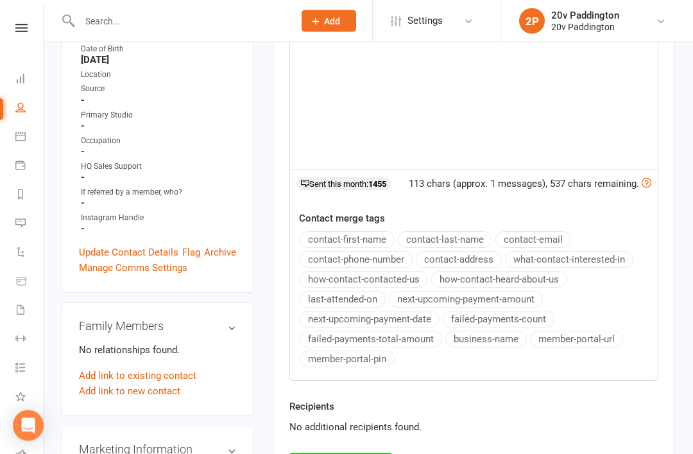
scroll to position [420, 0]
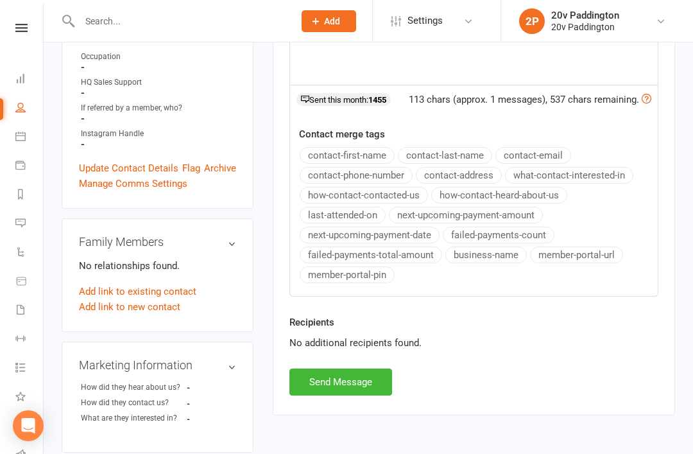
click at [349, 392] on button "Send Message" at bounding box center [340, 381] width 103 height 27
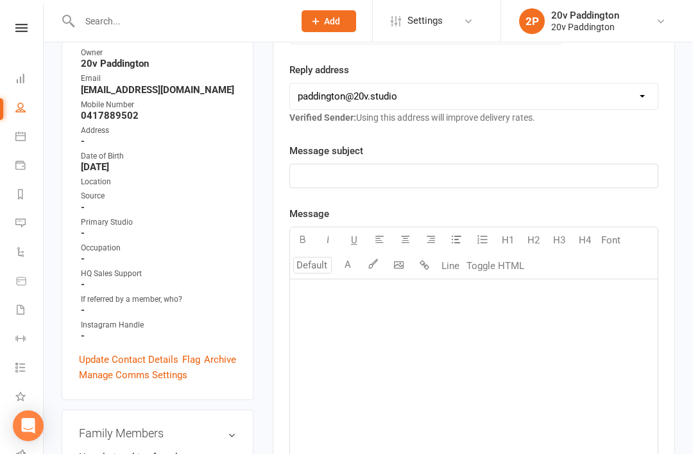
scroll to position [0, 0]
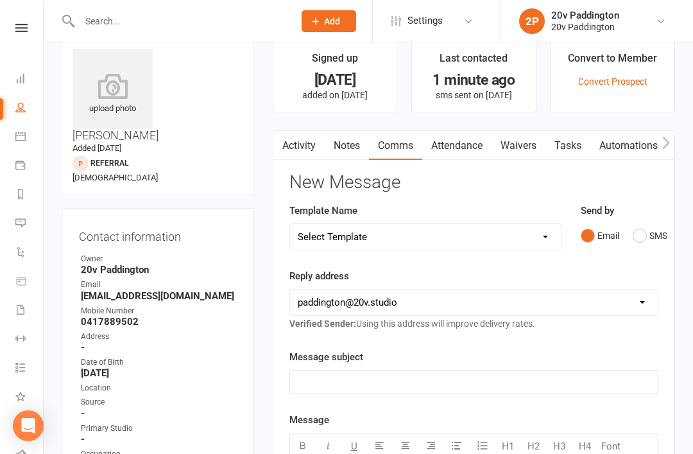
scroll to position [22, 0]
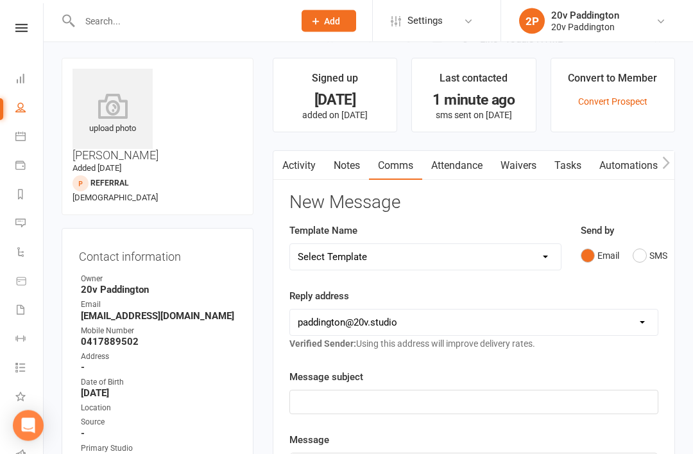
click at [294, 165] on link "Activity" at bounding box center [298, 166] width 51 height 30
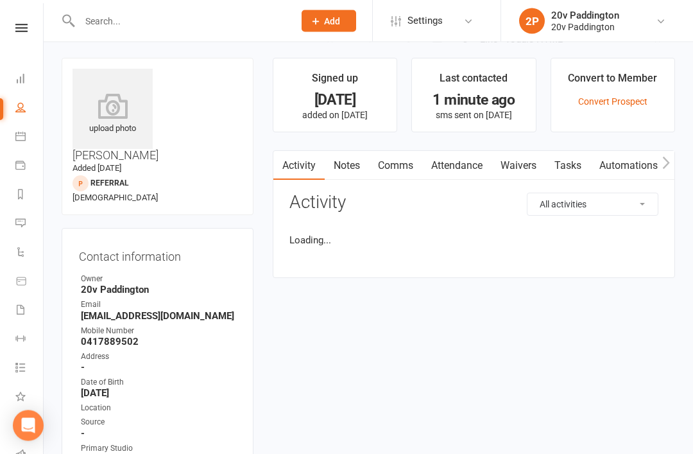
scroll to position [3, 0]
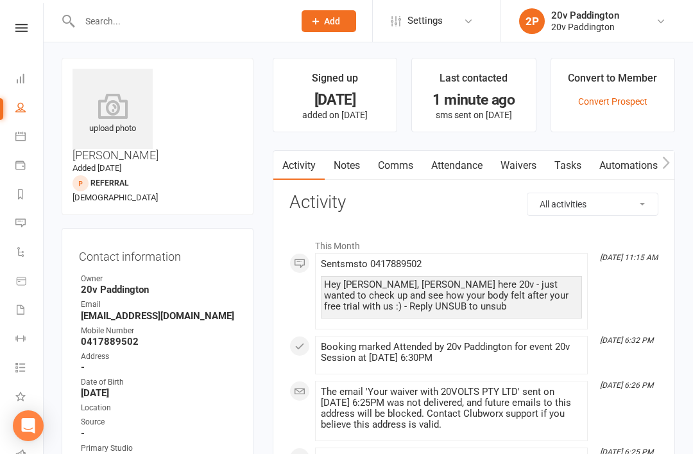
click at [225, 30] on input "text" at bounding box center [180, 21] width 209 height 18
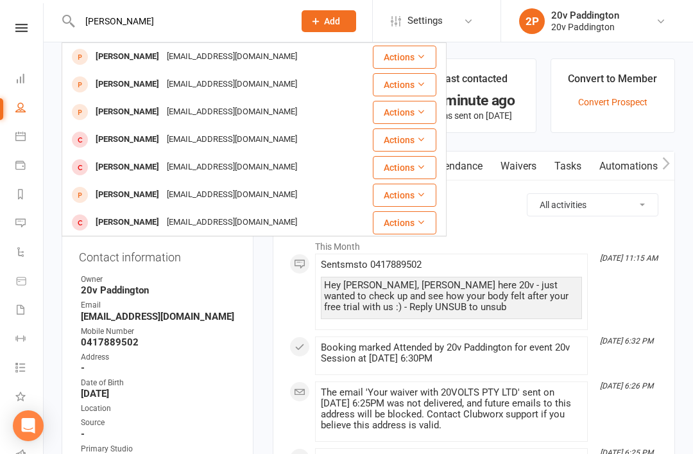
scroll to position [0, 0]
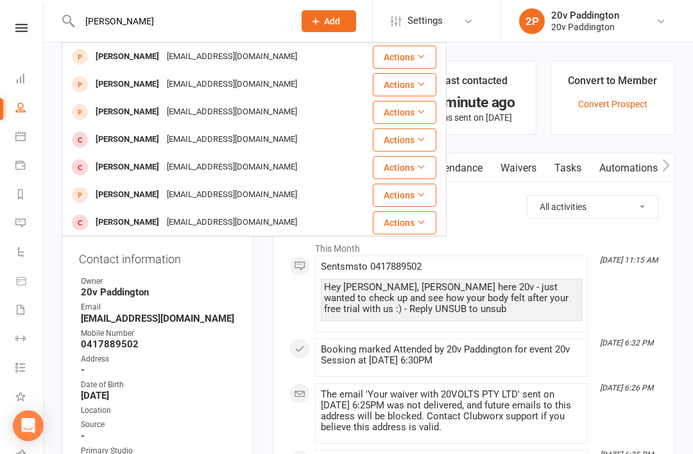
type input "[PERSON_NAME]"
click at [24, 227] on icon at bounding box center [20, 223] width 10 height 10
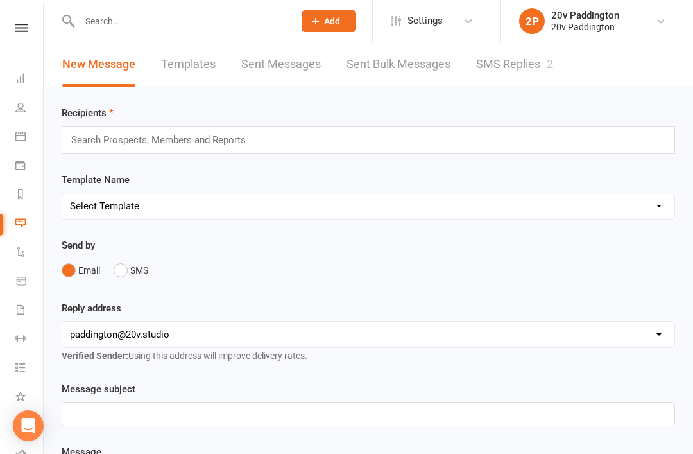
click at [542, 74] on link "SMS Replies 2" at bounding box center [514, 64] width 77 height 44
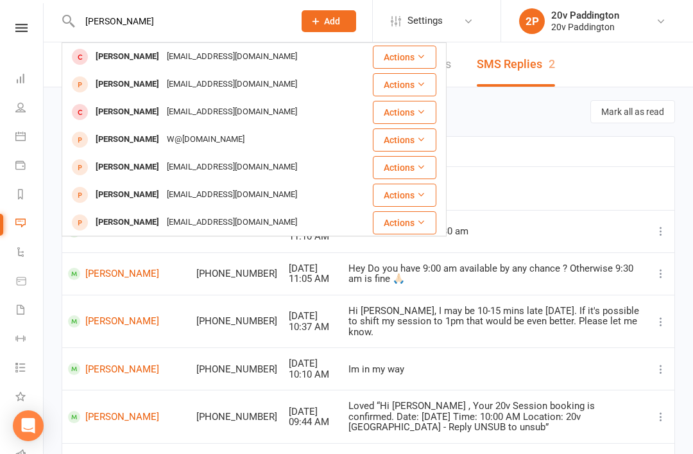
type input "[PERSON_NAME]"
click at [105, 52] on div "[PERSON_NAME]" at bounding box center [127, 56] width 71 height 19
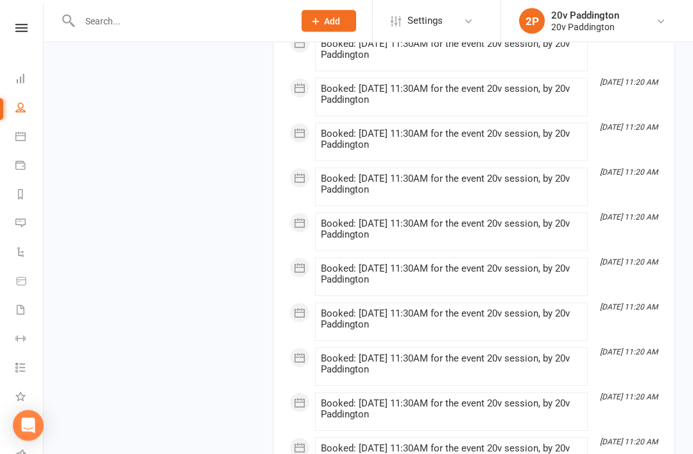
scroll to position [2124, 0]
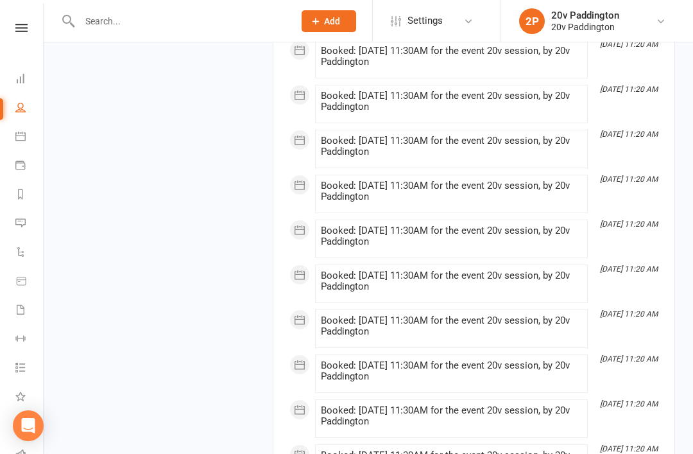
click at [37, 229] on link "Messages 2" at bounding box center [29, 224] width 29 height 29
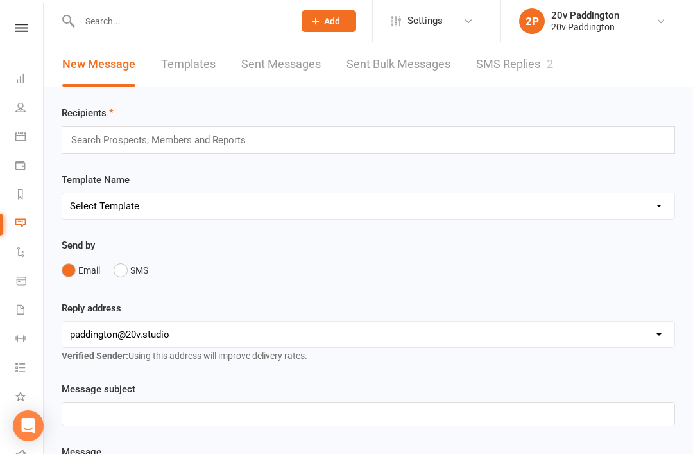
click at [516, 85] on link "SMS Replies 2" at bounding box center [514, 64] width 77 height 44
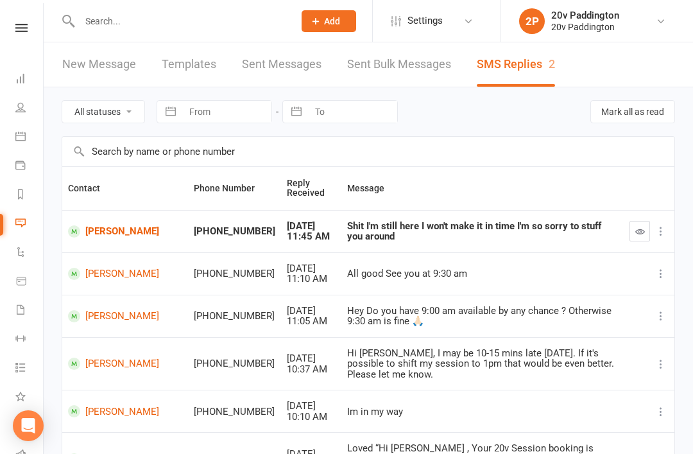
click at [116, 237] on link "[PERSON_NAME]" at bounding box center [125, 231] width 114 height 12
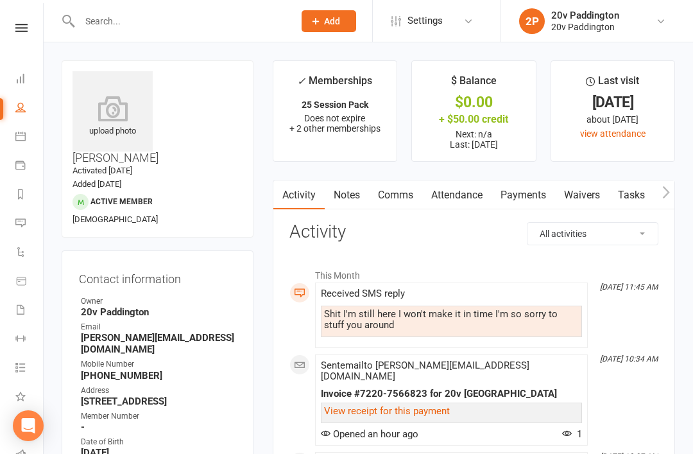
click at [427, 203] on link "Attendance" at bounding box center [456, 195] width 69 height 30
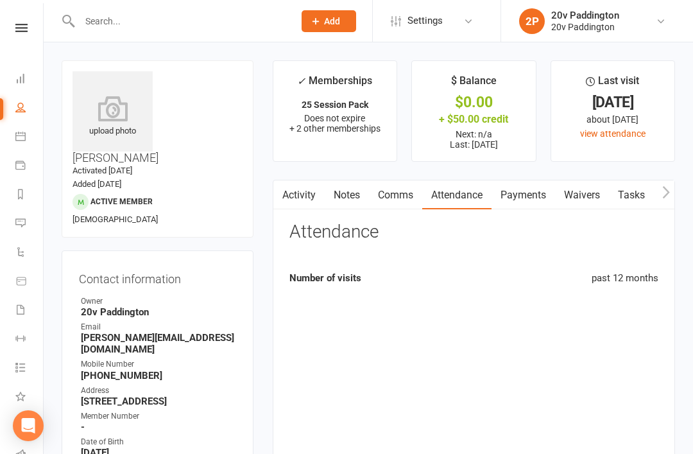
click at [412, 193] on link "Comms" at bounding box center [395, 195] width 53 height 30
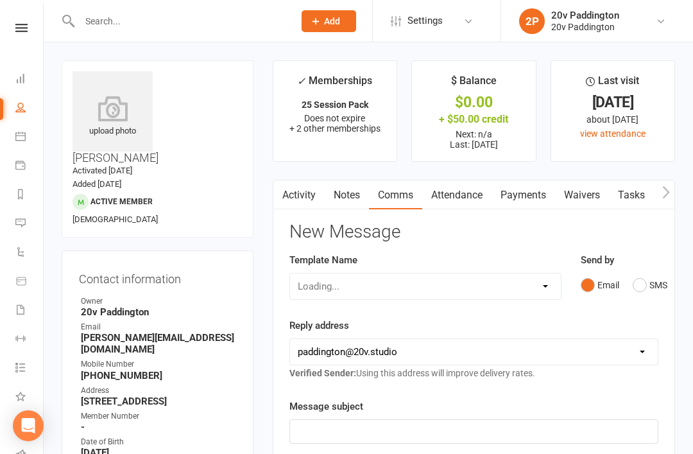
click at [648, 286] on button "SMS" at bounding box center [650, 285] width 35 height 24
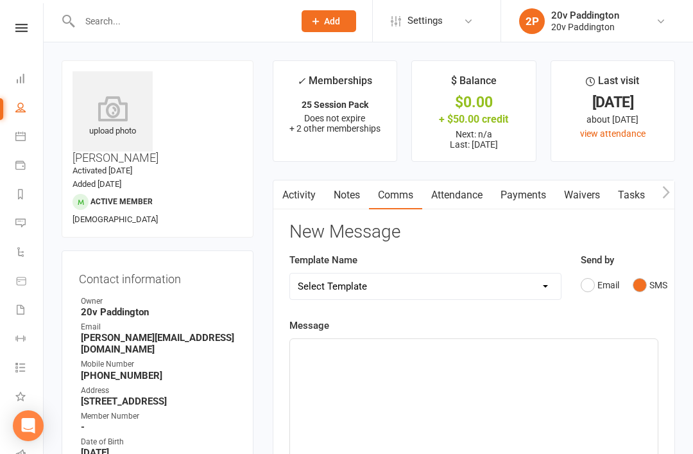
click at [470, 393] on div "﻿" at bounding box center [474, 435] width 368 height 193
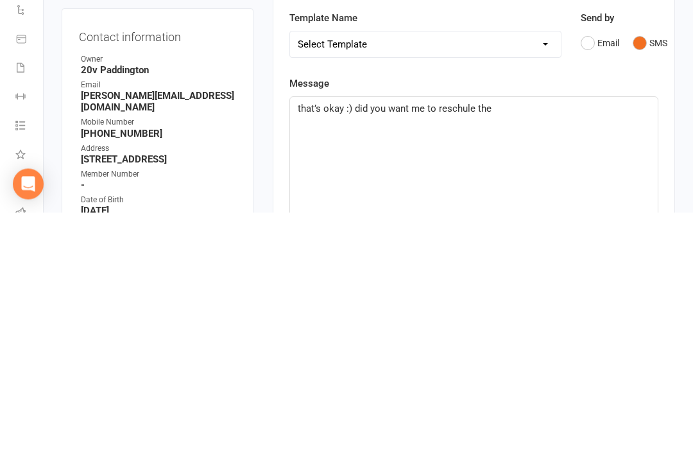
click at [461, 345] on span "that’s okay :) did you want me to reschule the" at bounding box center [395, 351] width 194 height 12
click at [544, 339] on div "that’s okay :) did you want me to reschedule the" at bounding box center [474, 435] width 368 height 193
click at [553, 339] on div "that’s okay :) did you want me to reschedule the" at bounding box center [474, 435] width 368 height 193
click at [656, 339] on div "that’s okay :) did you want me to reschedule this session for you? - [GEOGRAPHI…" at bounding box center [474, 435] width 368 height 193
click at [649, 339] on div "that’s okay :) did you want me to reschedule this session for you? - [GEOGRAPHI…" at bounding box center [474, 435] width 368 height 193
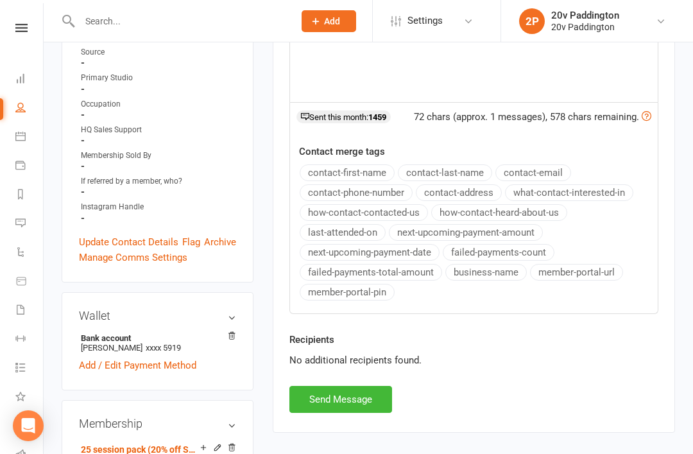
click at [347, 386] on button "Send Message" at bounding box center [340, 399] width 103 height 27
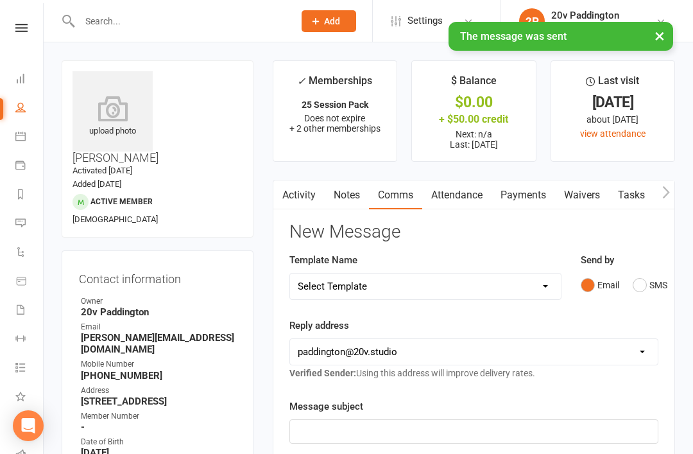
click at [42, 208] on link "Reports" at bounding box center [29, 195] width 29 height 29
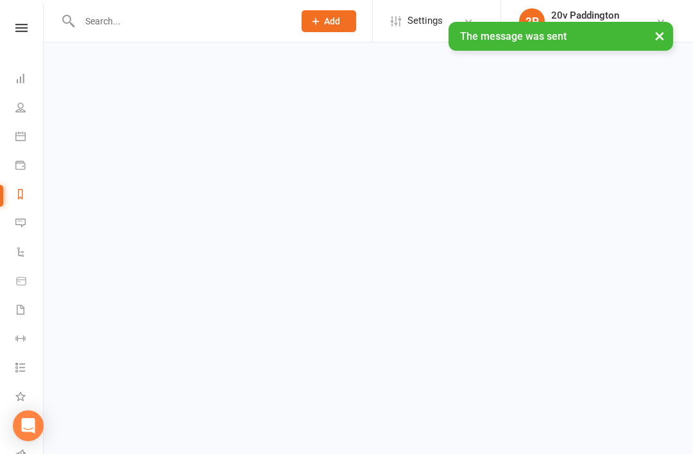
click at [26, 221] on link "Messages 2" at bounding box center [29, 224] width 29 height 29
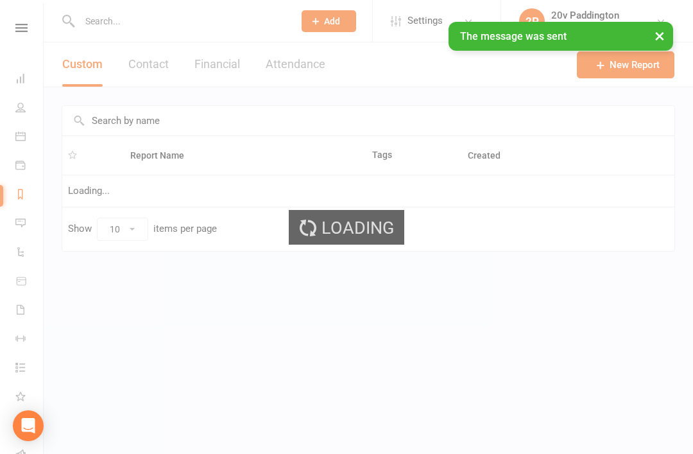
select select "100"
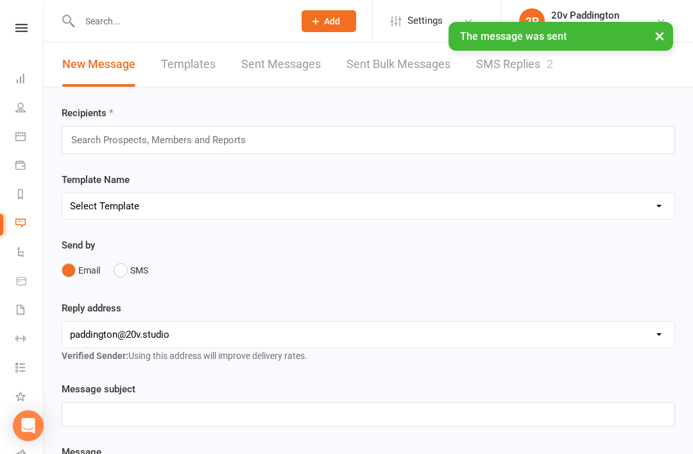
click at [497, 65] on link "SMS Replies 2" at bounding box center [514, 64] width 77 height 44
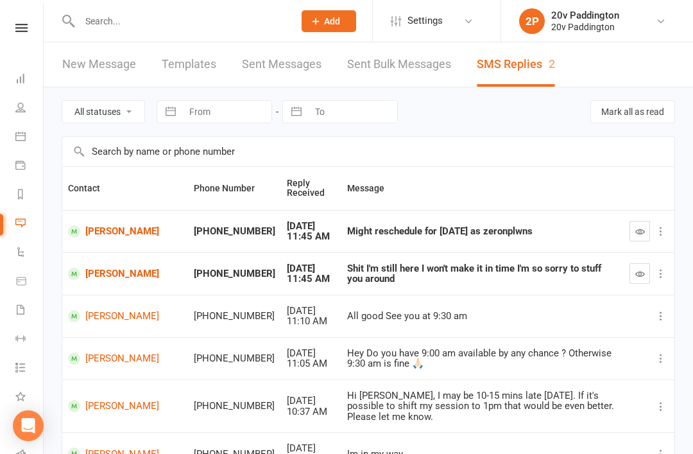
click at [633, 277] on button "button" at bounding box center [640, 273] width 21 height 21
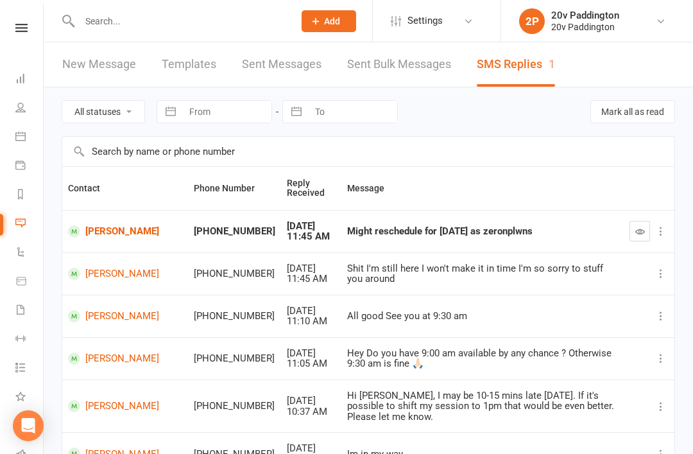
click at [123, 212] on td "[PERSON_NAME]" at bounding box center [125, 231] width 126 height 42
click at [108, 227] on link "[PERSON_NAME]" at bounding box center [125, 231] width 114 height 12
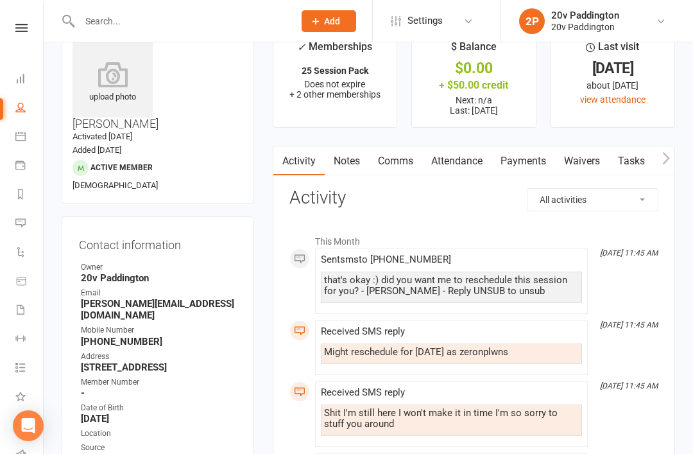
scroll to position [35, 0]
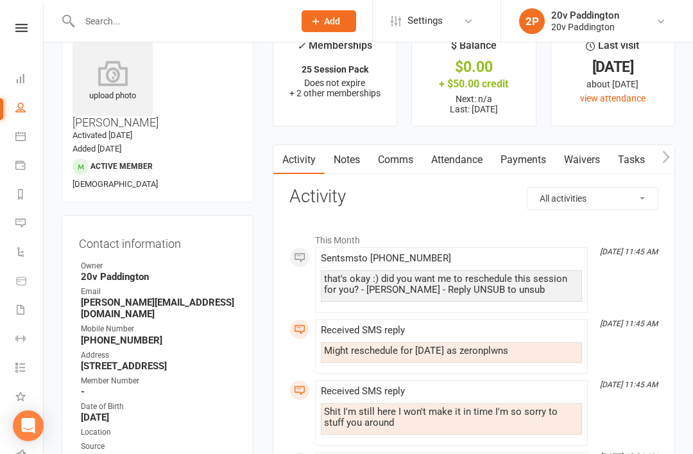
click at [394, 153] on link "Comms" at bounding box center [395, 160] width 53 height 30
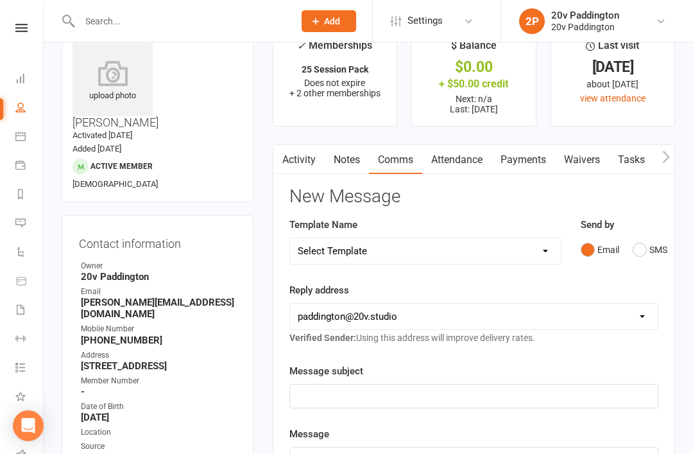
click at [651, 243] on button "SMS" at bounding box center [650, 249] width 35 height 24
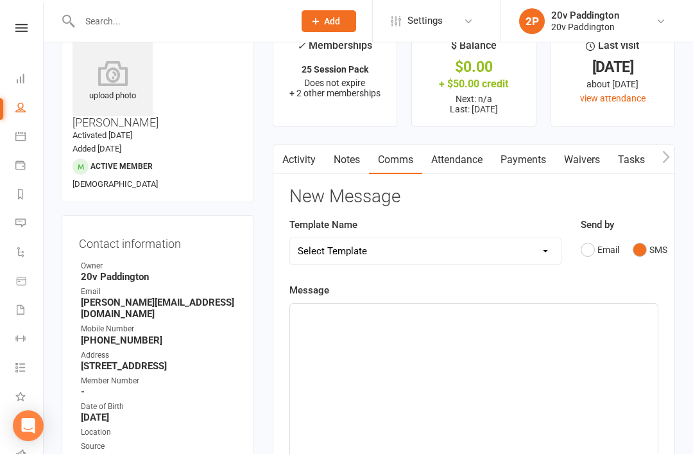
click at [447, 340] on div "﻿" at bounding box center [474, 400] width 368 height 193
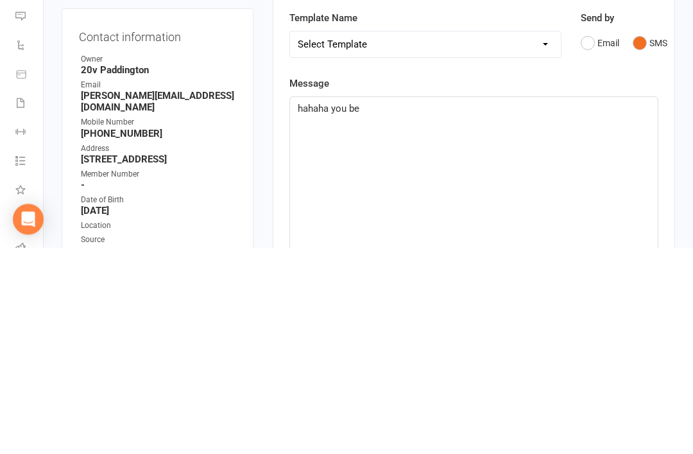
click at [533, 304] on div "hahaha you be" at bounding box center [474, 400] width 368 height 193
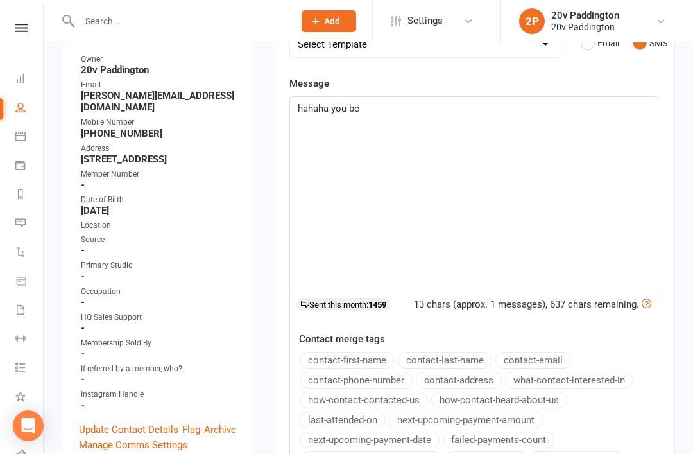
click at [23, 212] on link "Messages 1" at bounding box center [29, 224] width 29 height 29
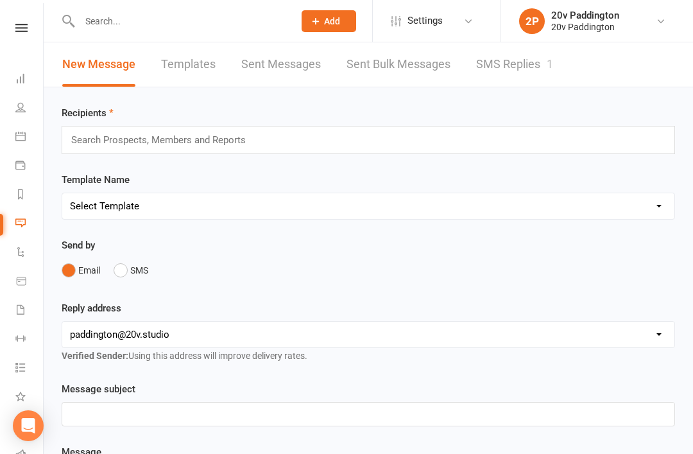
click at [505, 54] on link "SMS Replies 1" at bounding box center [514, 64] width 77 height 44
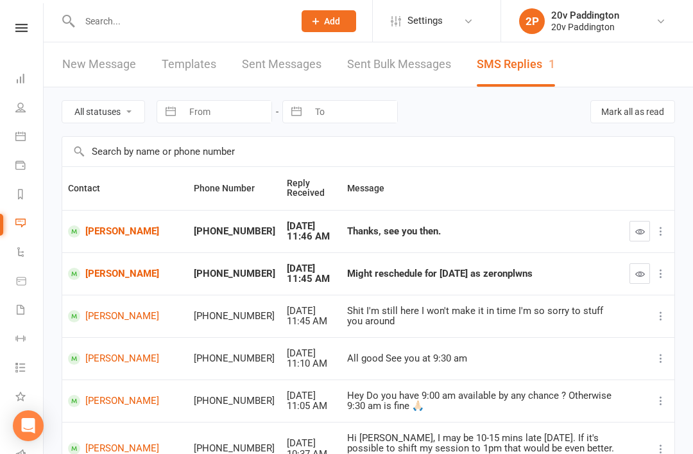
click at [639, 273] on icon "button" at bounding box center [640, 274] width 10 height 10
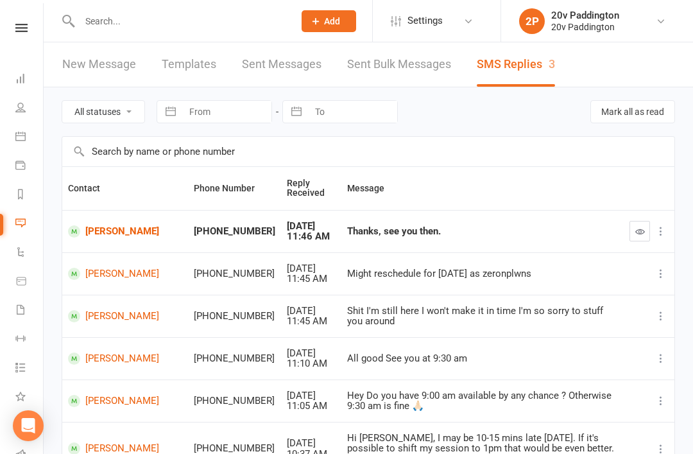
click at [642, 235] on icon "button" at bounding box center [640, 232] width 10 height 10
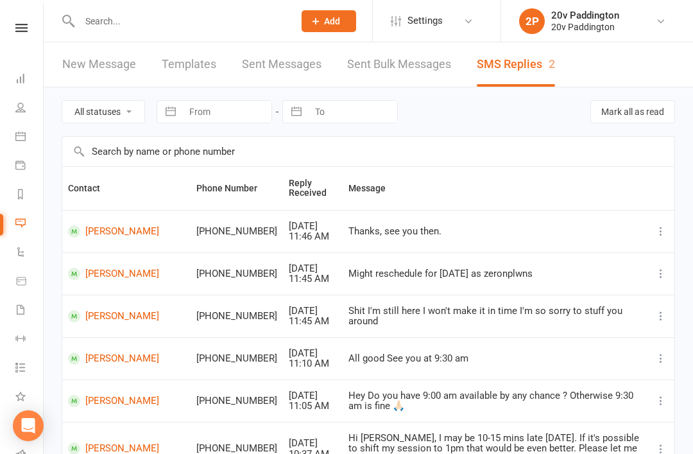
click at [93, 234] on link "[PERSON_NAME]" at bounding box center [126, 231] width 117 height 12
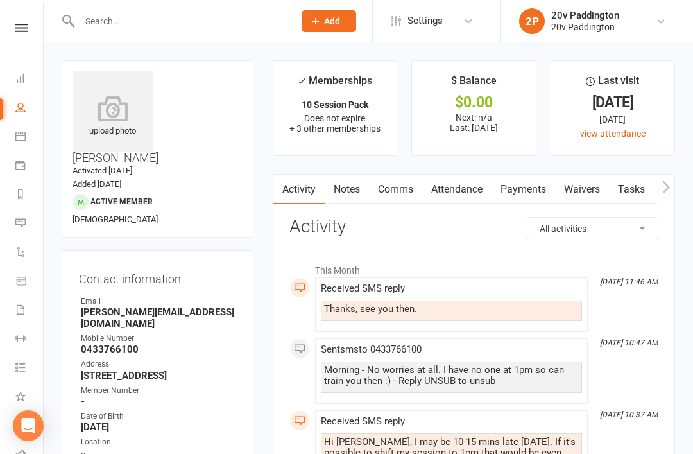
click at [18, 220] on icon at bounding box center [20, 223] width 10 height 10
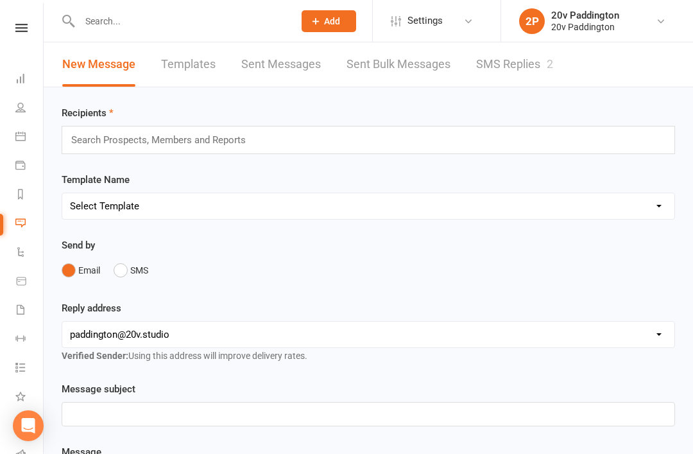
click at [551, 76] on link "SMS Replies 2" at bounding box center [514, 64] width 77 height 44
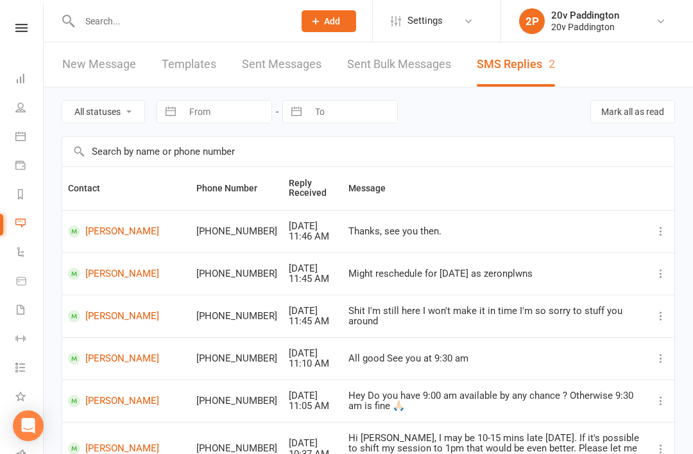
click at [39, 114] on link "People" at bounding box center [29, 108] width 29 height 29
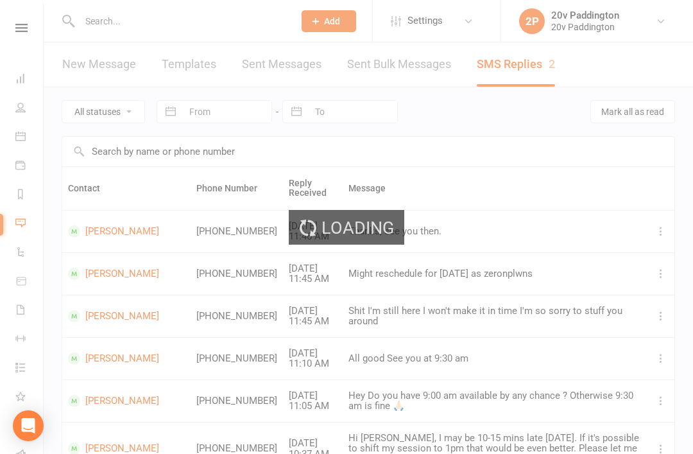
select select "100"
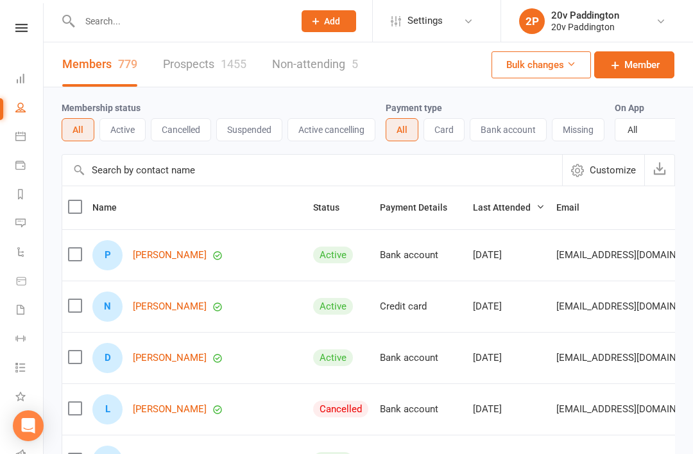
click at [191, 78] on link "Prospects 1455" at bounding box center [204, 64] width 83 height 44
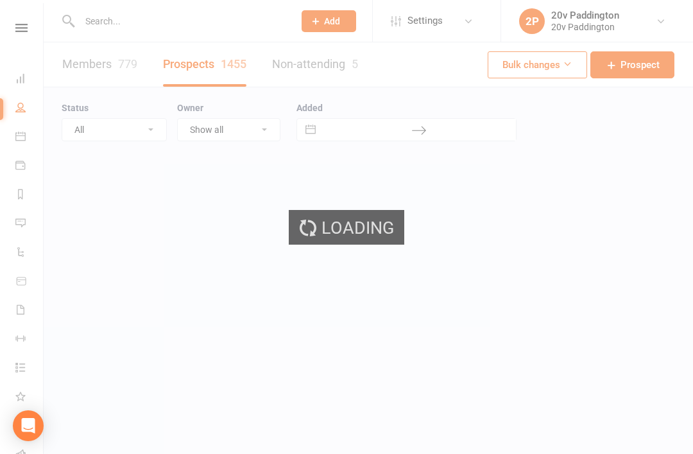
select select "100"
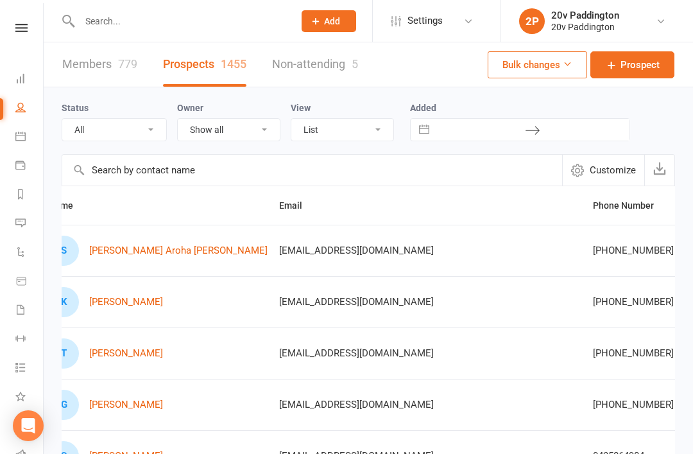
scroll to position [0, 16]
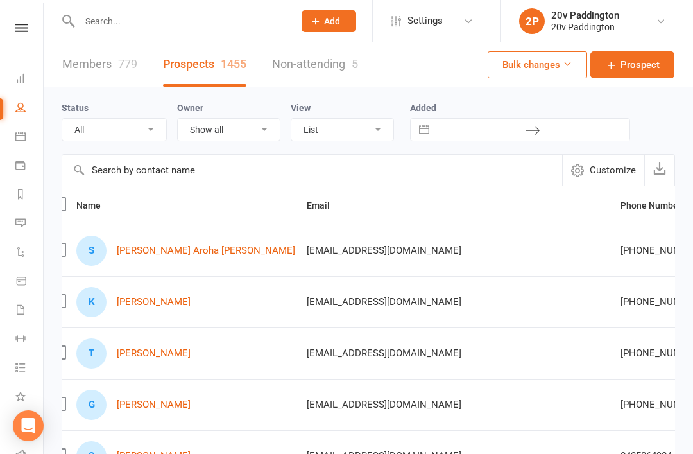
click at [185, 249] on link "[PERSON_NAME] Aroha [PERSON_NAME]" at bounding box center [206, 250] width 178 height 11
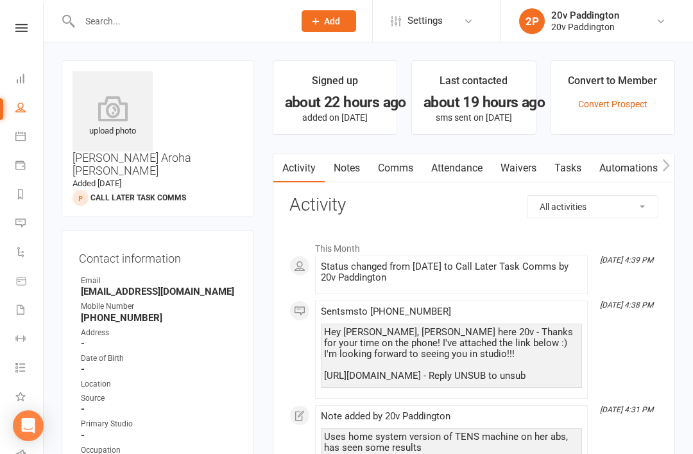
click at [28, 225] on link "Messages 2" at bounding box center [29, 224] width 29 height 29
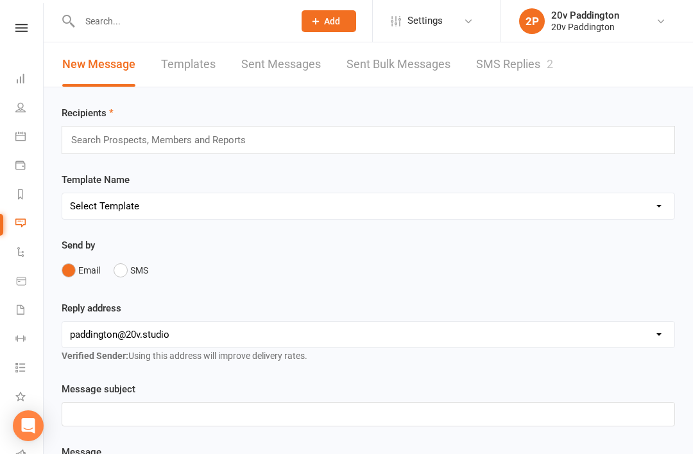
click at [501, 78] on link "SMS Replies 2" at bounding box center [514, 64] width 77 height 44
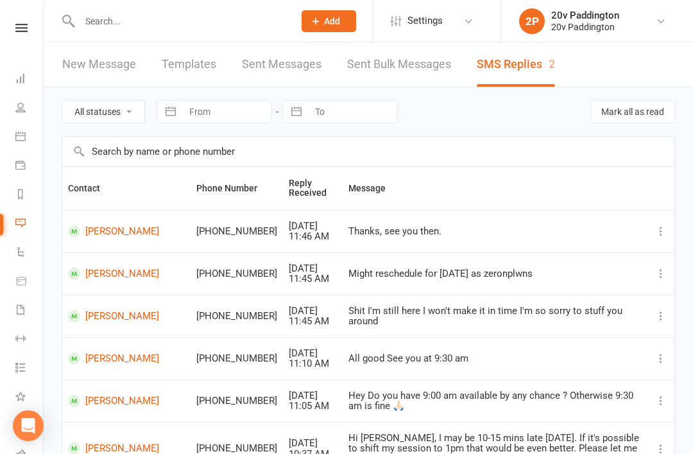
click at [26, 114] on link "People" at bounding box center [29, 108] width 29 height 29
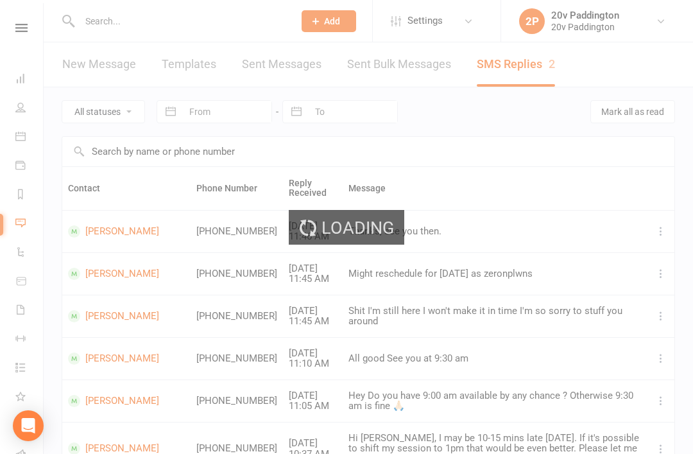
select select "100"
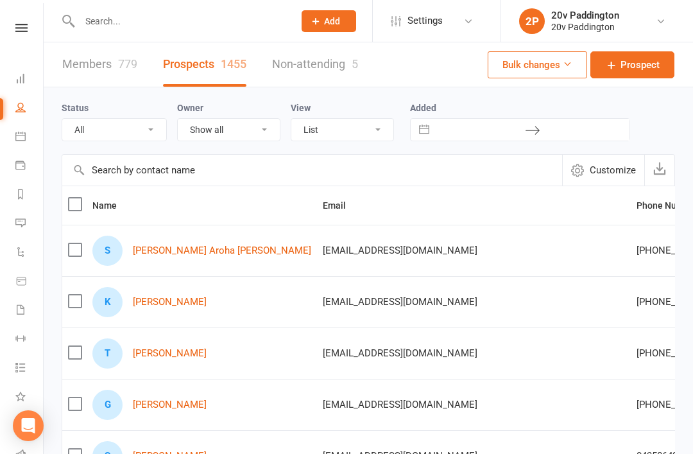
click at [13, 40] on div "Clubworx" at bounding box center [21, 45] width 43 height 42
click at [27, 17] on nav "Clubworx Dashboard People Calendar Payments Reports Messages 2 Automations Prod…" at bounding box center [22, 230] width 44 height 454
click at [25, 54] on div "Clubworx" at bounding box center [21, 45] width 43 height 42
click at [22, 43] on div "Clubworx" at bounding box center [21, 45] width 43 height 42
click at [28, 15] on nav "Clubworx Dashboard People Calendar Payments Reports Messages 2 Automations Prod…" at bounding box center [22, 230] width 44 height 454
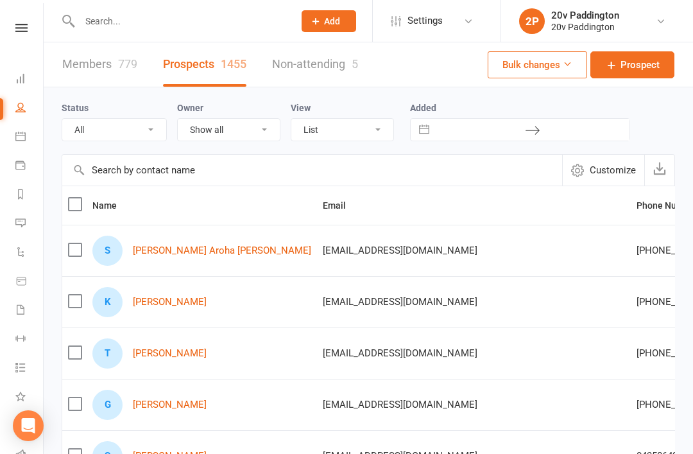
click at [40, 30] on link at bounding box center [22, 28] width 46 height 8
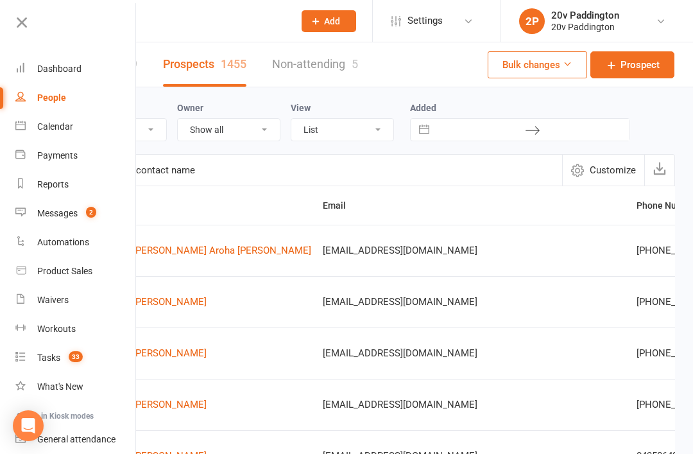
click at [61, 178] on link "Reports" at bounding box center [75, 184] width 121 height 29
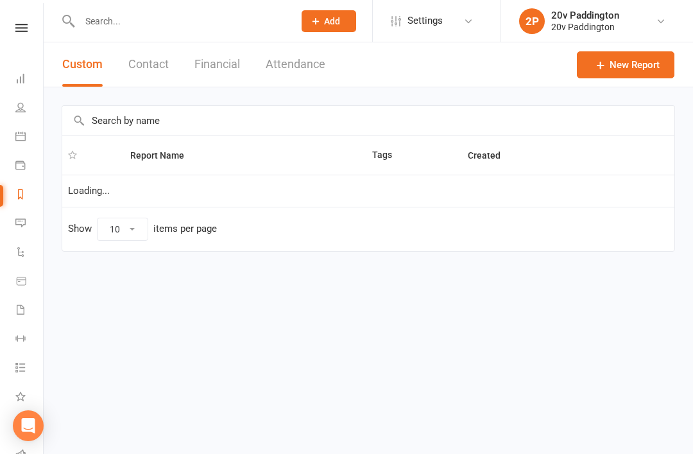
select select "100"
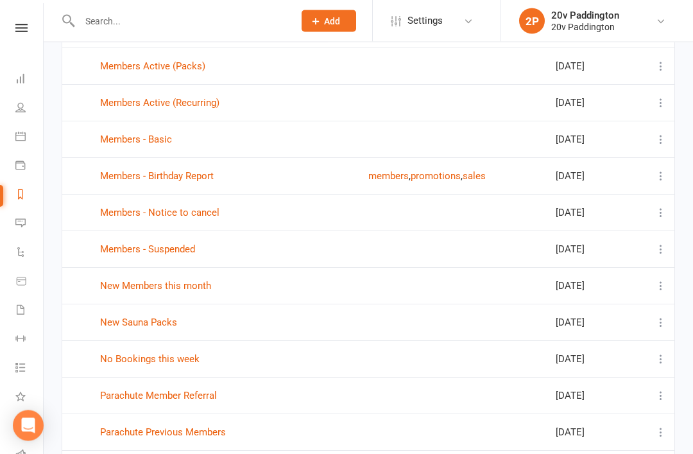
scroll to position [456, 0]
click at [184, 363] on link "No Bookings this week" at bounding box center [149, 359] width 99 height 12
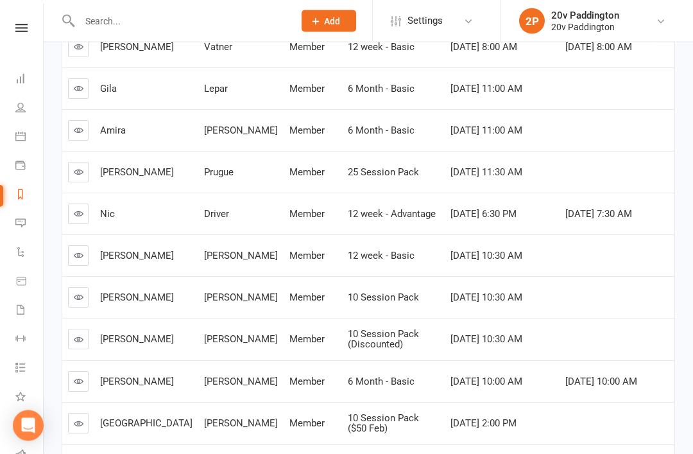
scroll to position [322, 0]
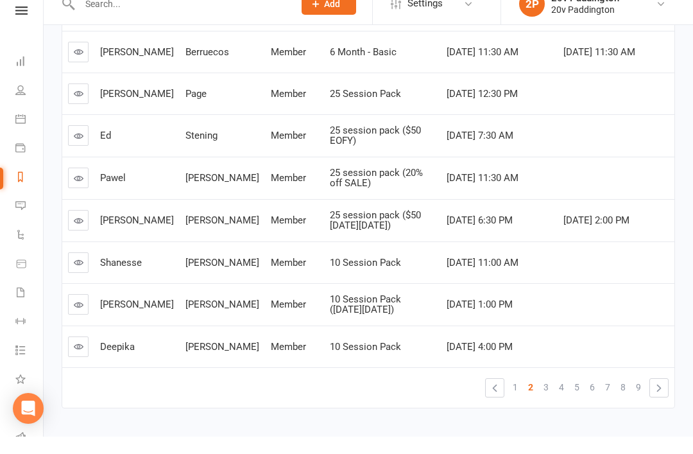
scroll to position [383, 0]
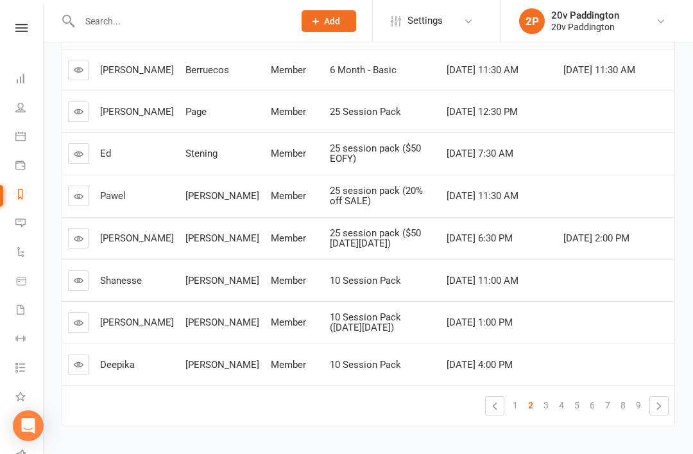
click at [554, 401] on link "4" at bounding box center [561, 405] width 15 height 18
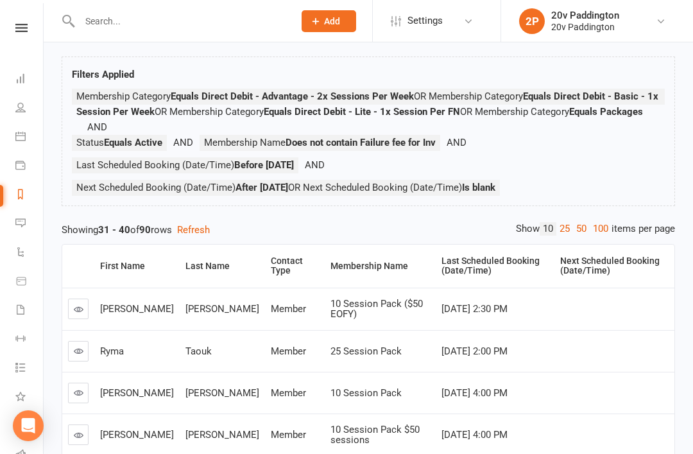
scroll to position [58, 0]
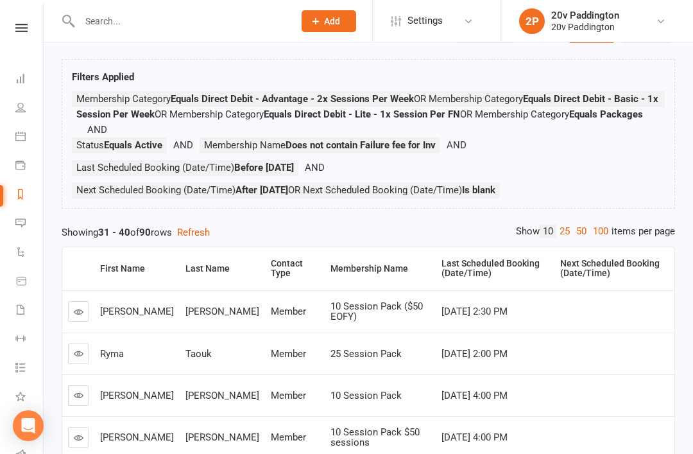
click at [613, 222] on div "Private Report Only visible by me Public Report Visible to everyone at gym Expo…" at bounding box center [369, 389] width 650 height 808
click at [598, 231] on link "100" at bounding box center [601, 231] width 22 height 13
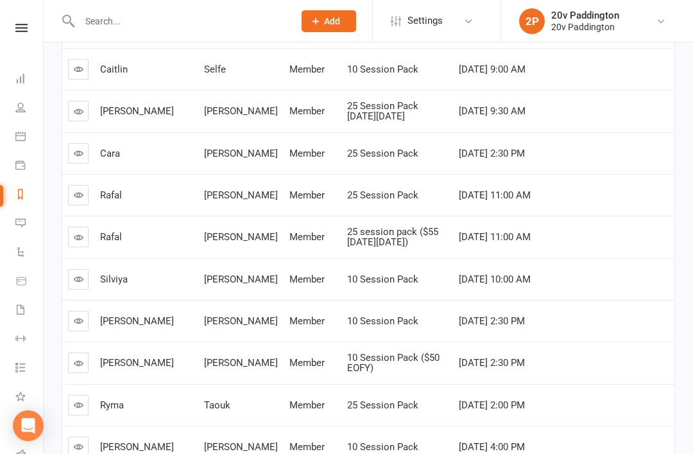
scroll to position [1222, 0]
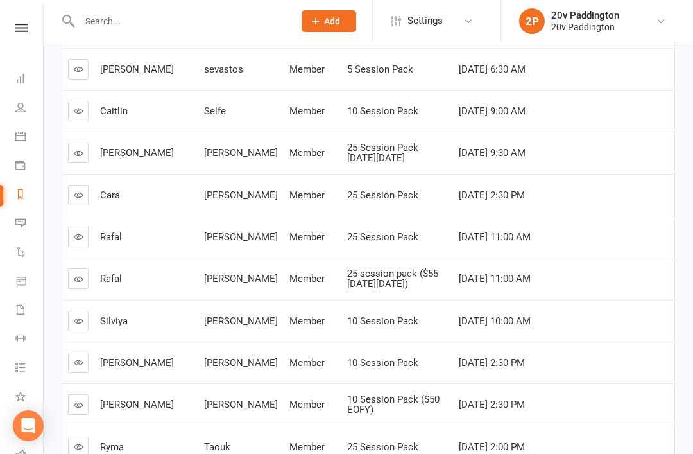
click at [27, 30] on icon at bounding box center [21, 28] width 12 height 8
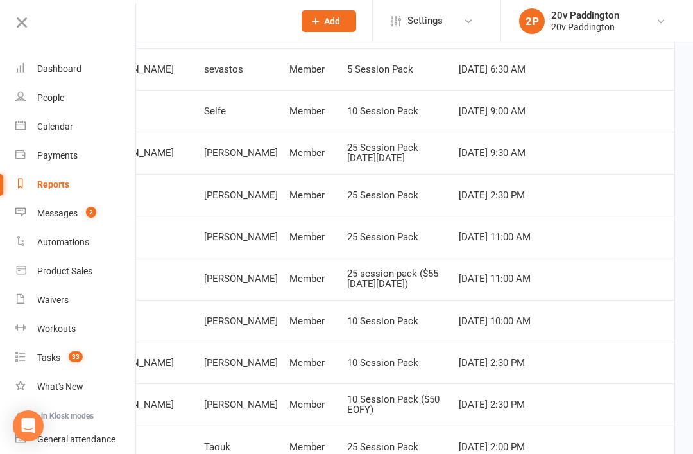
click at [94, 351] on link "Tasks 33" at bounding box center [75, 357] width 121 height 29
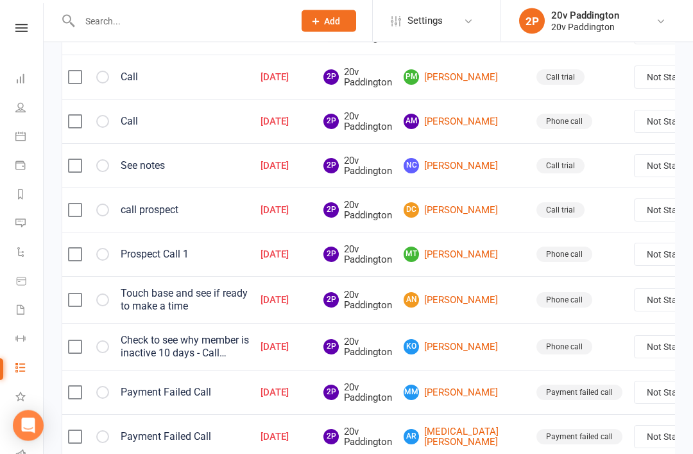
scroll to position [980, 0]
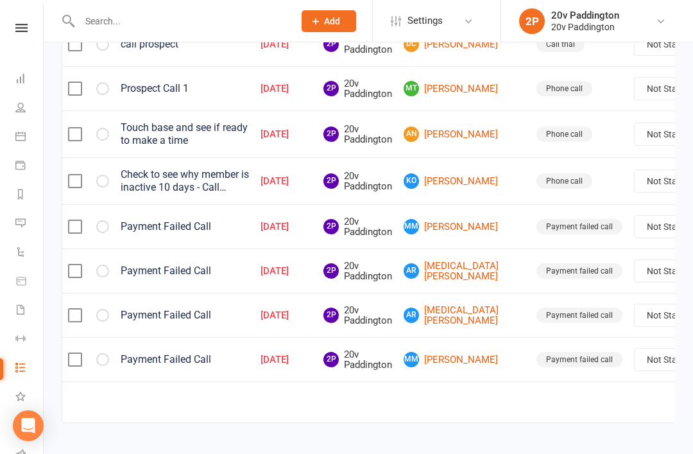
click at [78, 277] on label at bounding box center [74, 270] width 13 height 13
click at [78, 264] on input "checkbox" at bounding box center [74, 264] width 13 height 0
click at [76, 316] on label at bounding box center [74, 315] width 13 height 13
click at [76, 309] on input "checkbox" at bounding box center [74, 309] width 13 height 0
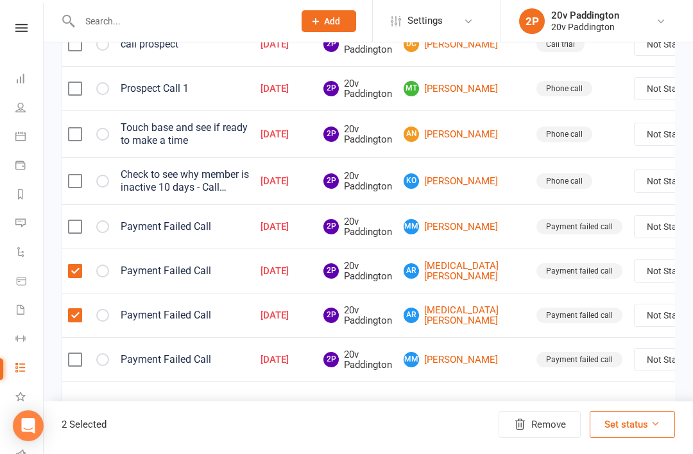
click at [535, 438] on button "Remove" at bounding box center [540, 424] width 82 height 27
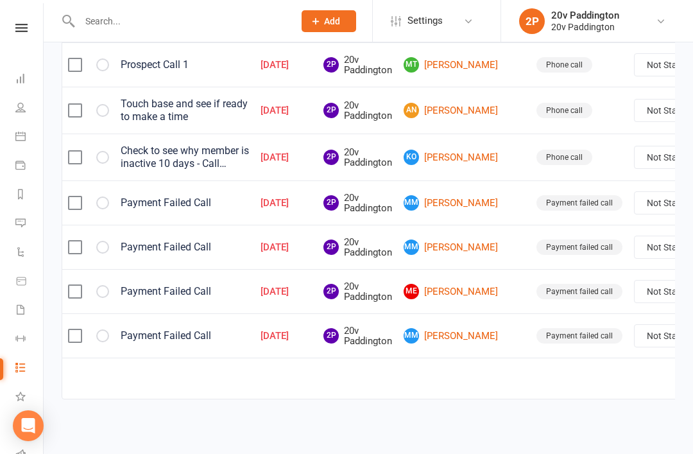
click at [78, 330] on label at bounding box center [74, 335] width 13 height 13
click at [78, 329] on input "checkbox" at bounding box center [74, 329] width 13 height 0
click at [541, 419] on button "Remove" at bounding box center [540, 424] width 82 height 27
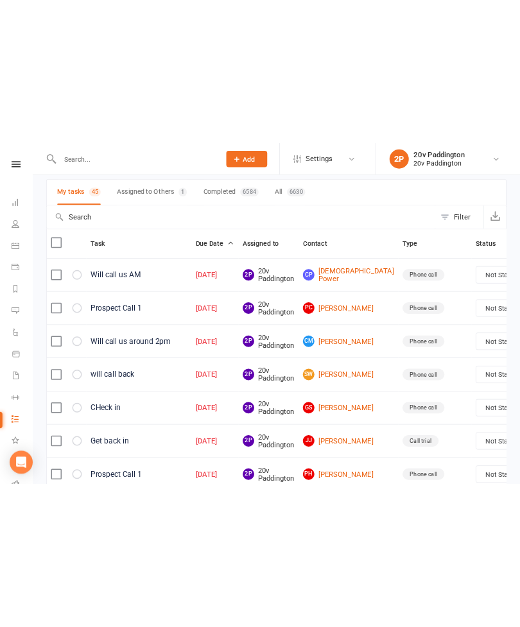
scroll to position [0, 0]
